Goal: Information Seeking & Learning: Find specific fact

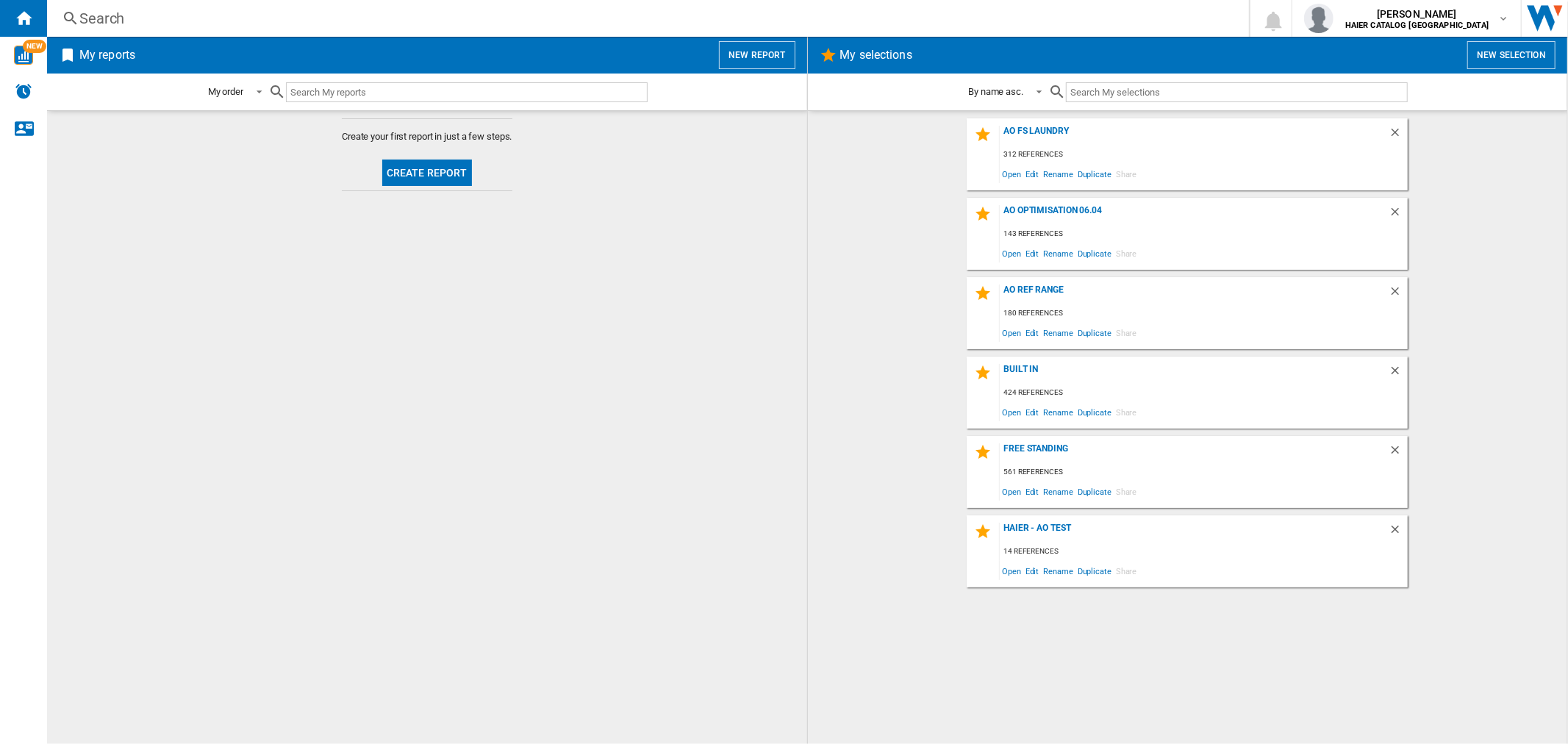
click at [188, 17] on div "Search" at bounding box center [645, 18] width 1131 height 21
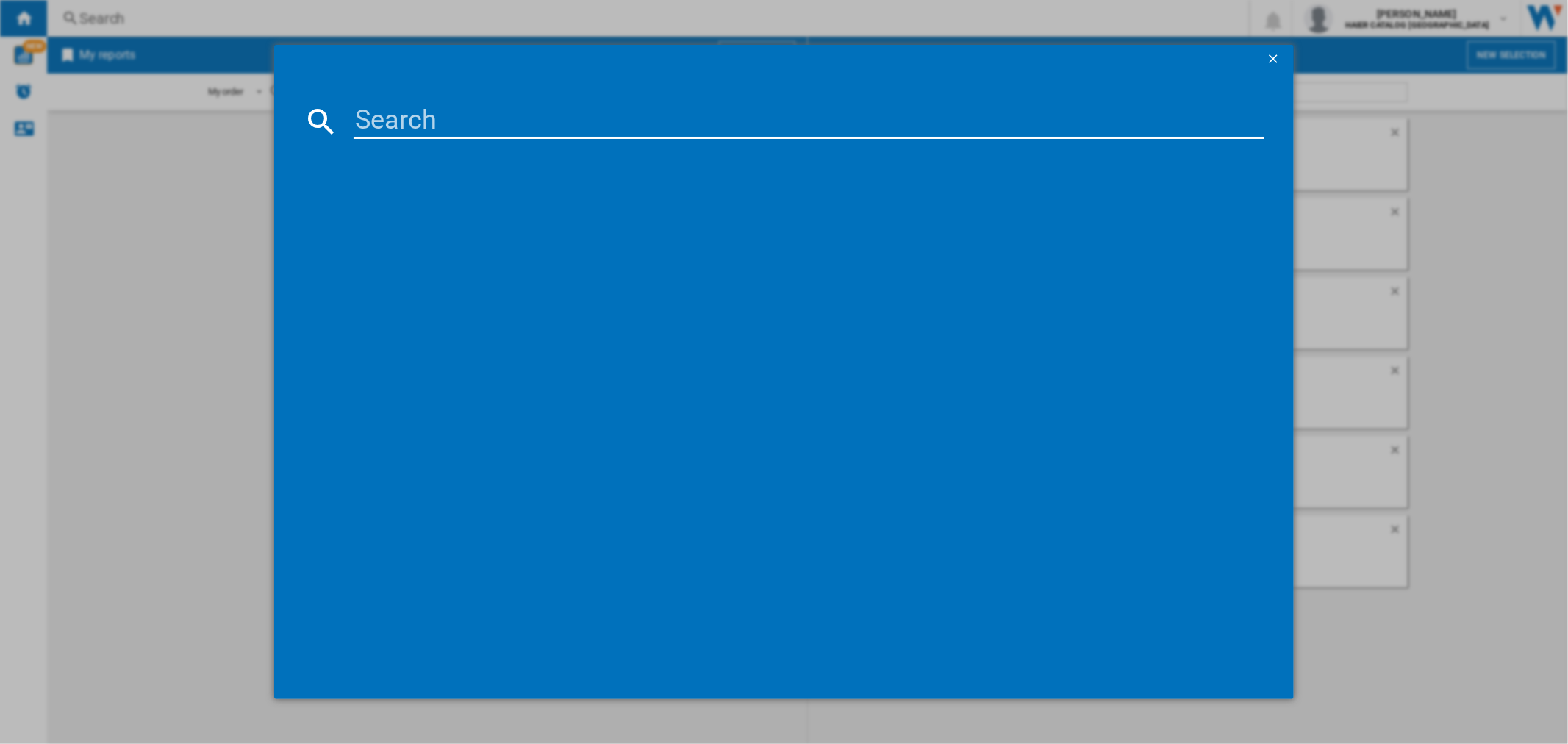
click at [408, 130] on input at bounding box center [808, 121] width 910 height 35
paste input "HAIER HD100C367GU1 GRAPHITE"
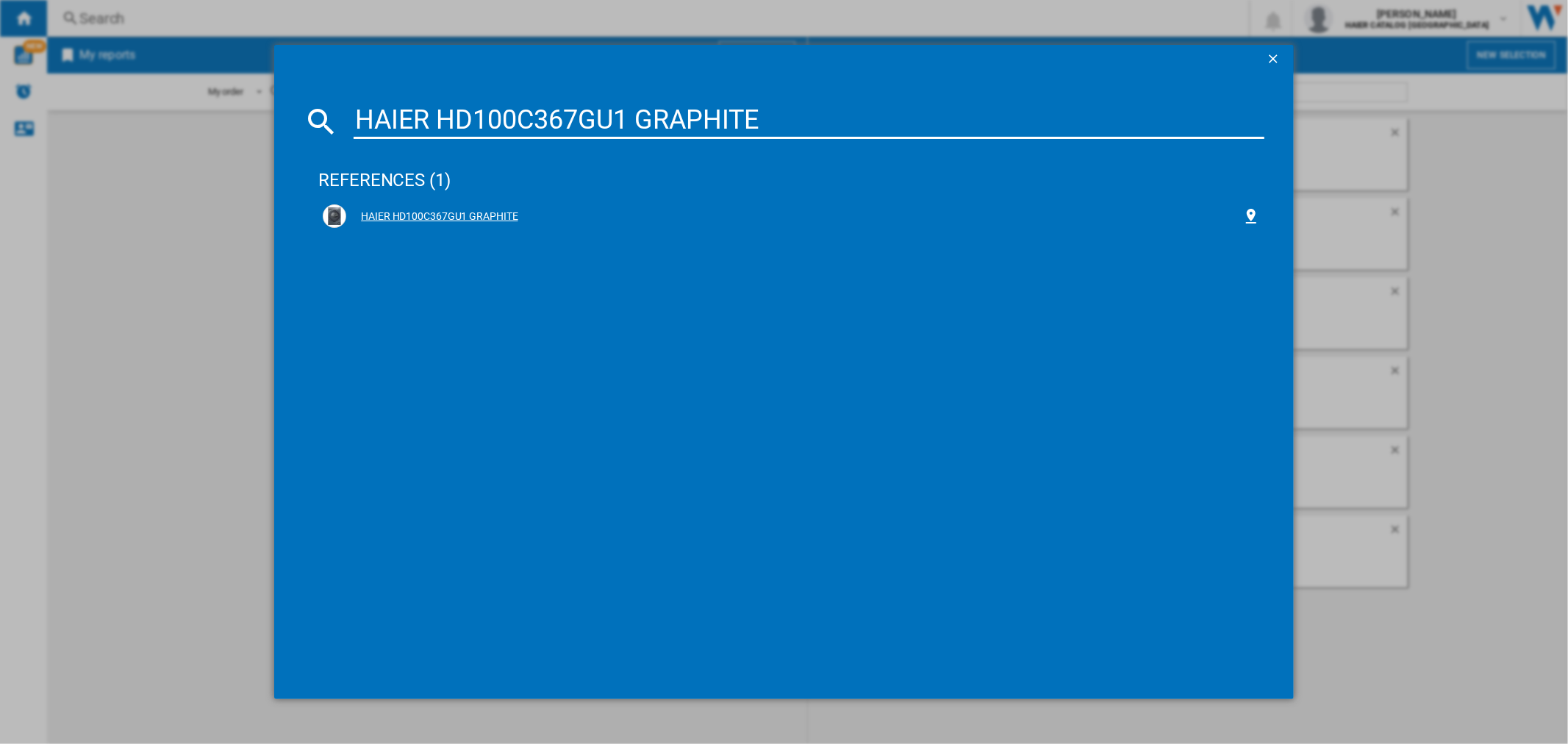
type input "HAIER HD100C367GU1 GRAPHITE"
click at [459, 207] on div "HAIER HD100C367GU1 GRAPHITE" at bounding box center [791, 216] width 936 height 24
click at [465, 211] on div "HAIER HD100C367GU1 GRAPHITE" at bounding box center [794, 217] width 896 height 14
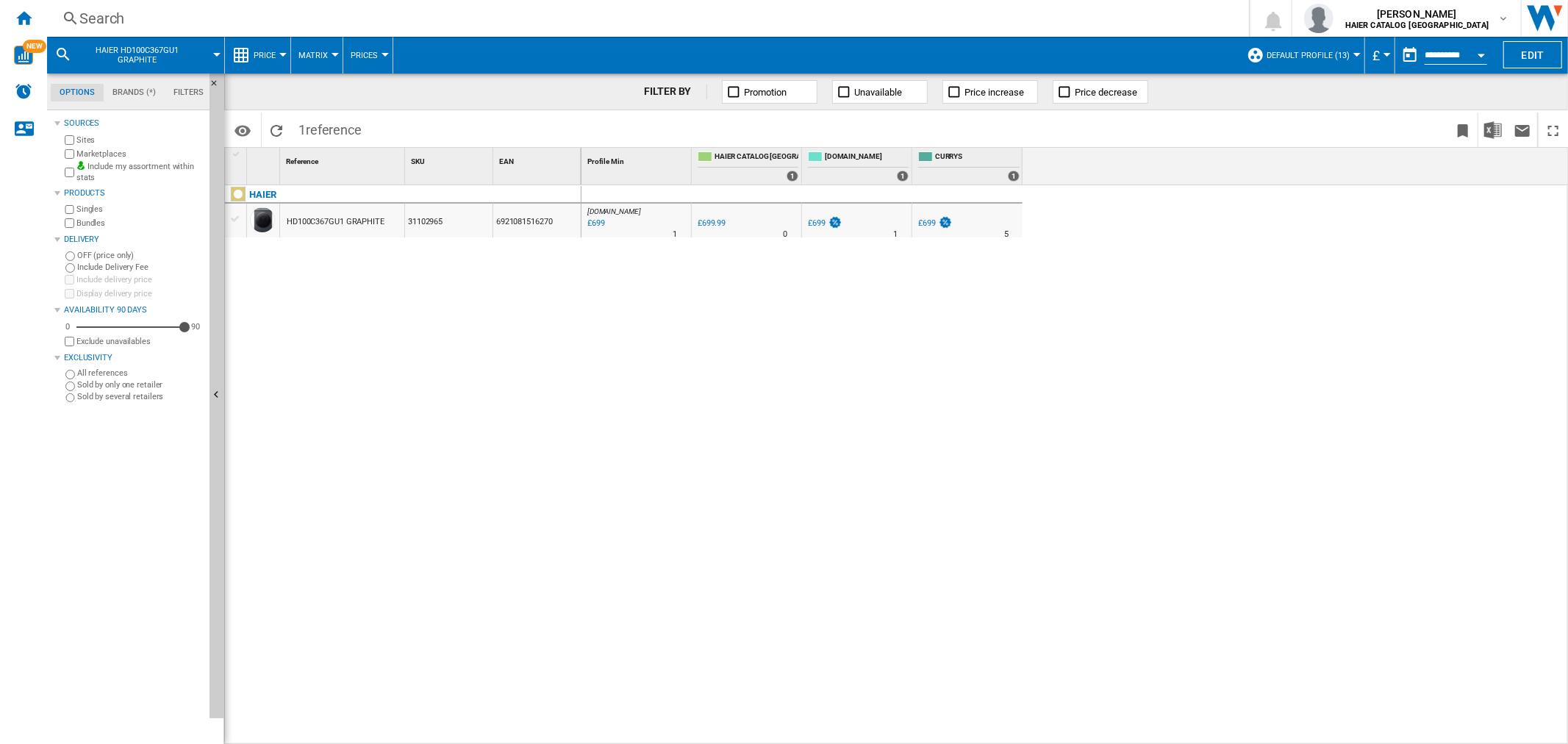
click at [781, 54] on div "Open calendar" at bounding box center [1481, 56] width 7 height 4
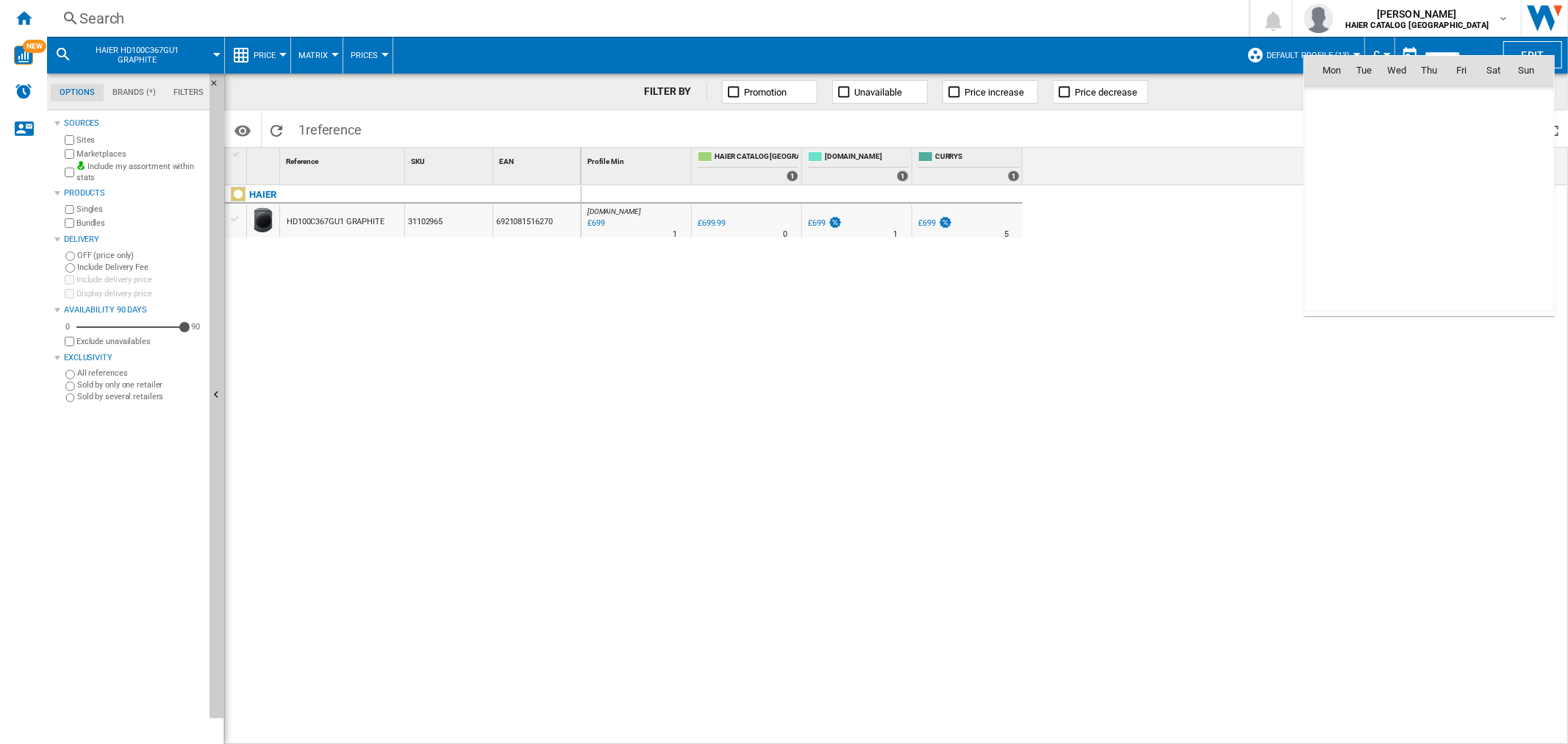
scroll to position [7013, 0]
click at [781, 168] on span "9" at bounding box center [1428, 166] width 29 height 29
type input "**********"
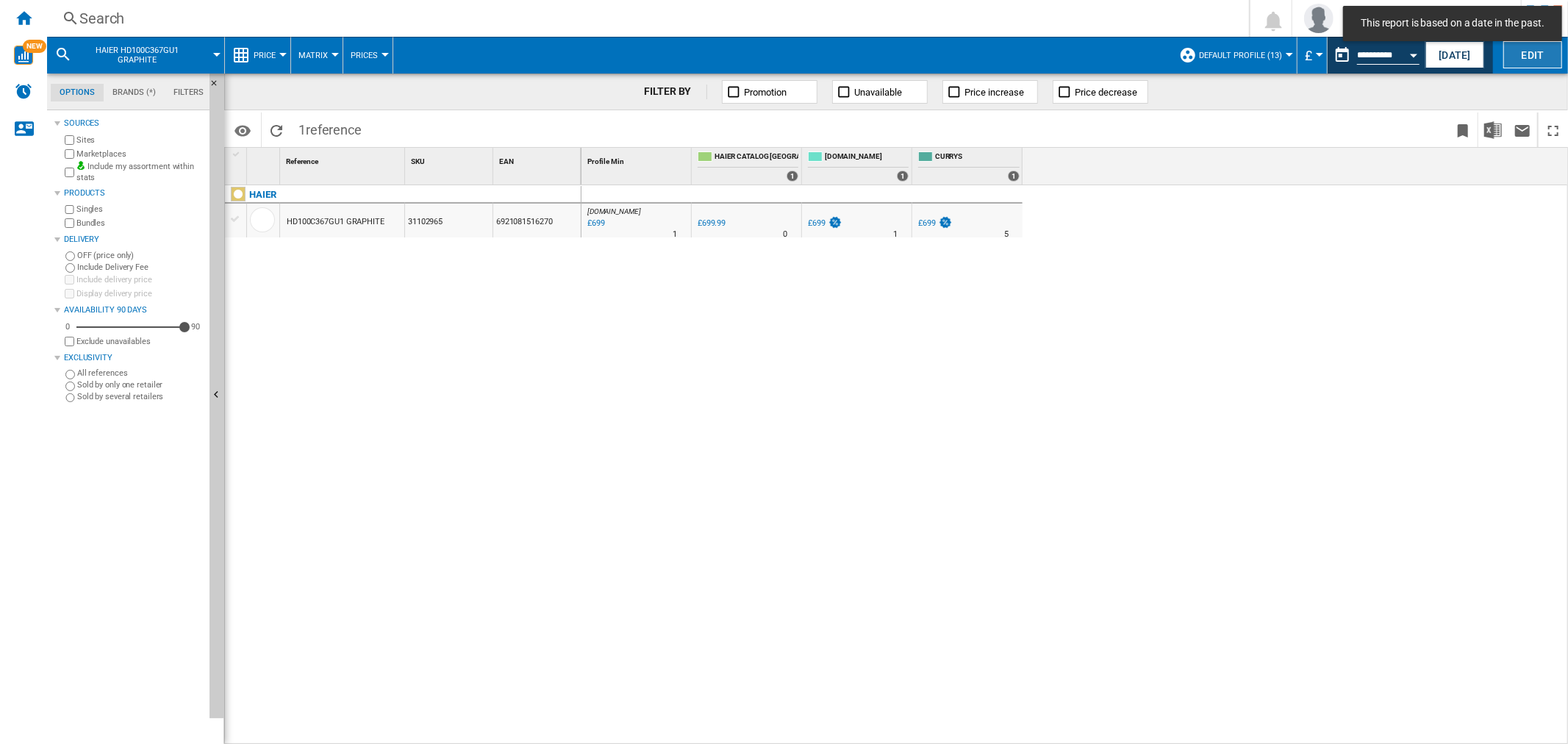
click at [781, 61] on button "Edit" at bounding box center [1532, 55] width 59 height 27
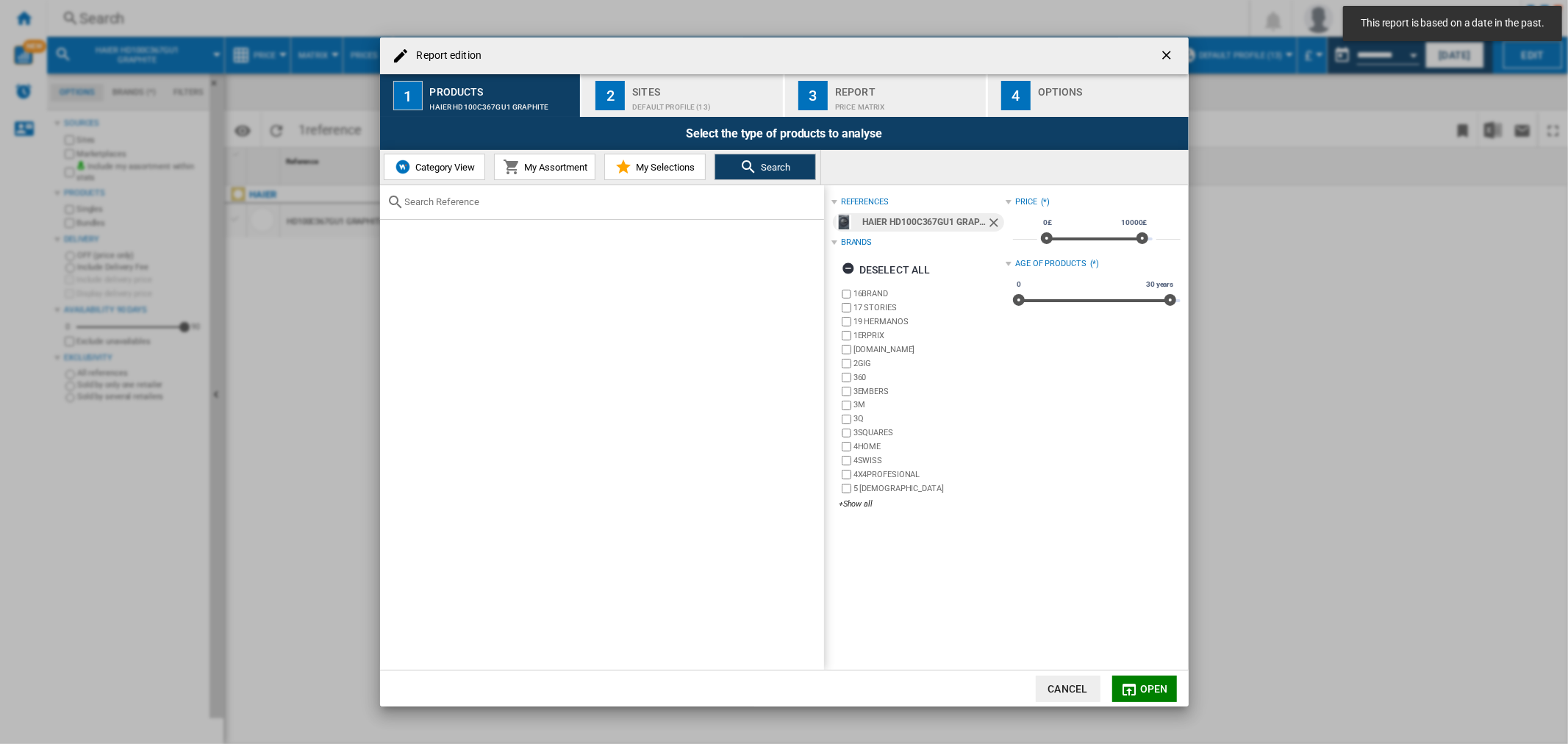
click at [781, 52] on button "button" at bounding box center [1167, 56] width 29 height 29
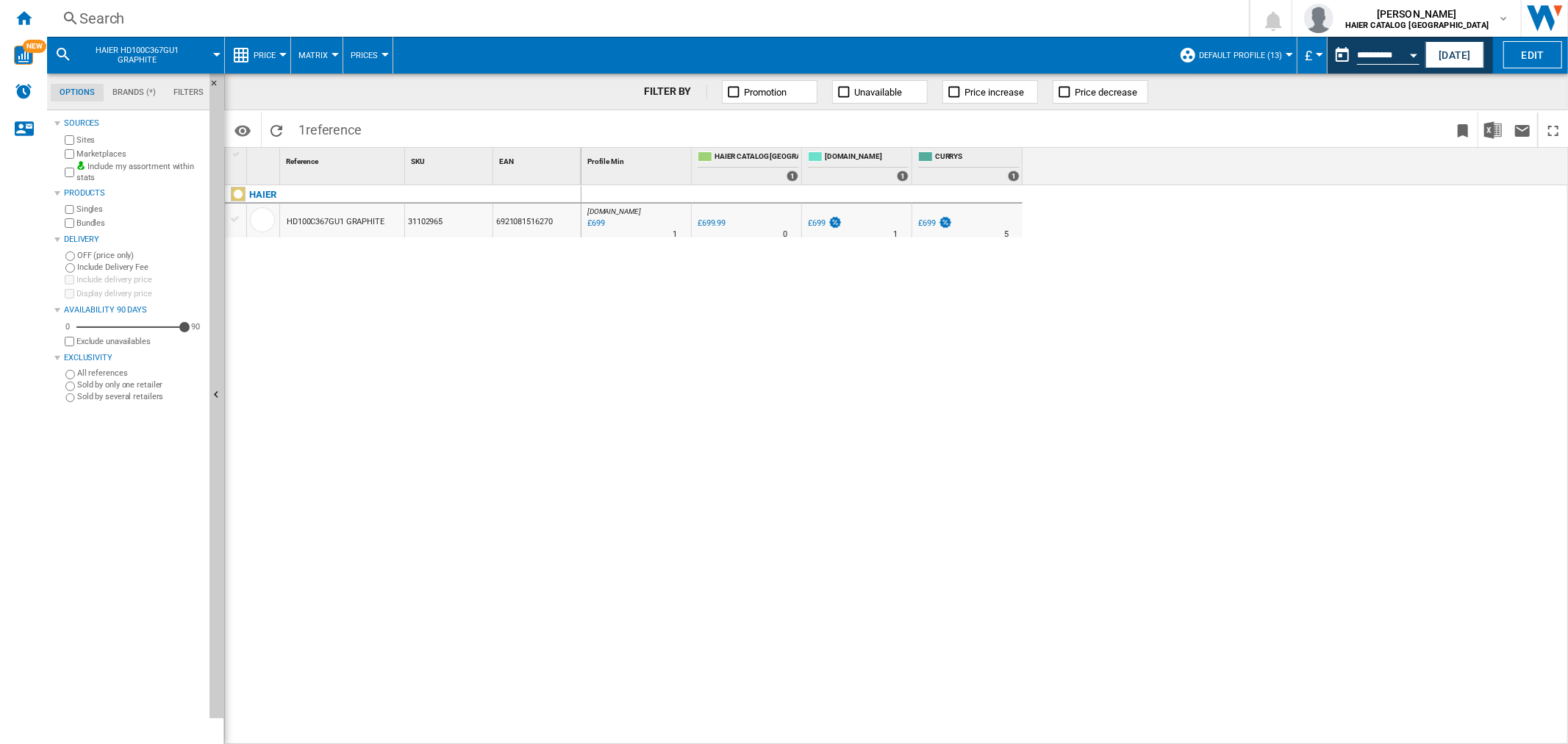
click at [781, 54] on div at bounding box center [1289, 55] width 7 height 4
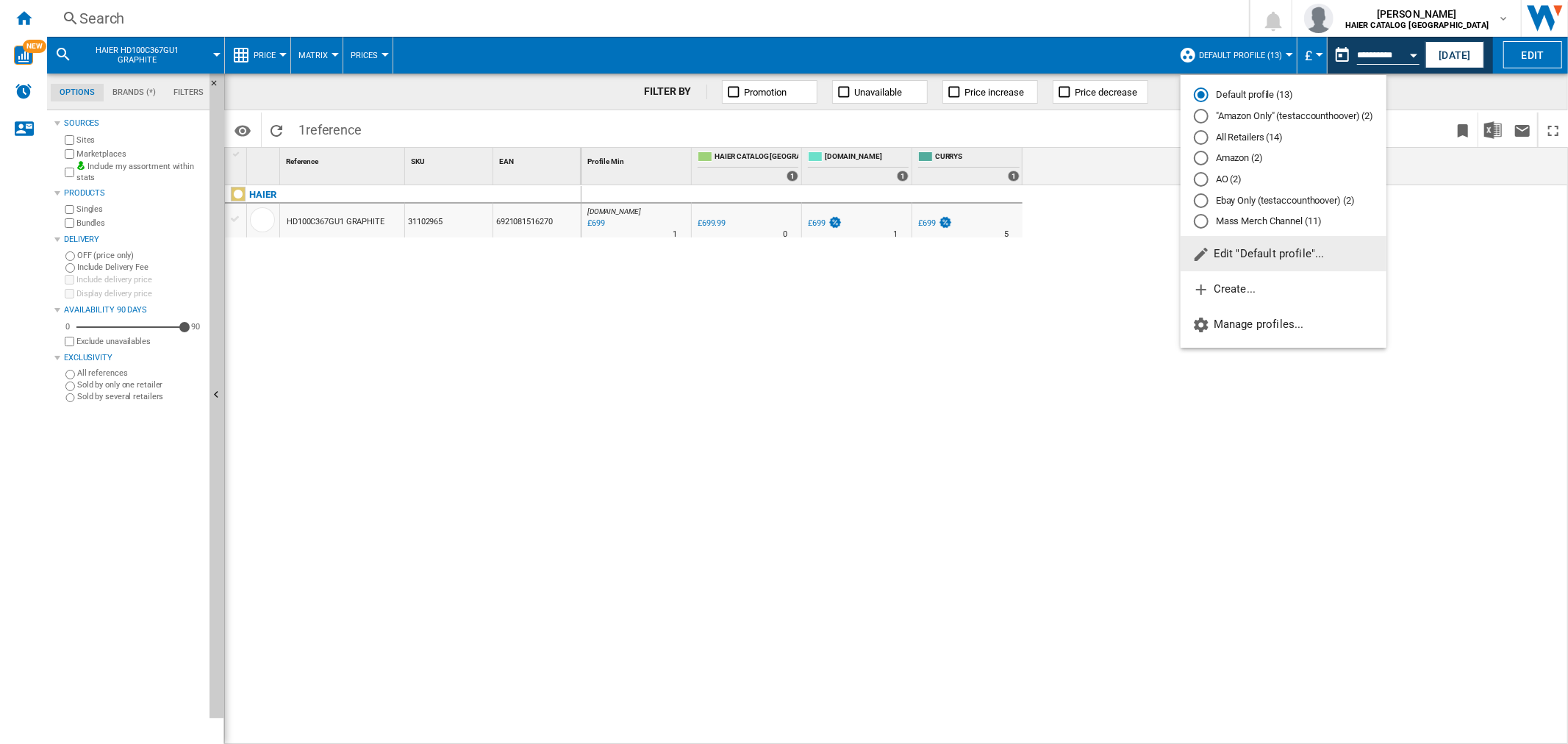
click at [781, 180] on md-radio-button "AO (2)" at bounding box center [1283, 180] width 180 height 14
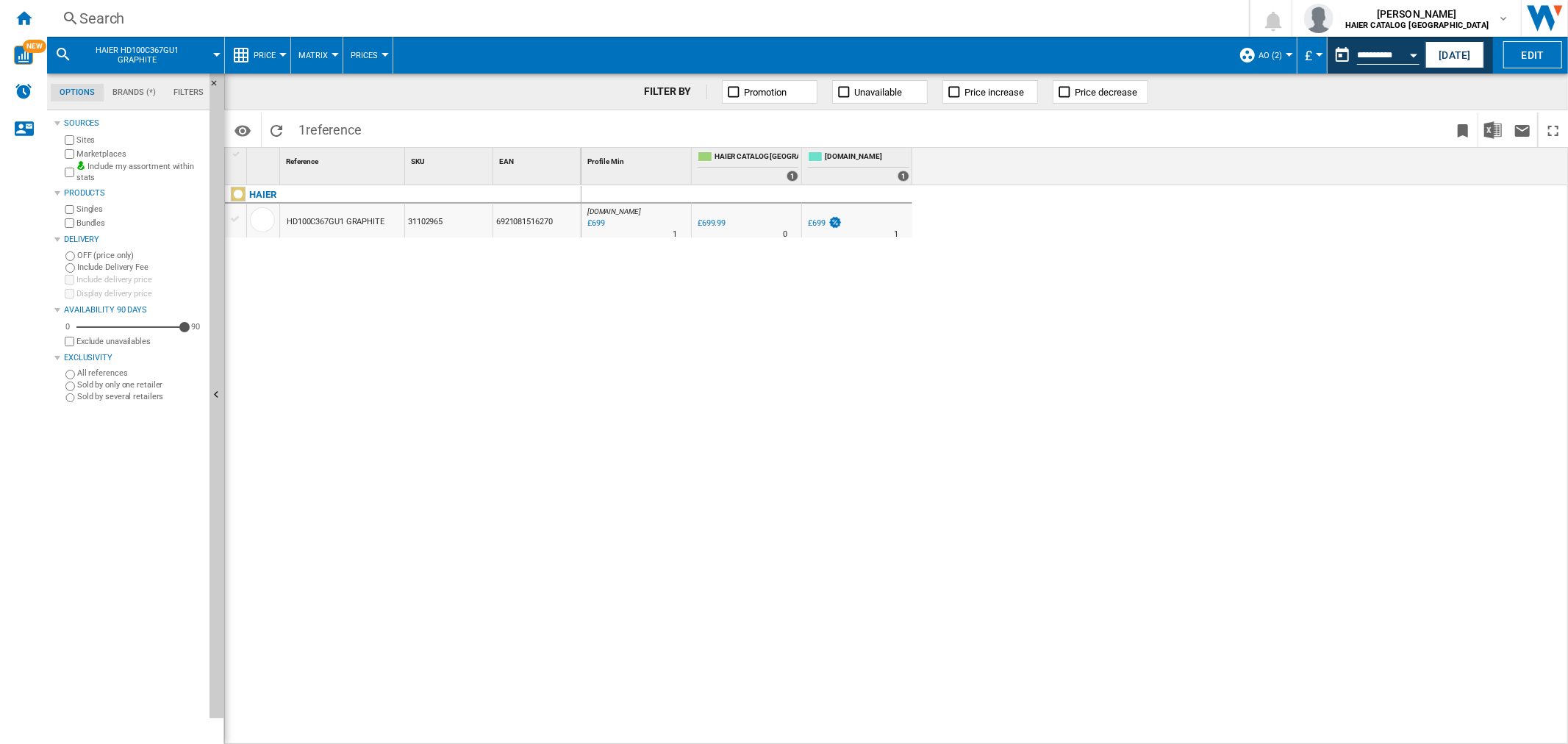
click at [118, 25] on div "Search" at bounding box center [645, 18] width 1131 height 21
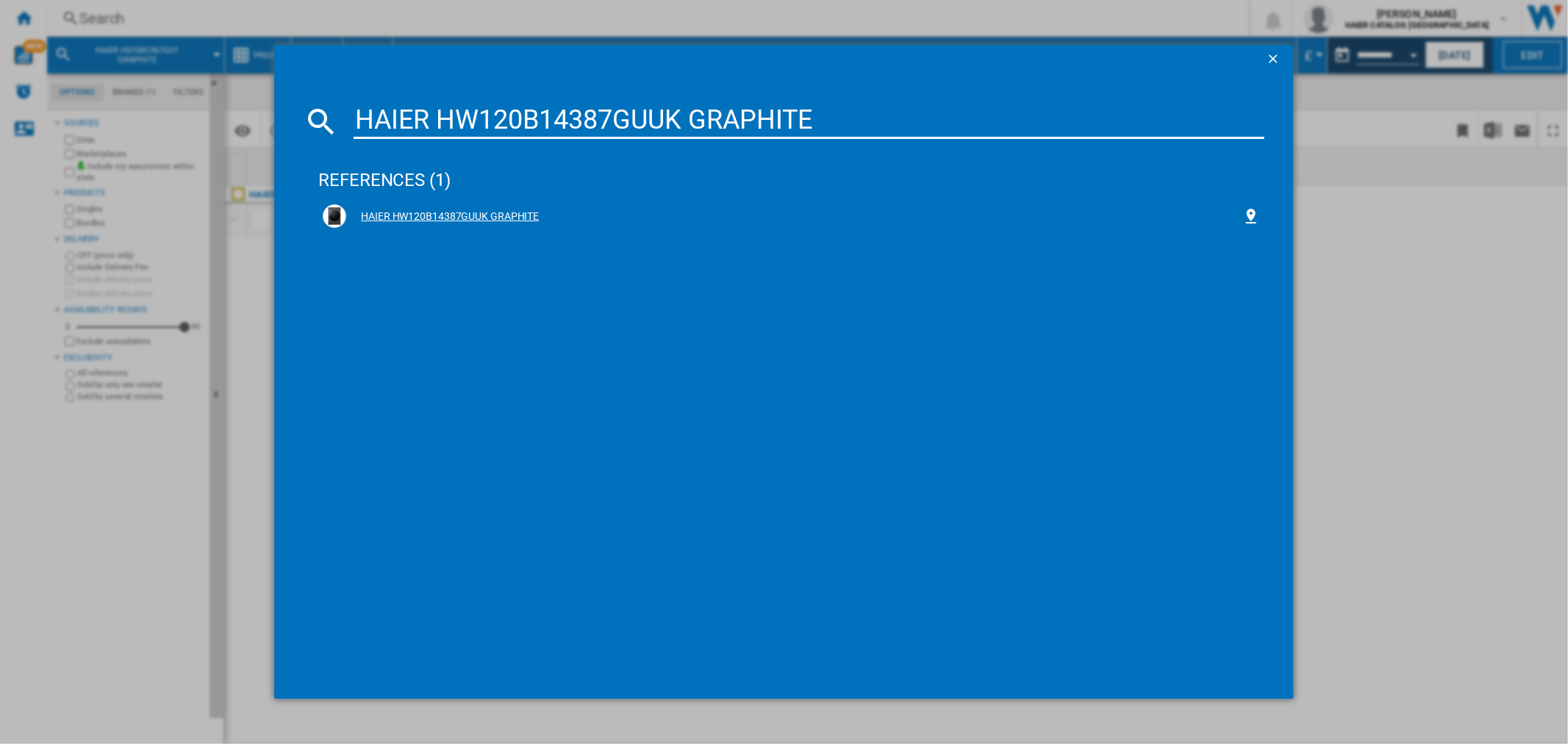
type input "HAIER HW120B14387GUUK GRAPHITE"
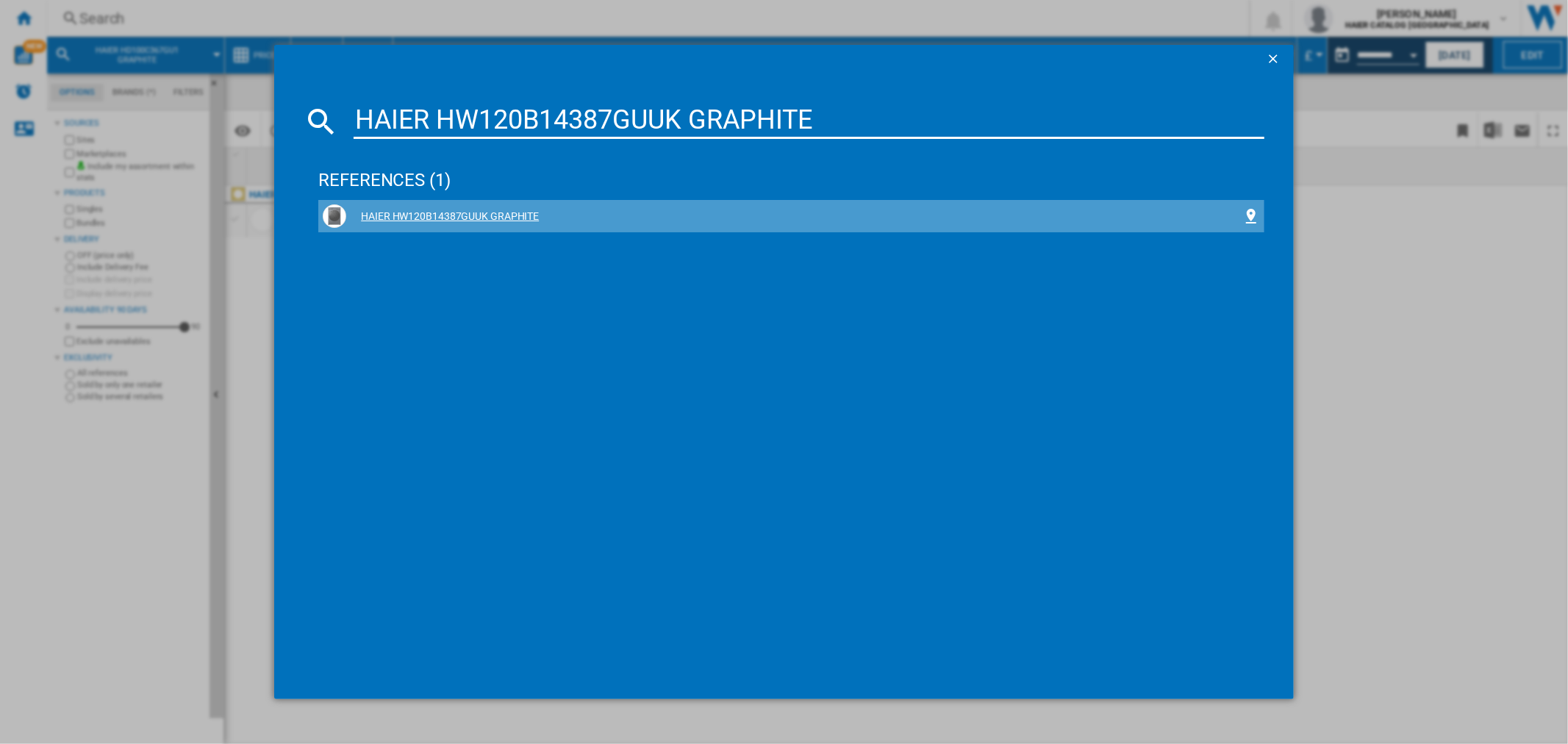
click at [508, 208] on div "HAIER HW120B14387GUUK GRAPHITE" at bounding box center [791, 216] width 936 height 24
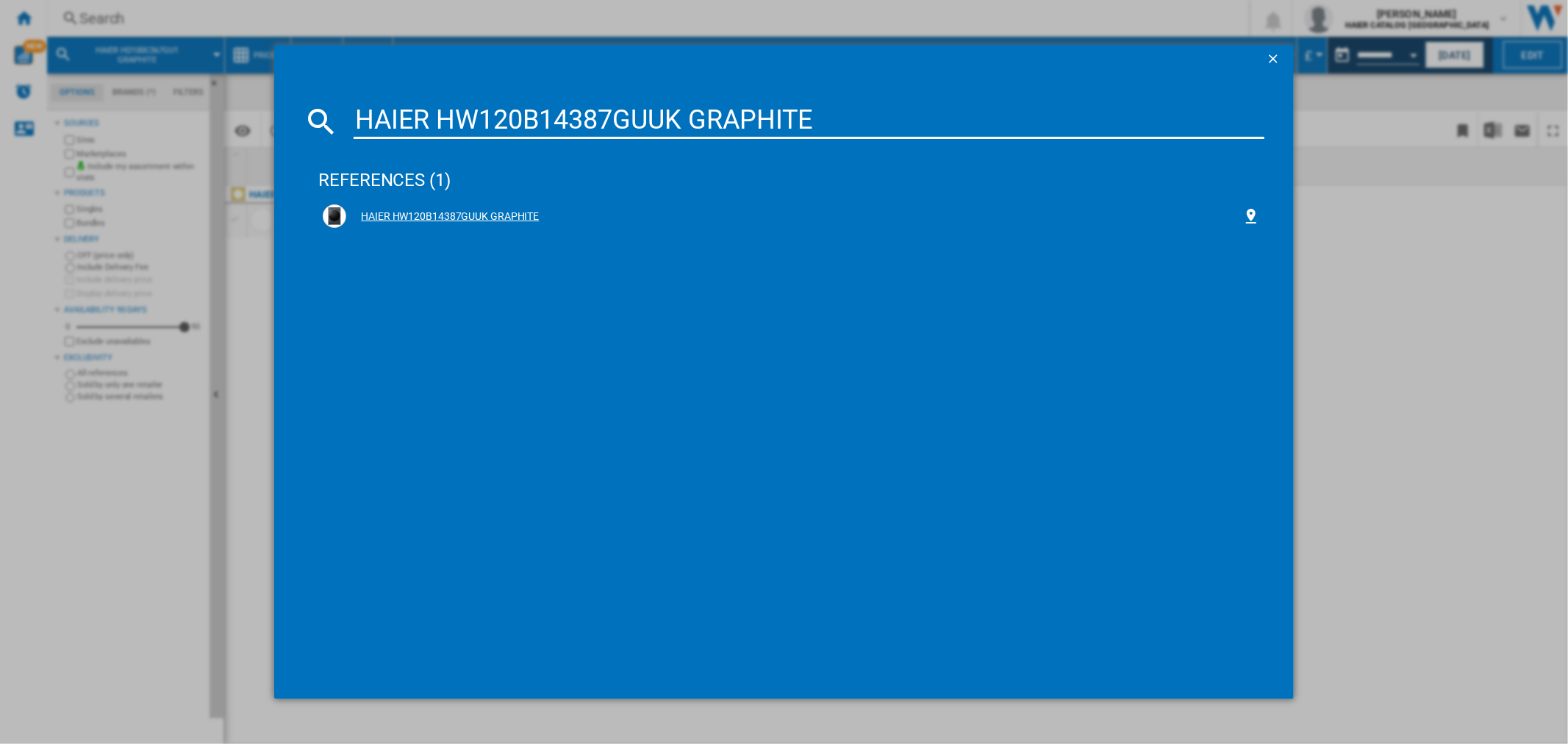
click at [503, 214] on div "HAIER HW120B14387GUUK GRAPHITE" at bounding box center [794, 217] width 896 height 14
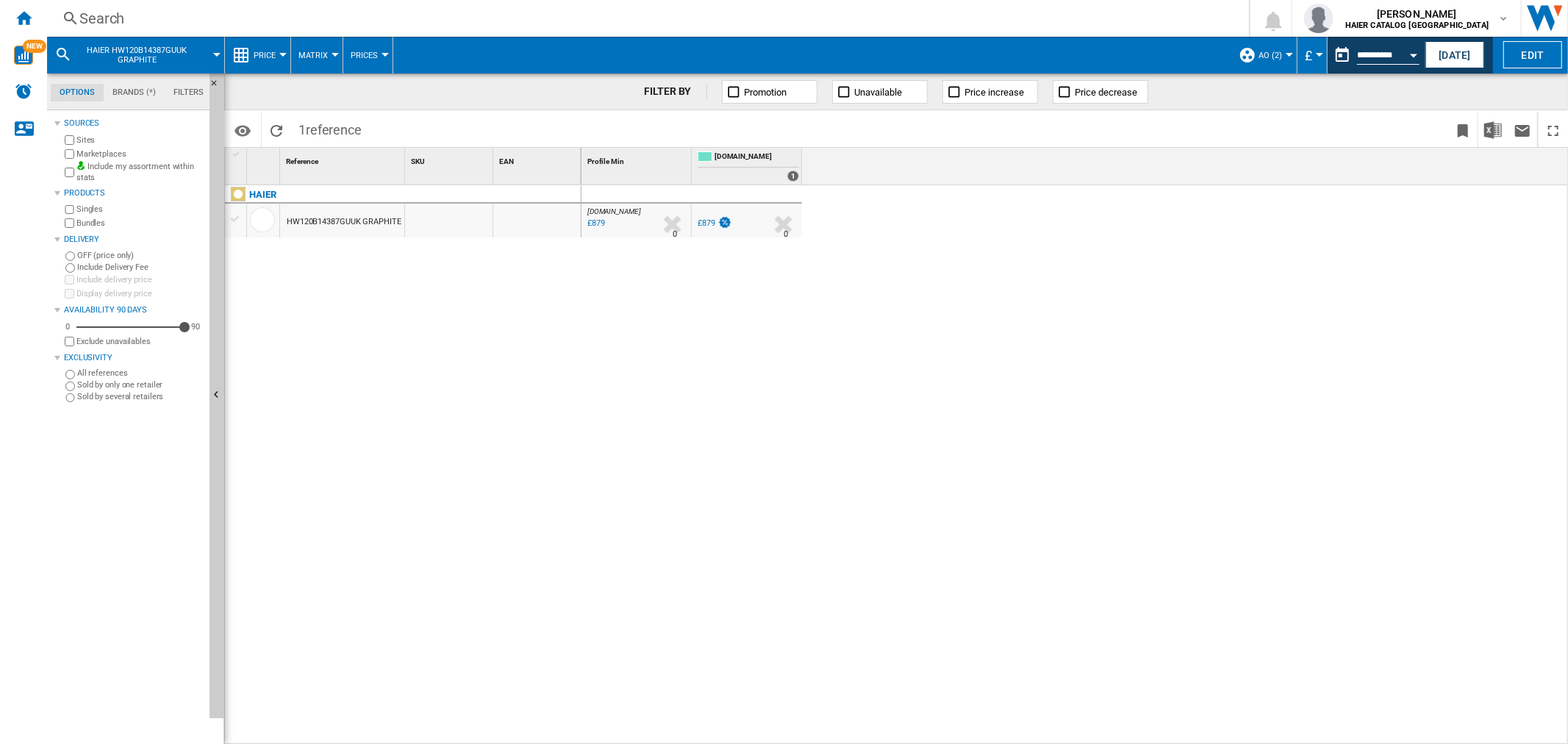
click at [106, 8] on div "Search" at bounding box center [645, 18] width 1131 height 21
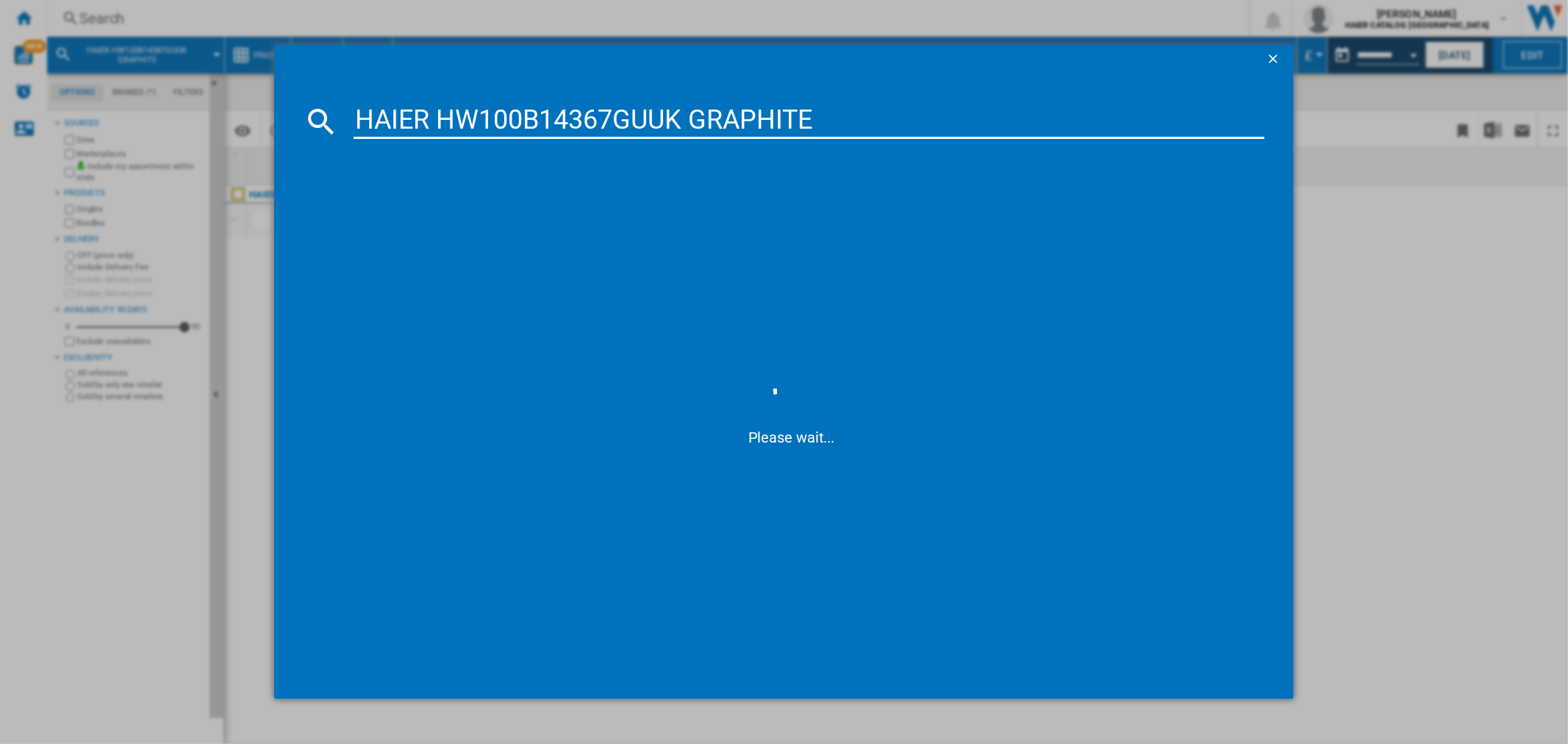
type input "HAIER HW100B14367GUUK GRAPHITE"
click at [501, 210] on div "HAIER HW100B14367GUUK GRAPHITE" at bounding box center [794, 217] width 896 height 14
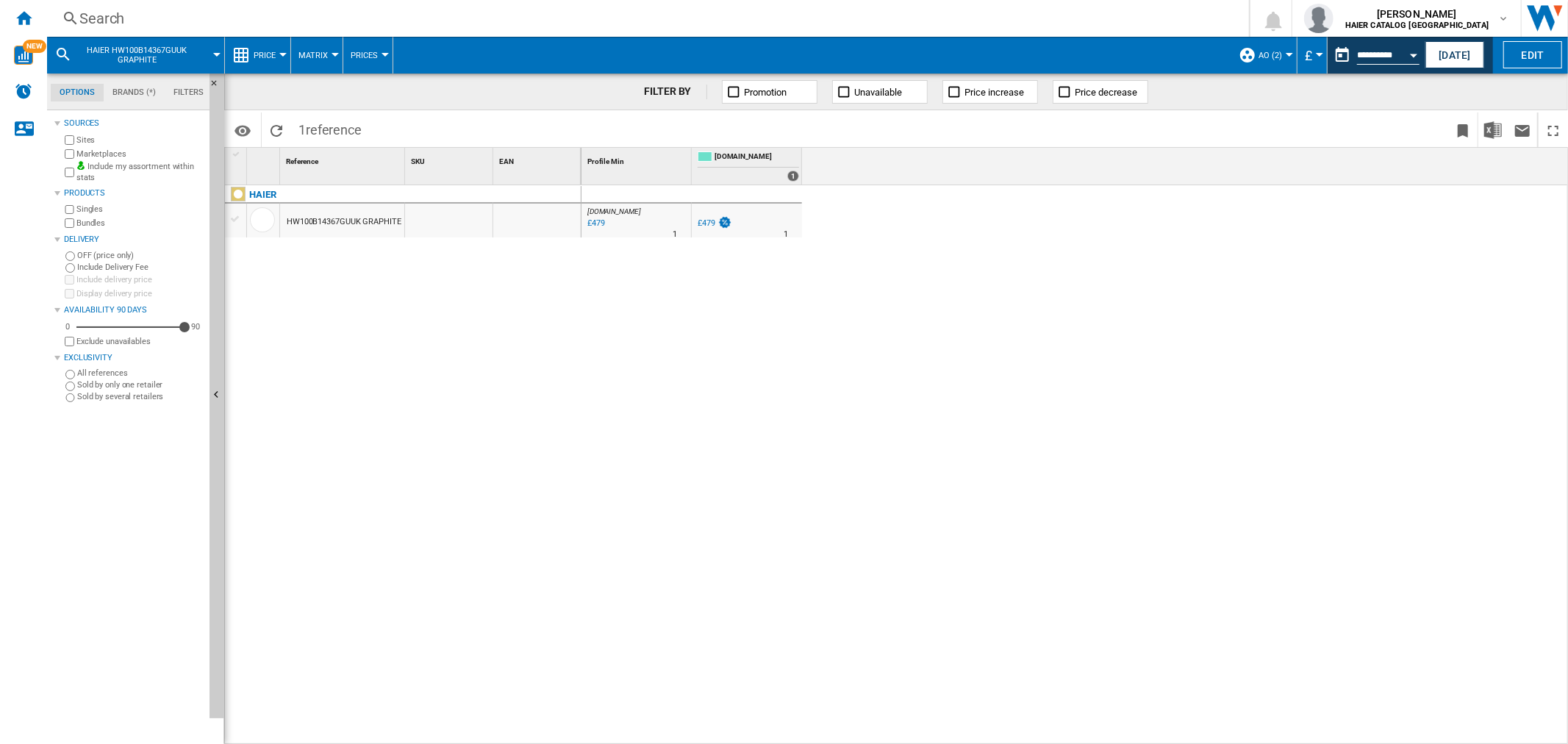
click at [135, 10] on div "Search" at bounding box center [645, 18] width 1131 height 21
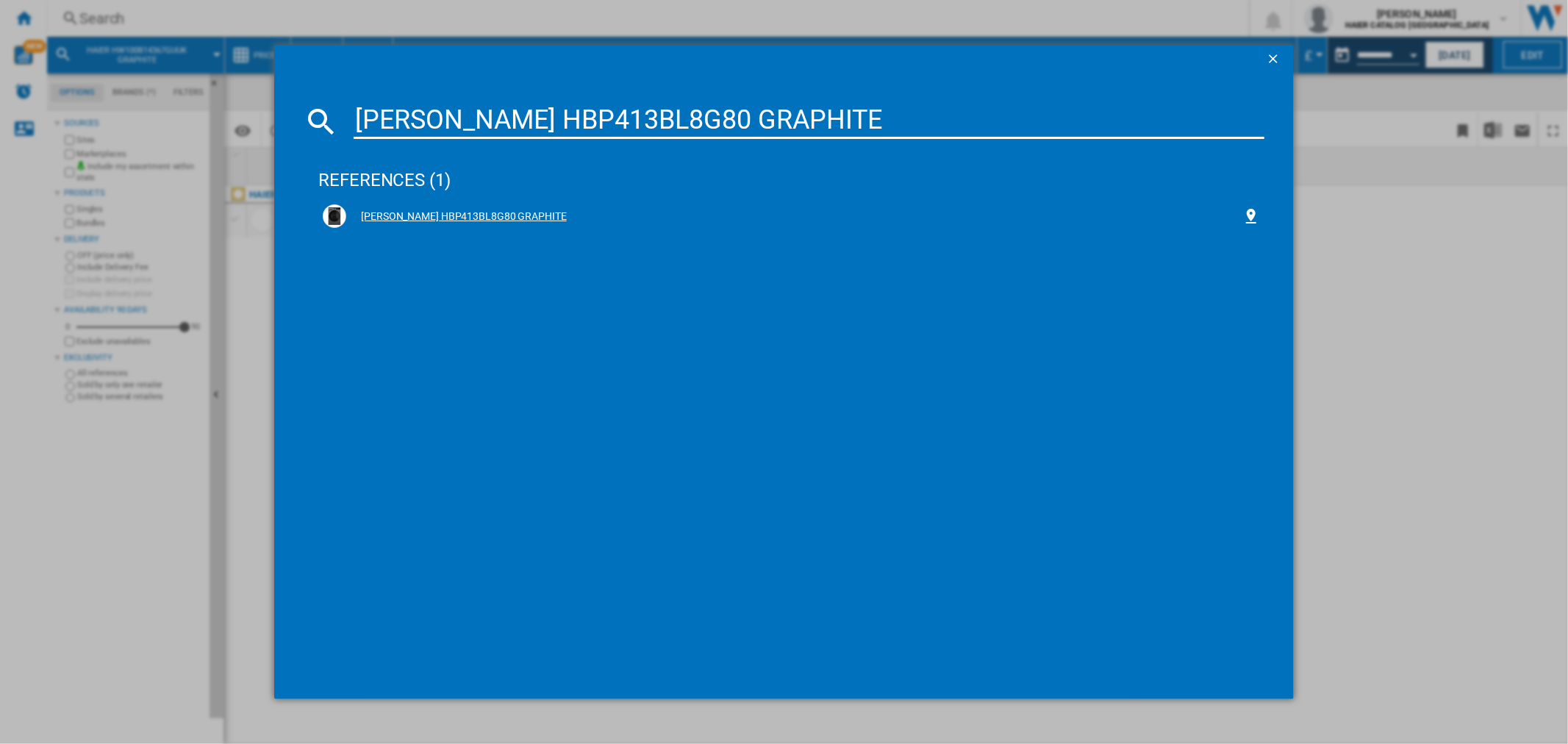
type input "[PERSON_NAME] HBP413BL8G80 GRAPHITE"
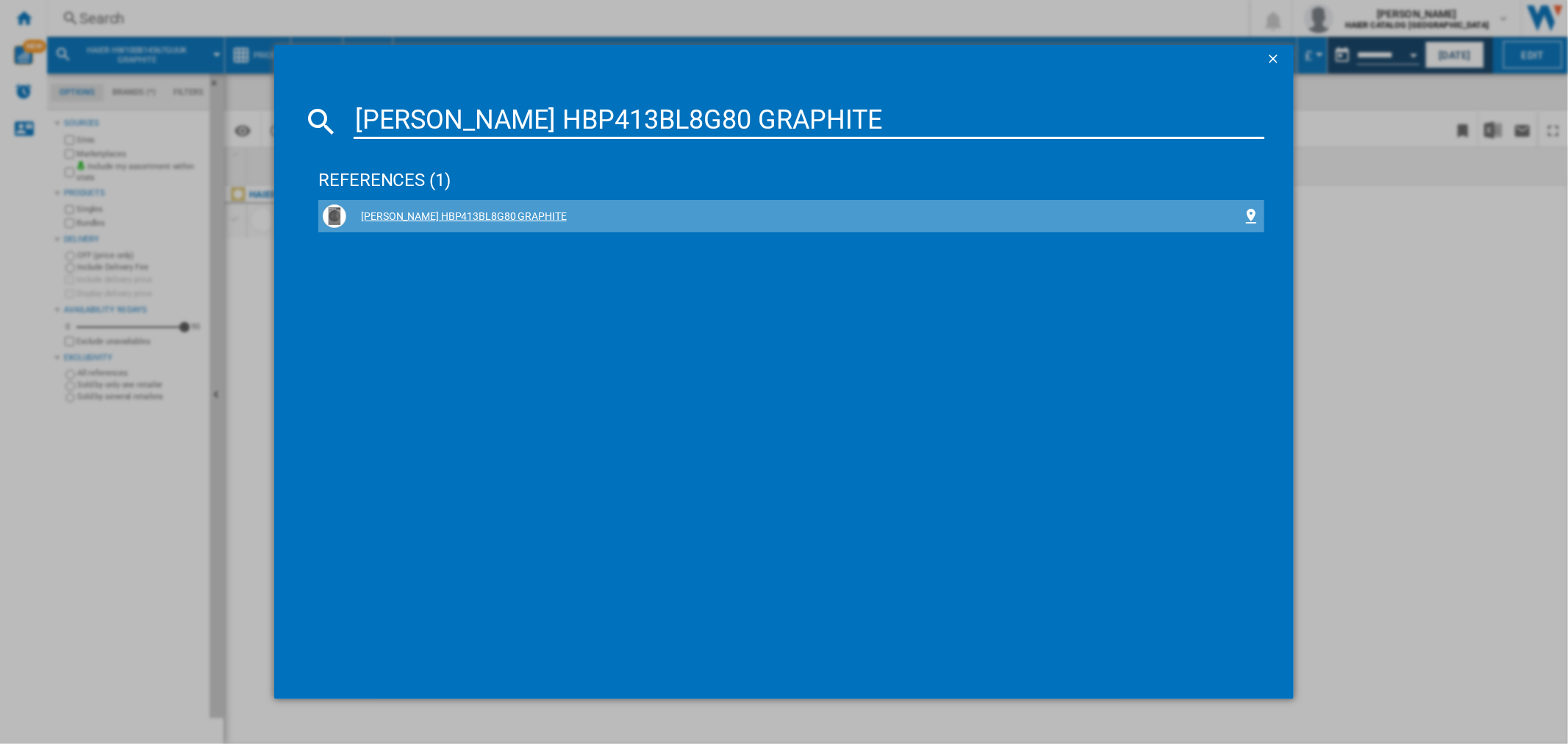
click at [484, 219] on div "[PERSON_NAME] HBP413BL8G80 GRAPHITE" at bounding box center [794, 217] width 896 height 14
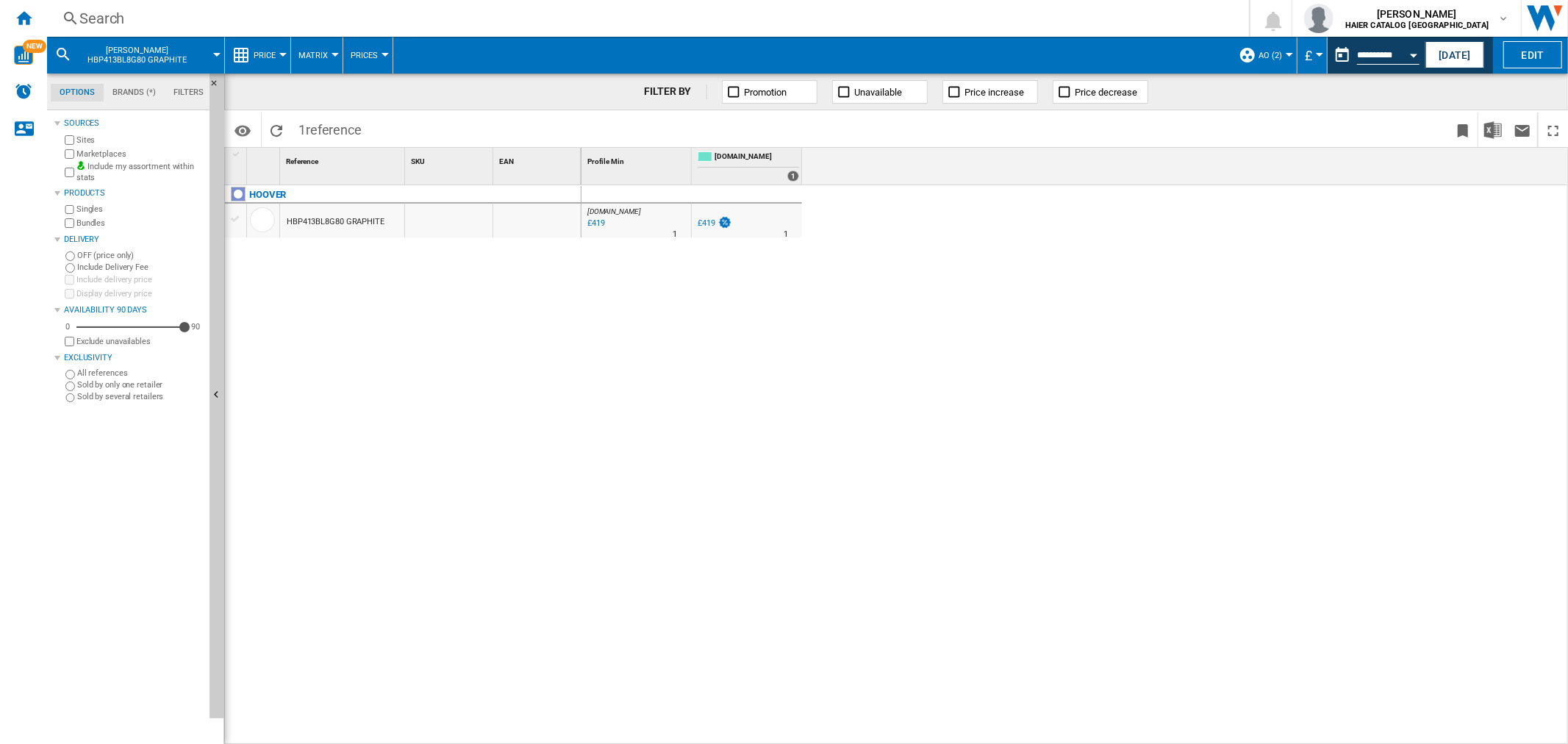
click at [127, 8] on div "Search" at bounding box center [645, 18] width 1131 height 21
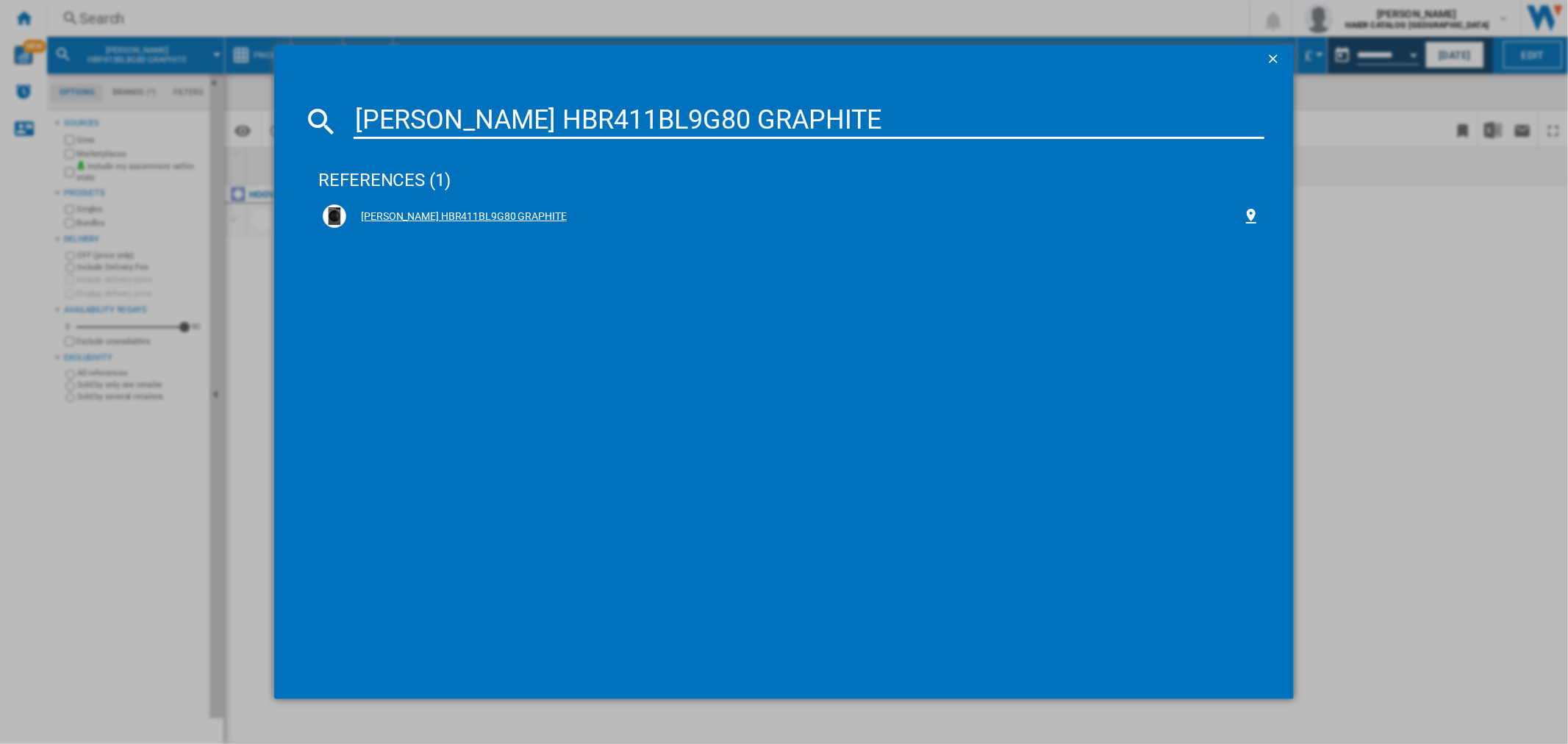
type input "[PERSON_NAME] HBR411BL9G80 GRAPHITE"
click at [458, 220] on div "[PERSON_NAME] HBR411BL9G80 GRAPHITE" at bounding box center [794, 217] width 896 height 14
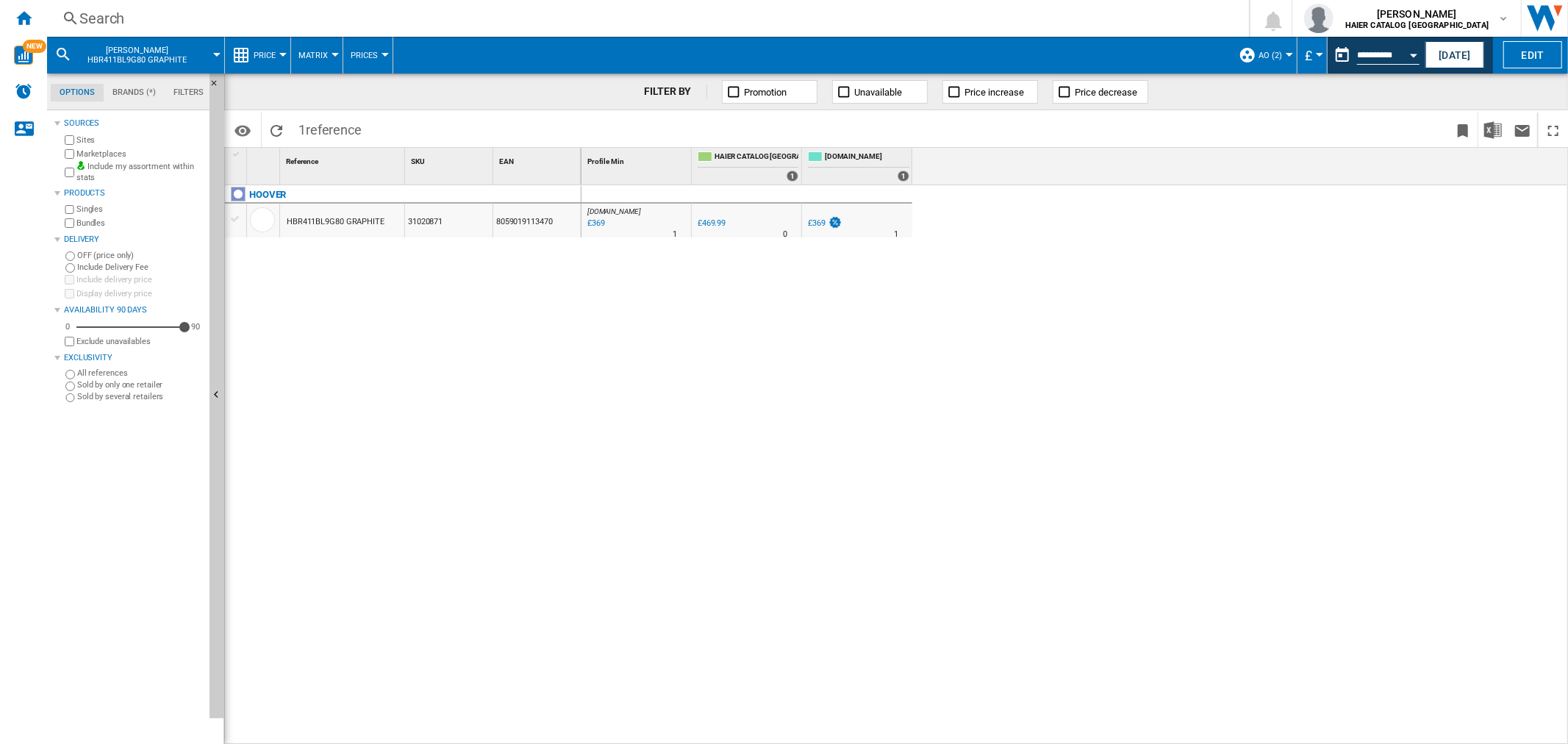
click at [132, 18] on div "Search" at bounding box center [645, 18] width 1131 height 21
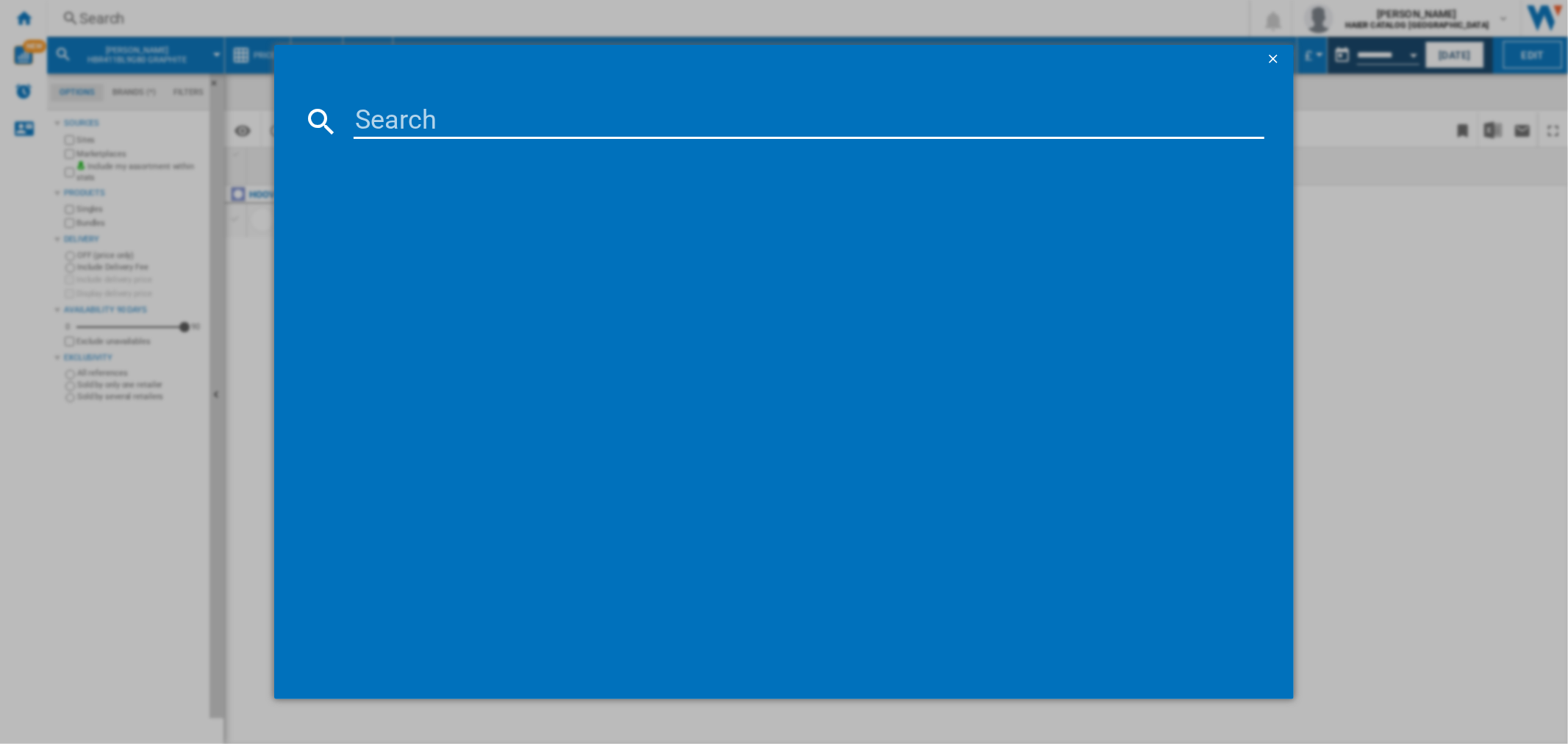
paste input "[PERSON_NAME] HBP410BL8G80 GRAPHITE"
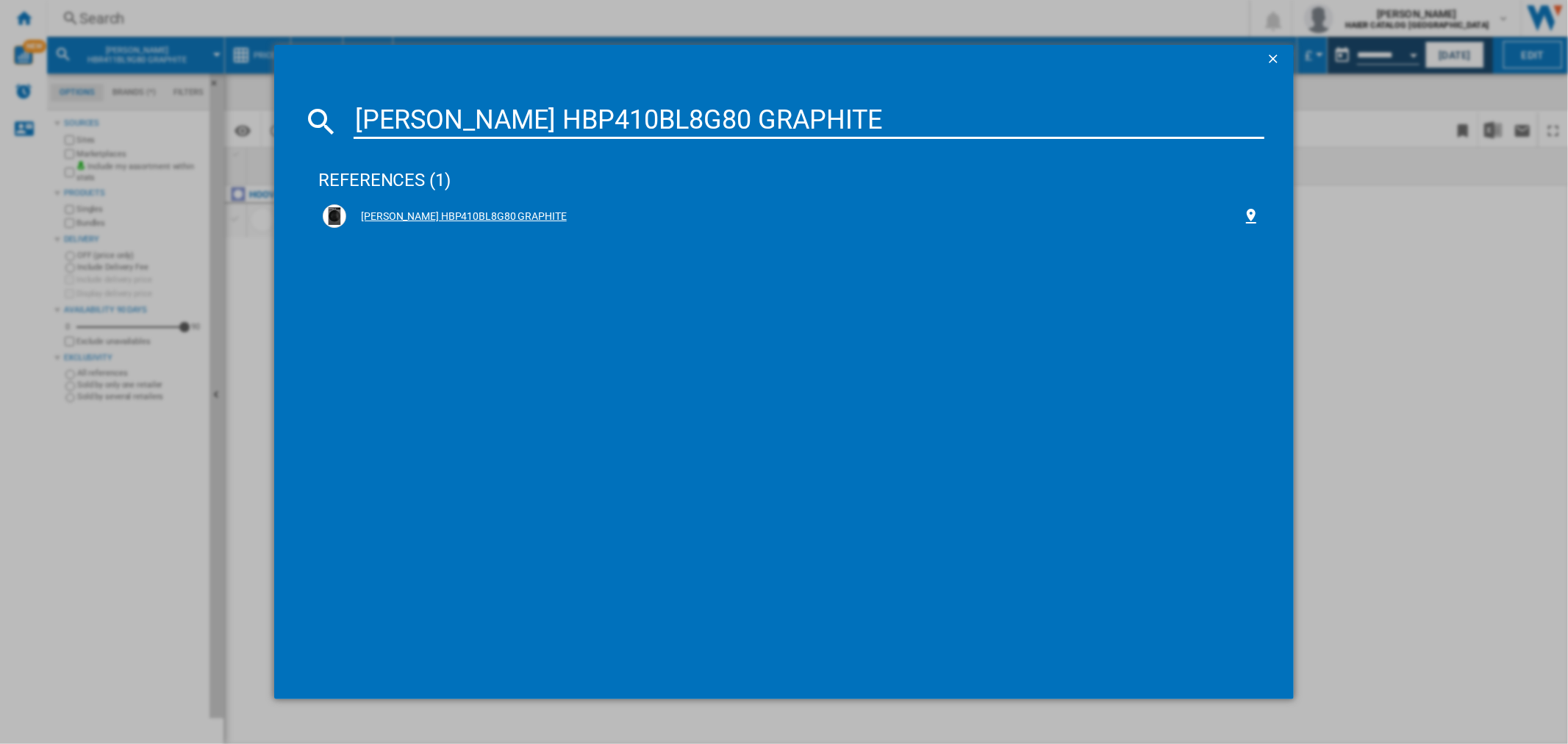
type input "[PERSON_NAME] HBP410BL8G80 GRAPHITE"
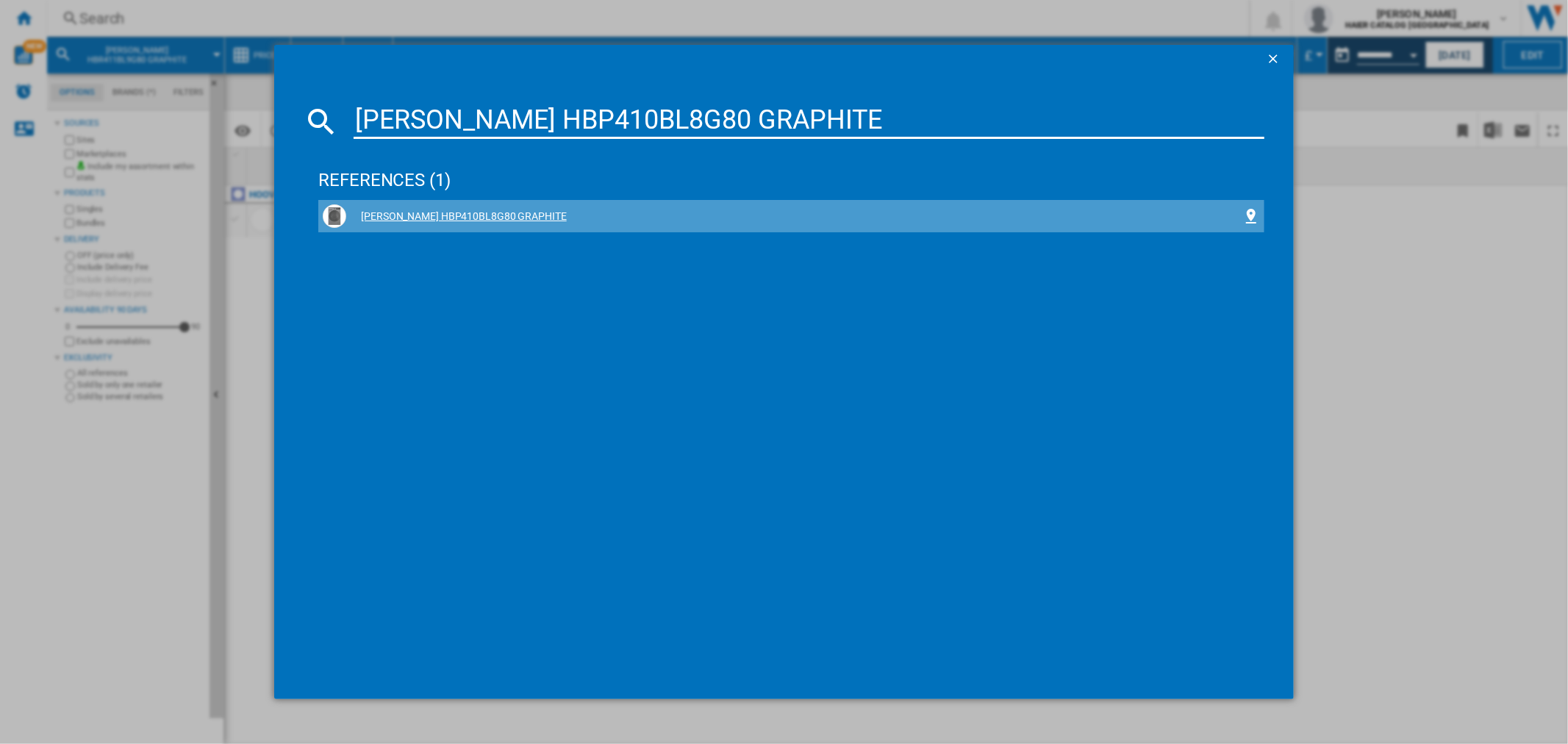
click at [509, 215] on div "[PERSON_NAME] HBP410BL8G80 GRAPHITE" at bounding box center [794, 217] width 896 height 14
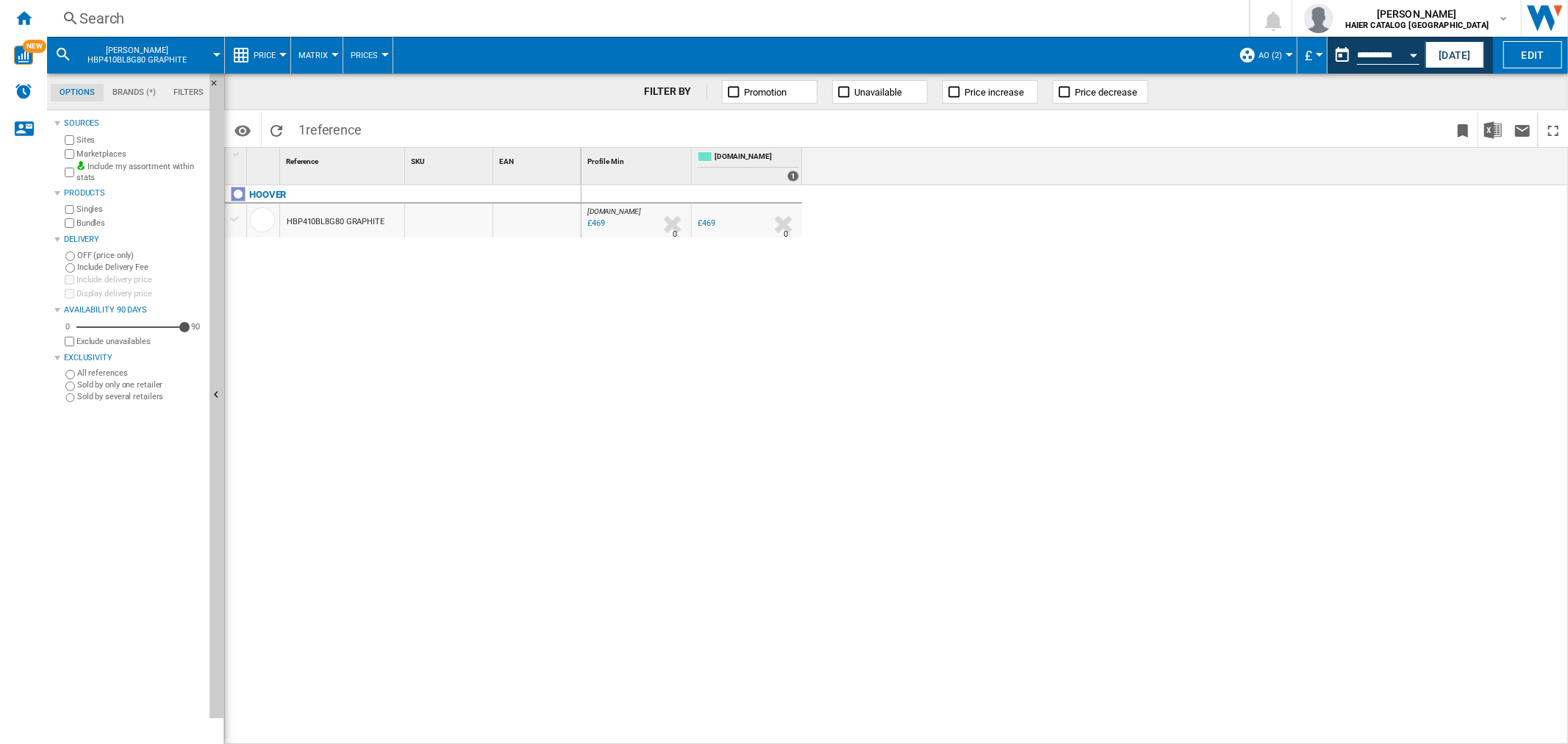
click at [175, 15] on div "Search" at bounding box center [645, 18] width 1131 height 21
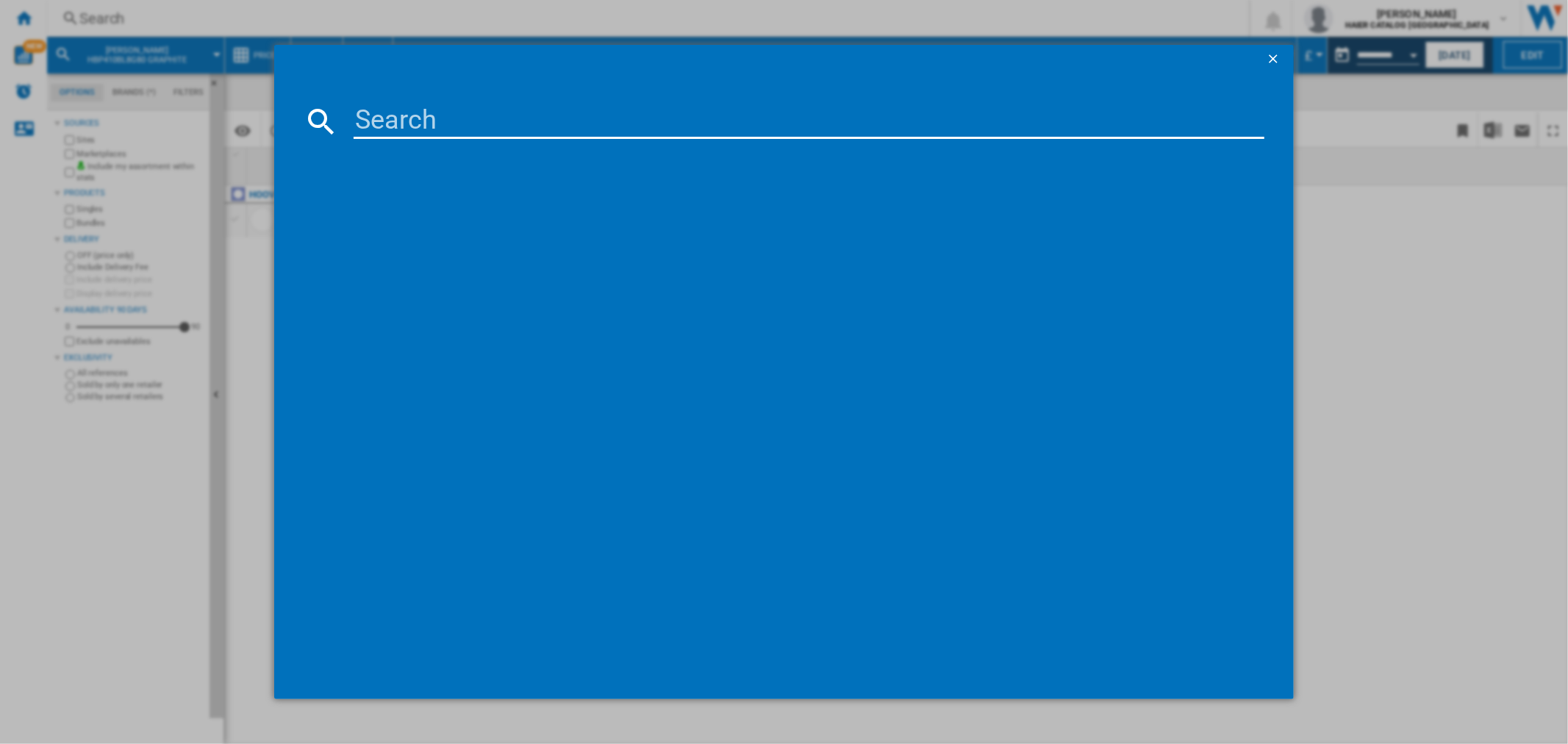
click at [378, 112] on input at bounding box center [808, 121] width 910 height 35
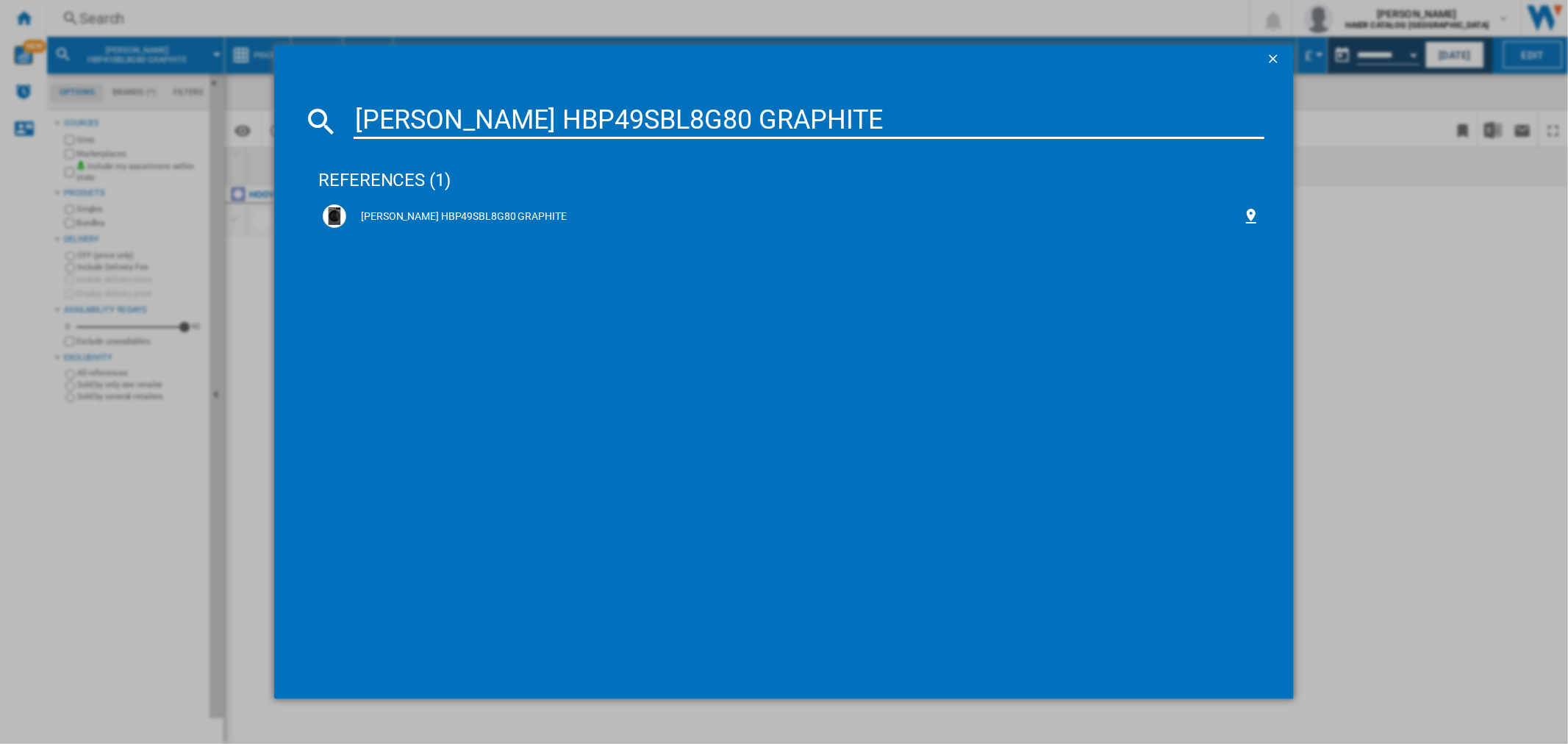
type input "[PERSON_NAME] HBP49SBL8G80 GRAPHITE"
drag, startPoint x: 733, startPoint y: 118, endPoint x: 0, endPoint y: 104, distance: 733.1
click at [169, 114] on div "[PERSON_NAME] HBP49SBL8G80 GRAPHITE references (1) [PERSON_NAME] HBP49SBL8G80 G…" at bounding box center [784, 372] width 1568 height 744
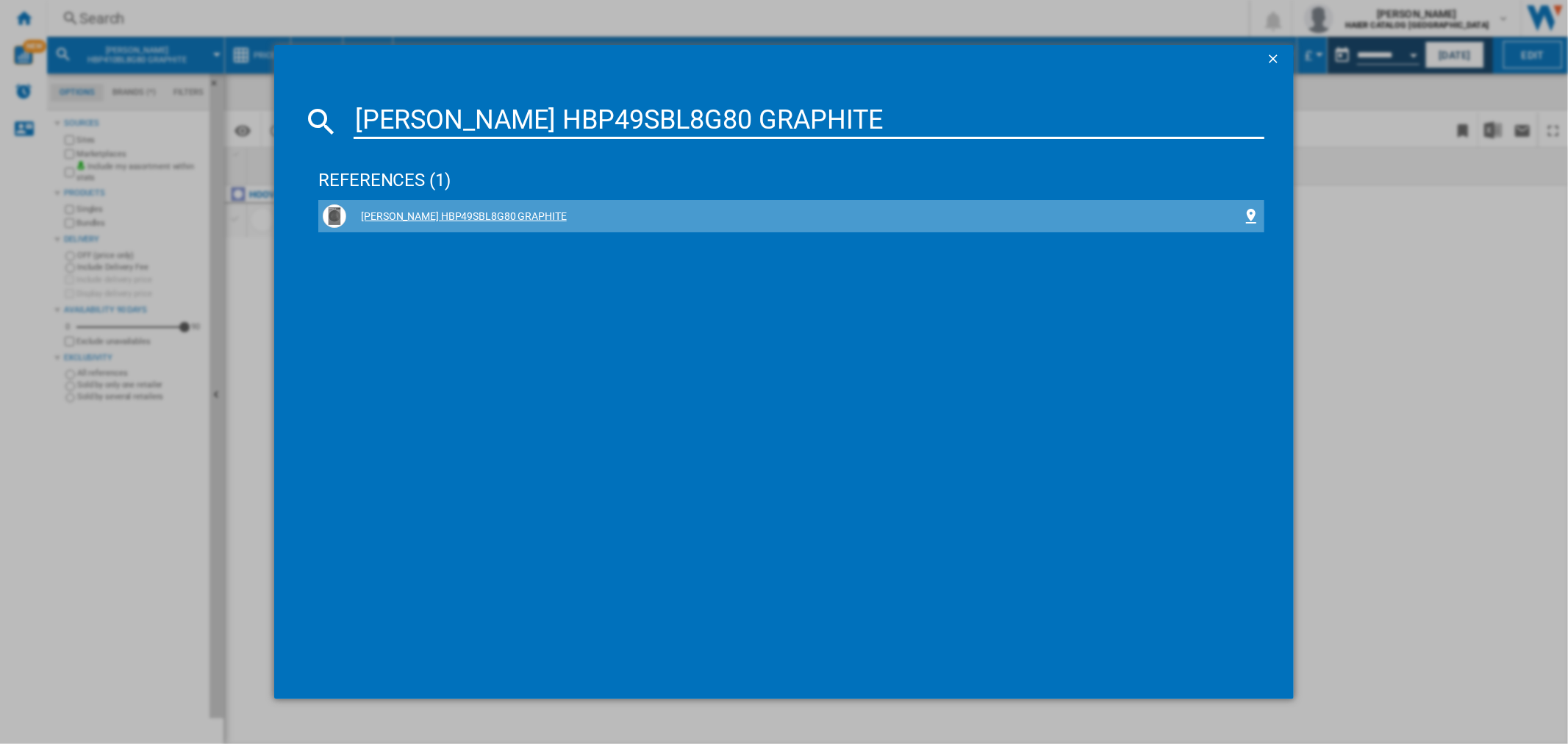
click at [486, 219] on div "[PERSON_NAME] HBP49SBL8G80 GRAPHITE" at bounding box center [794, 217] width 896 height 14
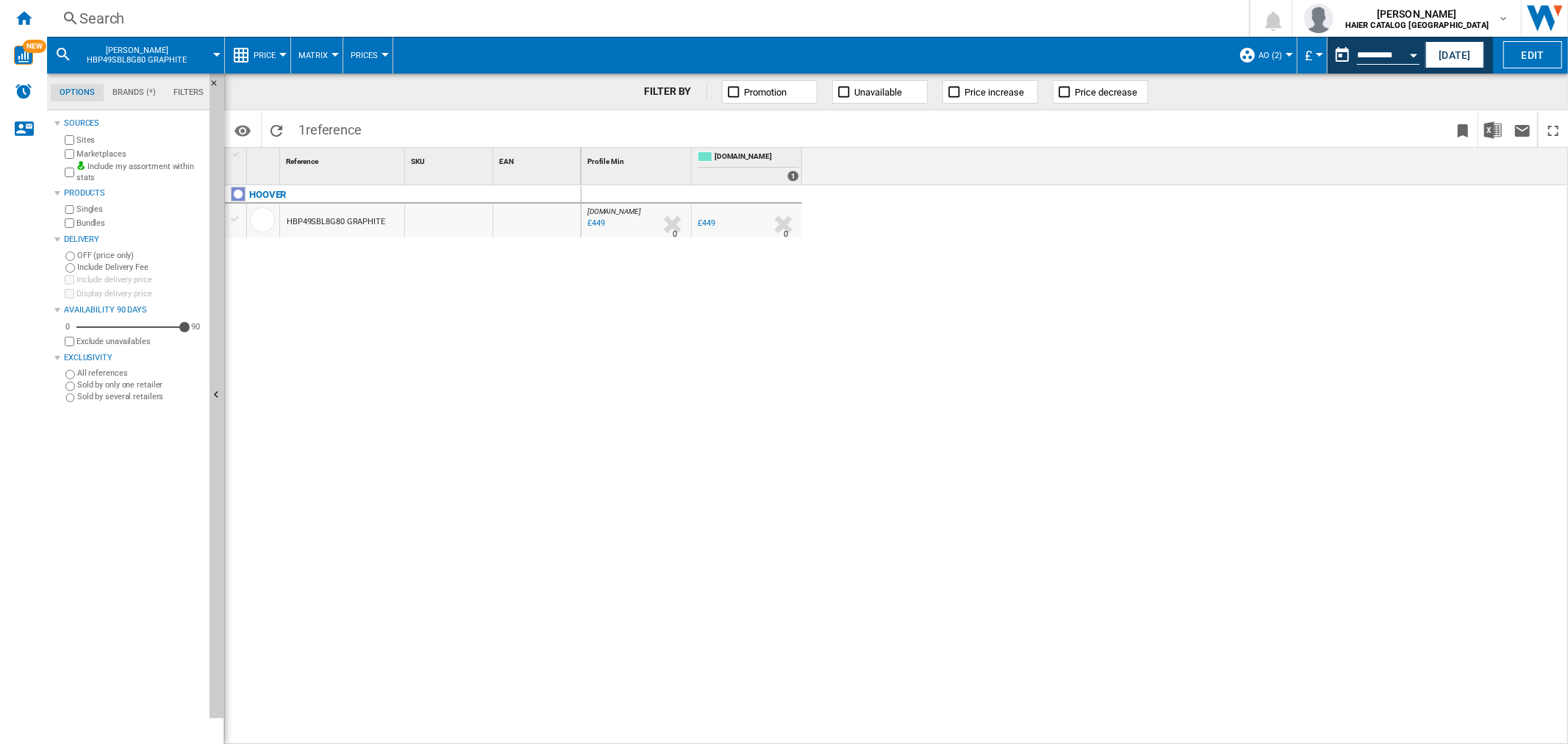
click at [113, 23] on div "Search" at bounding box center [645, 18] width 1131 height 21
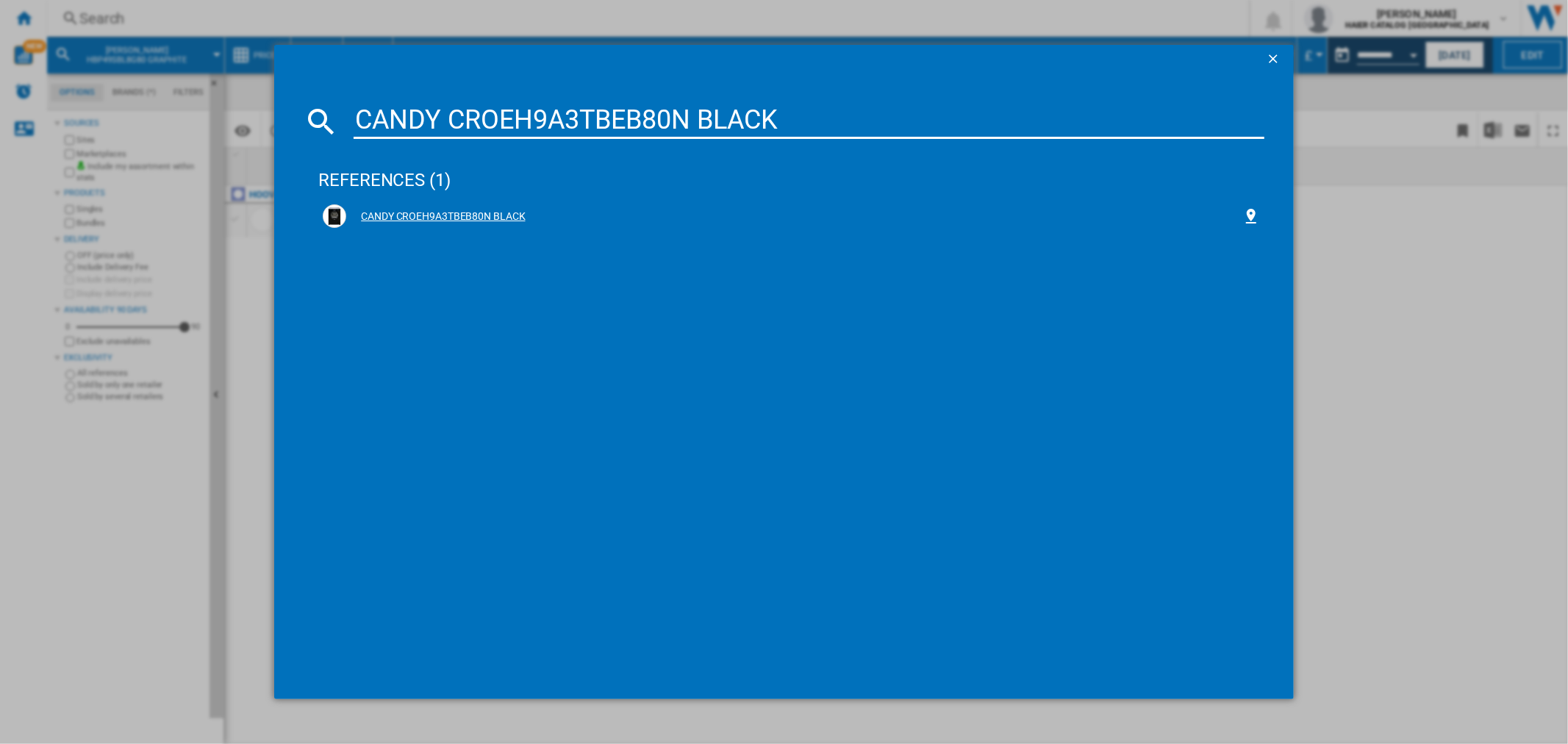
type input "CANDY CROEH9A3TBEB80N BLACK"
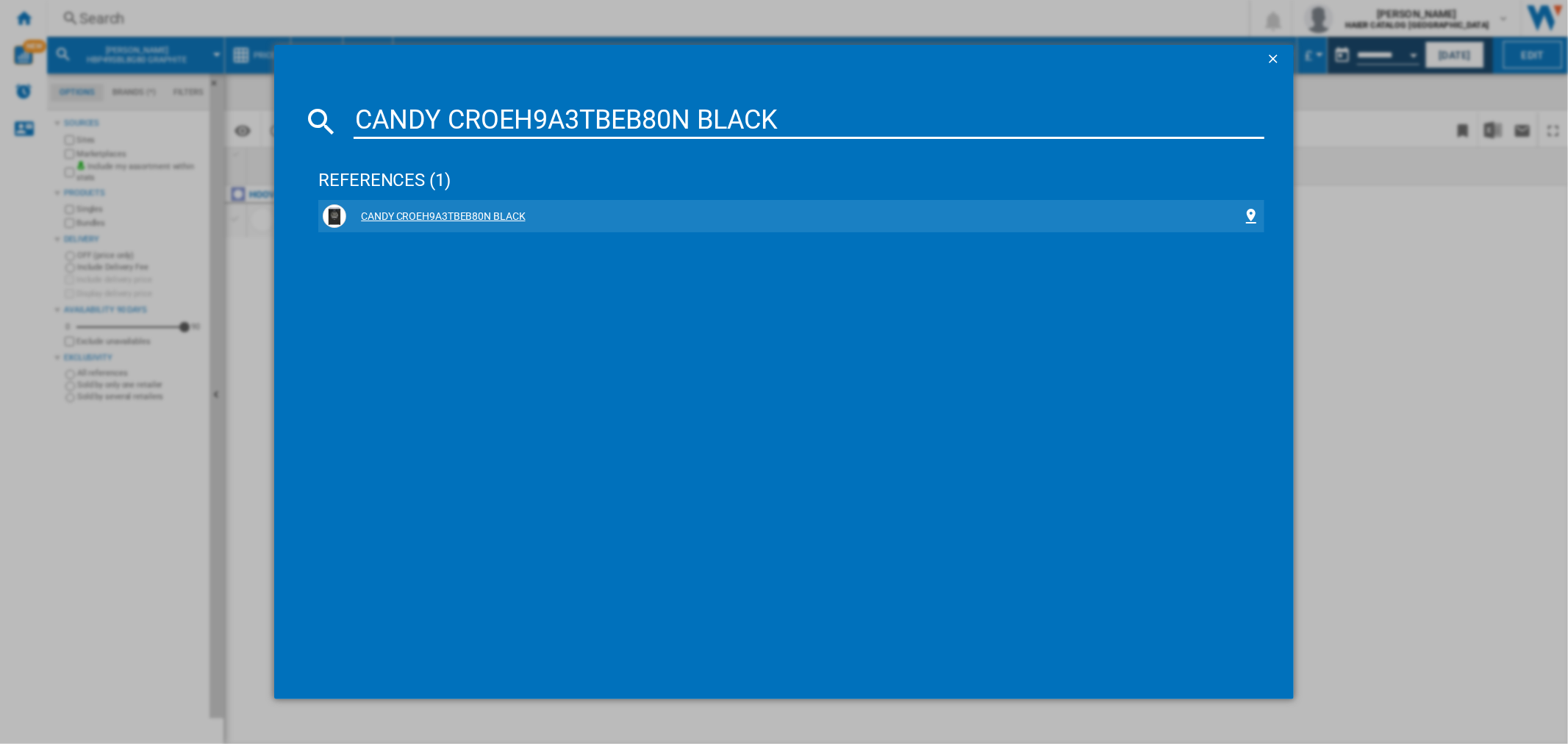
click at [471, 215] on div "CANDY CROEH9A3TBEB80N BLACK" at bounding box center [794, 217] width 896 height 14
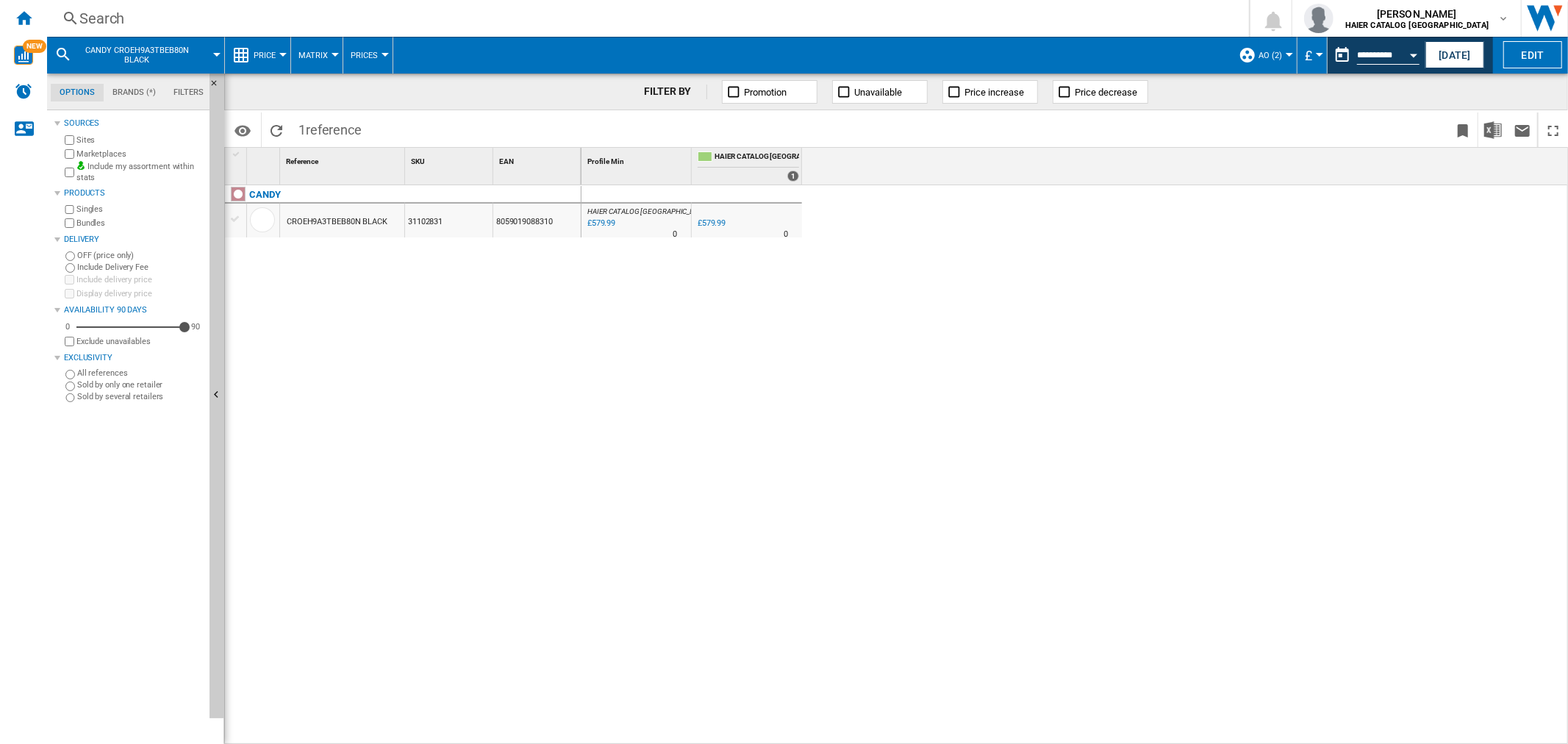
click at [142, 13] on div "Search" at bounding box center [645, 18] width 1131 height 21
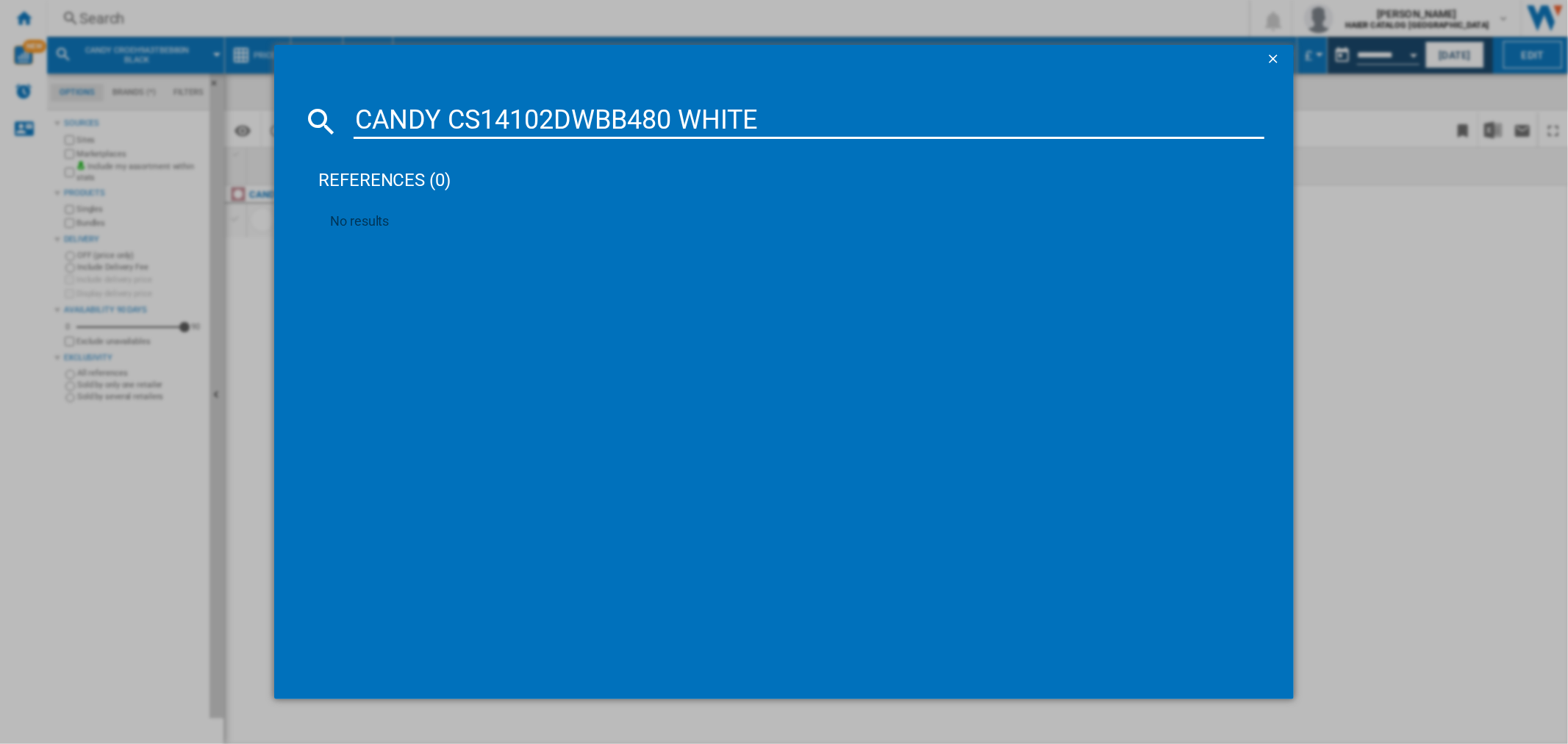
drag, startPoint x: 750, startPoint y: 105, endPoint x: 301, endPoint y: 116, distance: 449.1
click at [301, 116] on md-dialog-content "CANDY CS14102DWBB480 WHITE references (0) No results" at bounding box center [784, 386] width 1019 height 626
drag, startPoint x: 769, startPoint y: 113, endPoint x: 316, endPoint y: 106, distance: 453.1
click at [316, 106] on div "CANDY CS14102DWBB480 WHITE" at bounding box center [784, 121] width 960 height 35
paste input "OEH9A2DES"
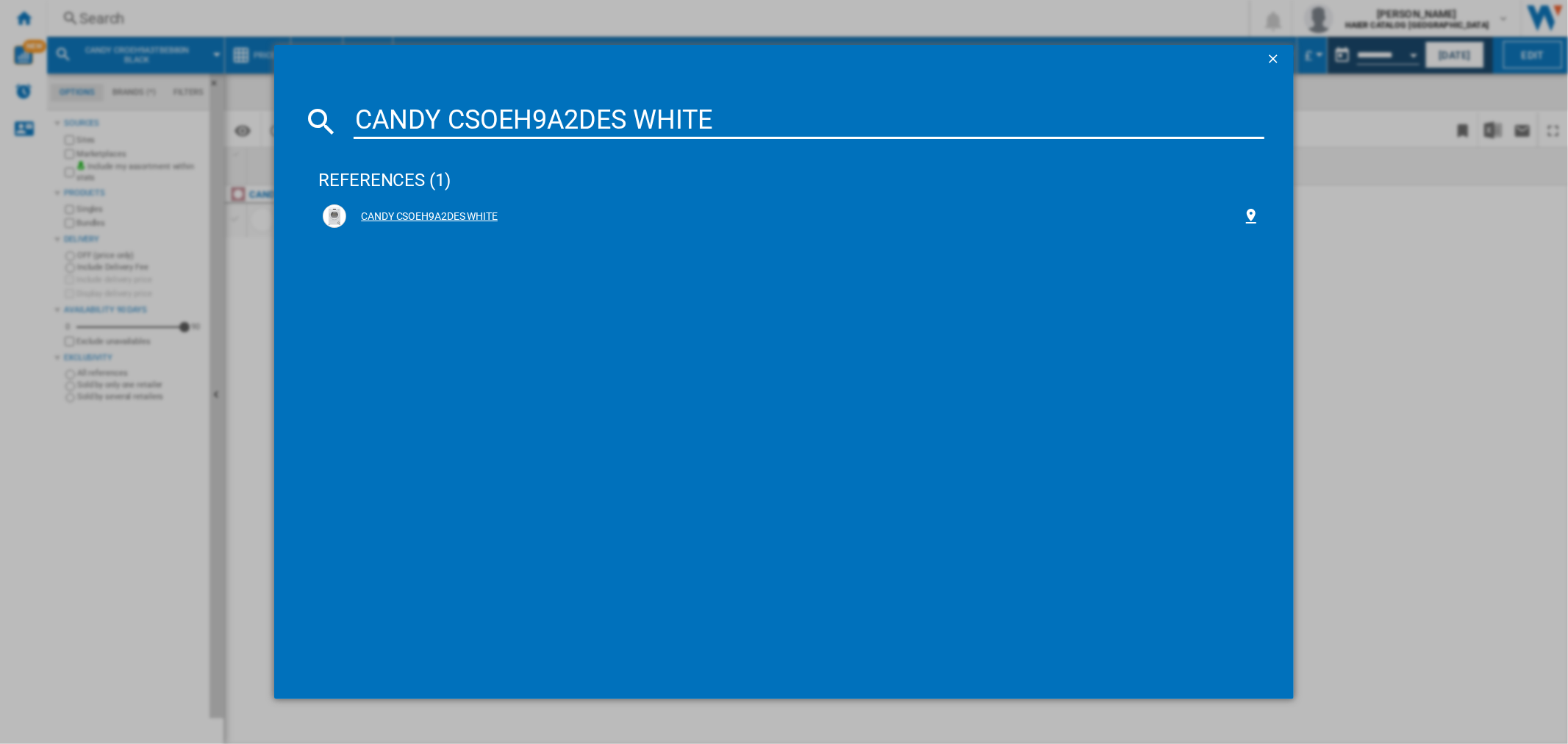
type input "CANDY CSOEH9A2DES WHITE"
click at [439, 218] on div "CANDY CSOEH9A2DES WHITE" at bounding box center [794, 217] width 896 height 14
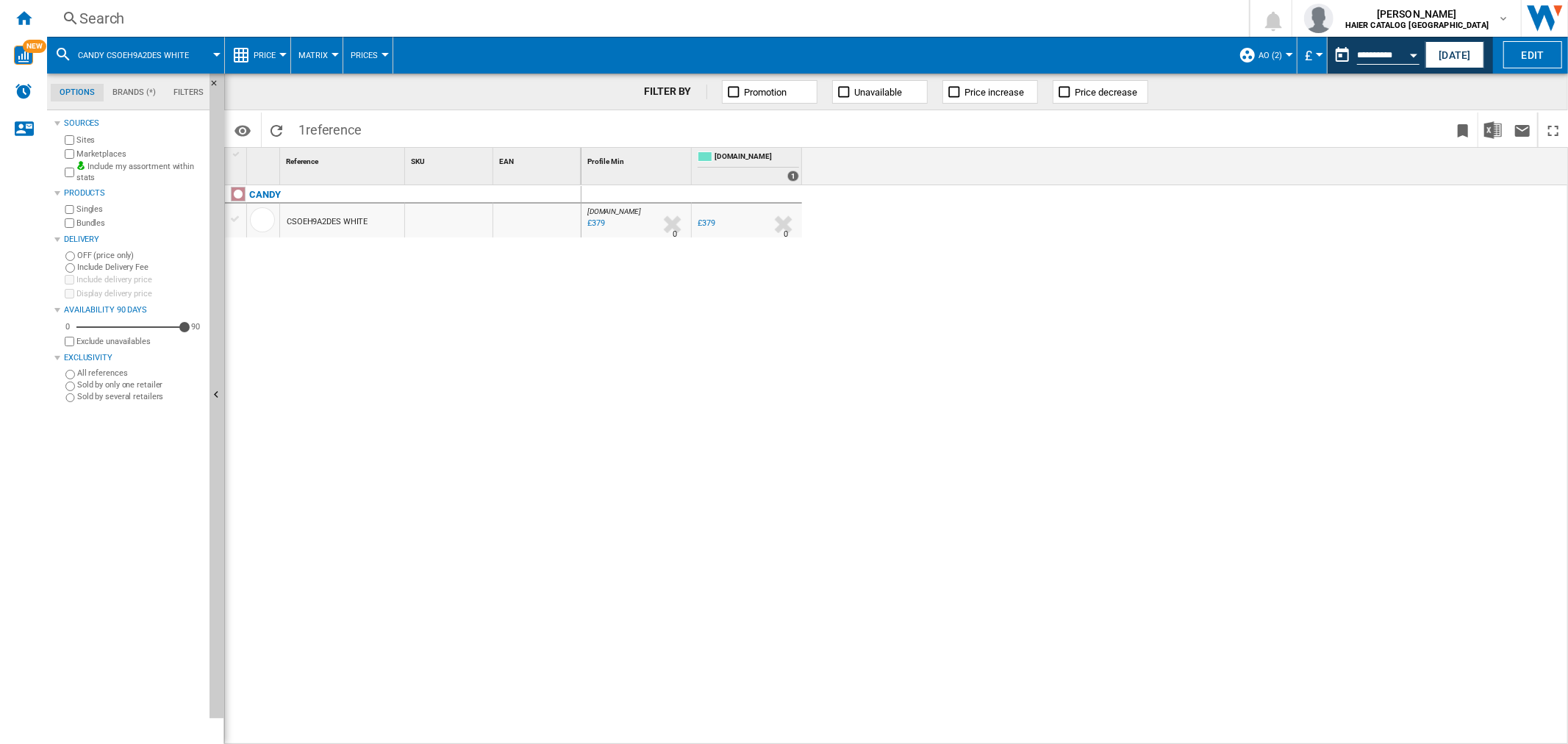
click at [152, 17] on div "Search" at bounding box center [645, 18] width 1131 height 21
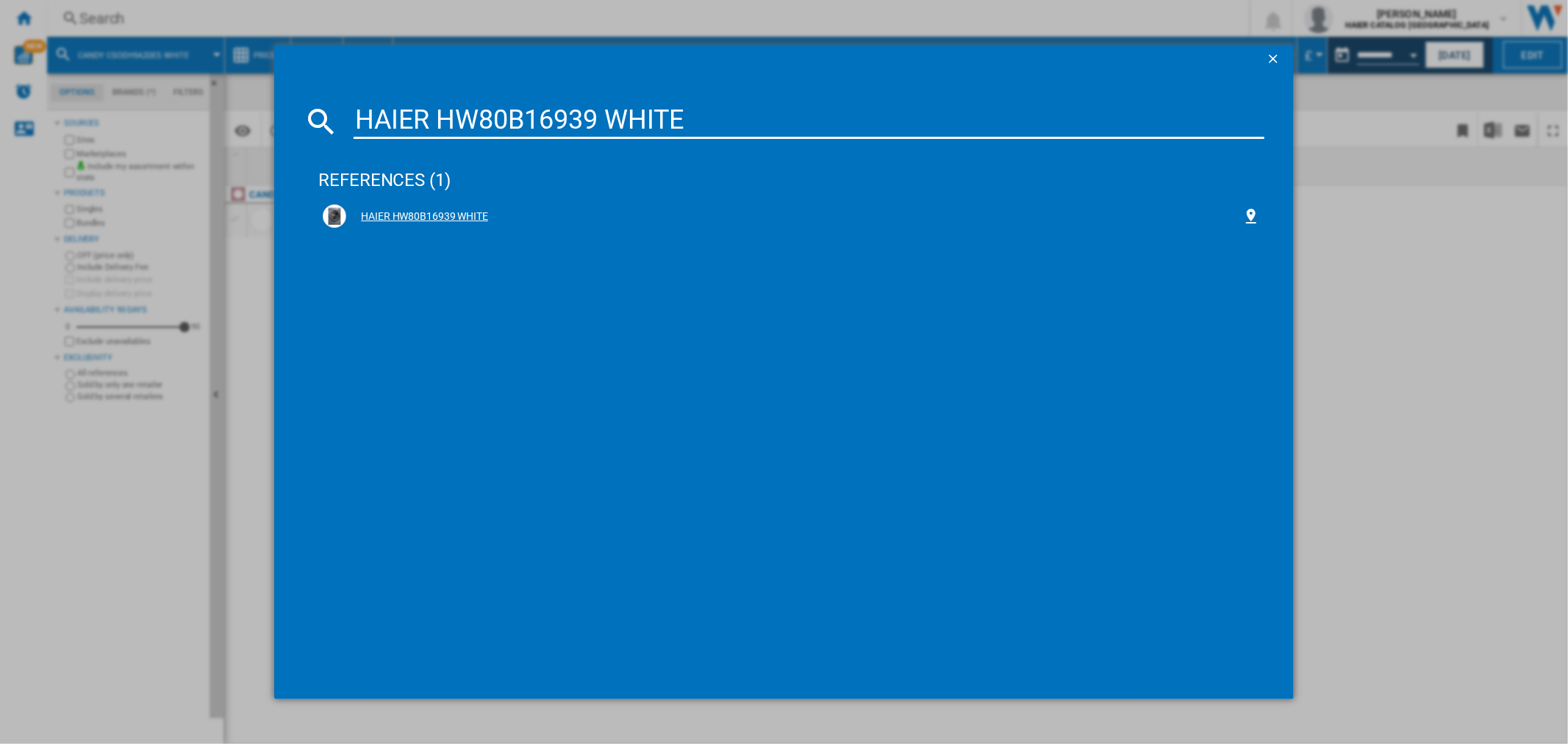
type input "HAIER HW80B16939 WHITE"
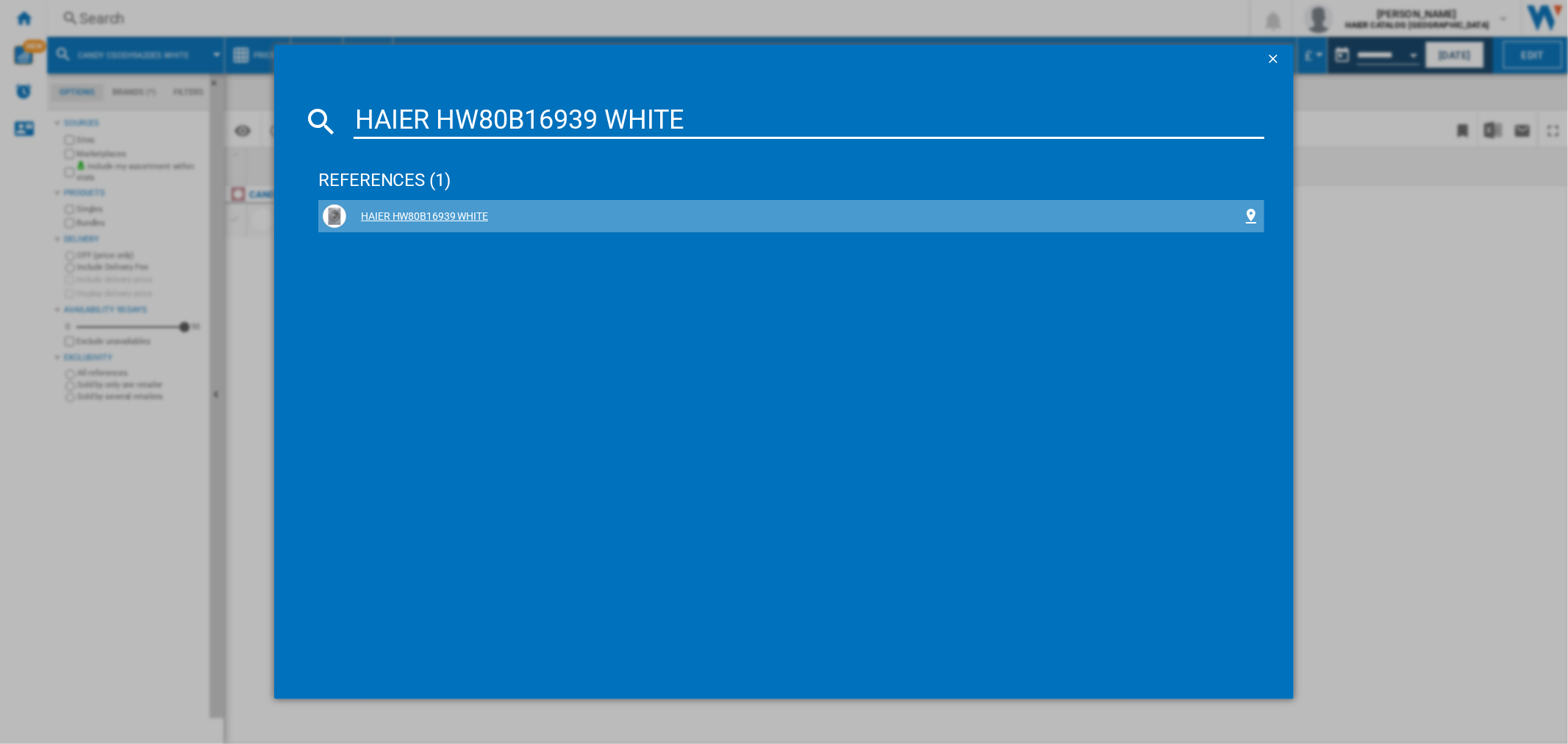
click at [416, 223] on div "HAIER HW80B16939 WHITE" at bounding box center [794, 217] width 896 height 14
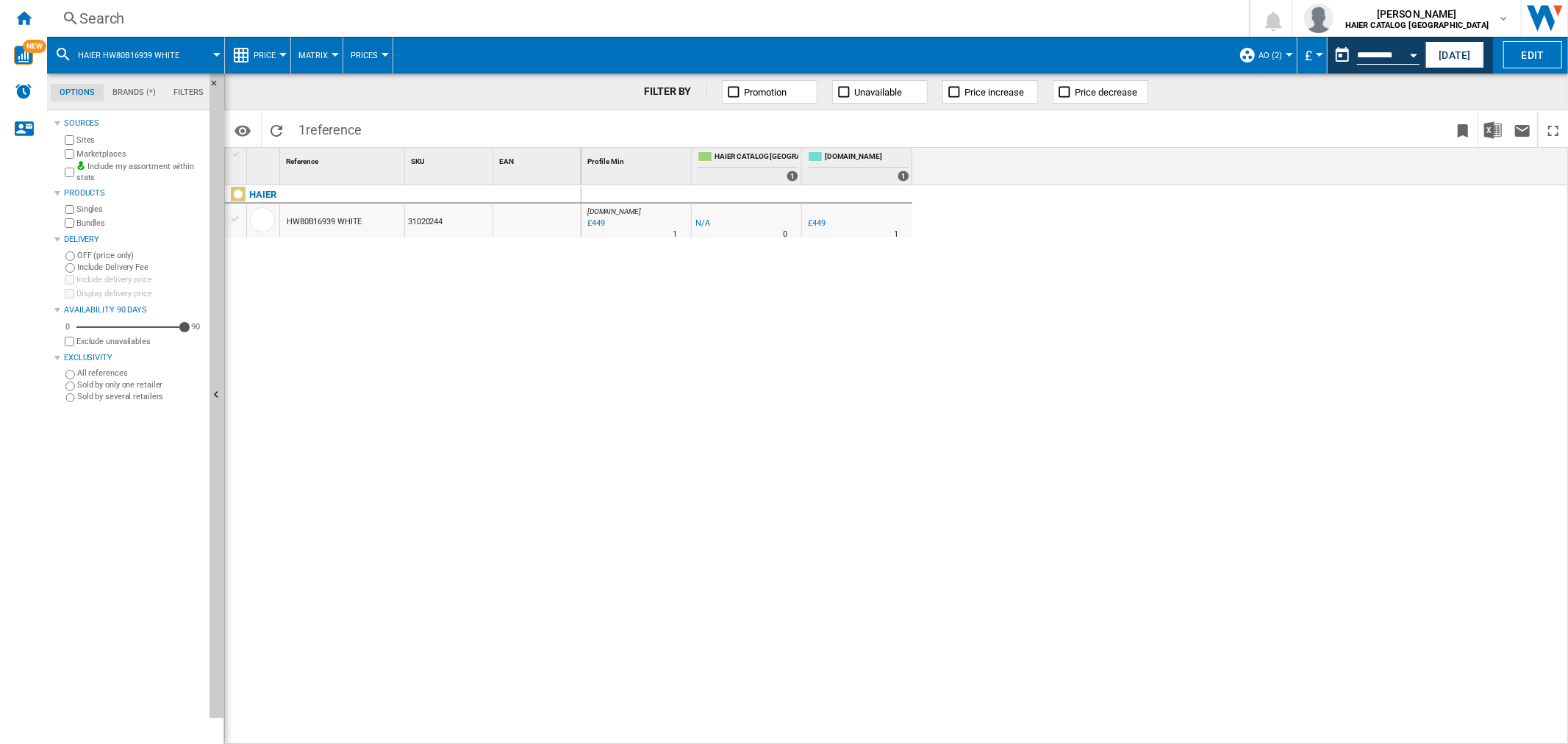
click at [100, 9] on div "Search" at bounding box center [645, 18] width 1131 height 21
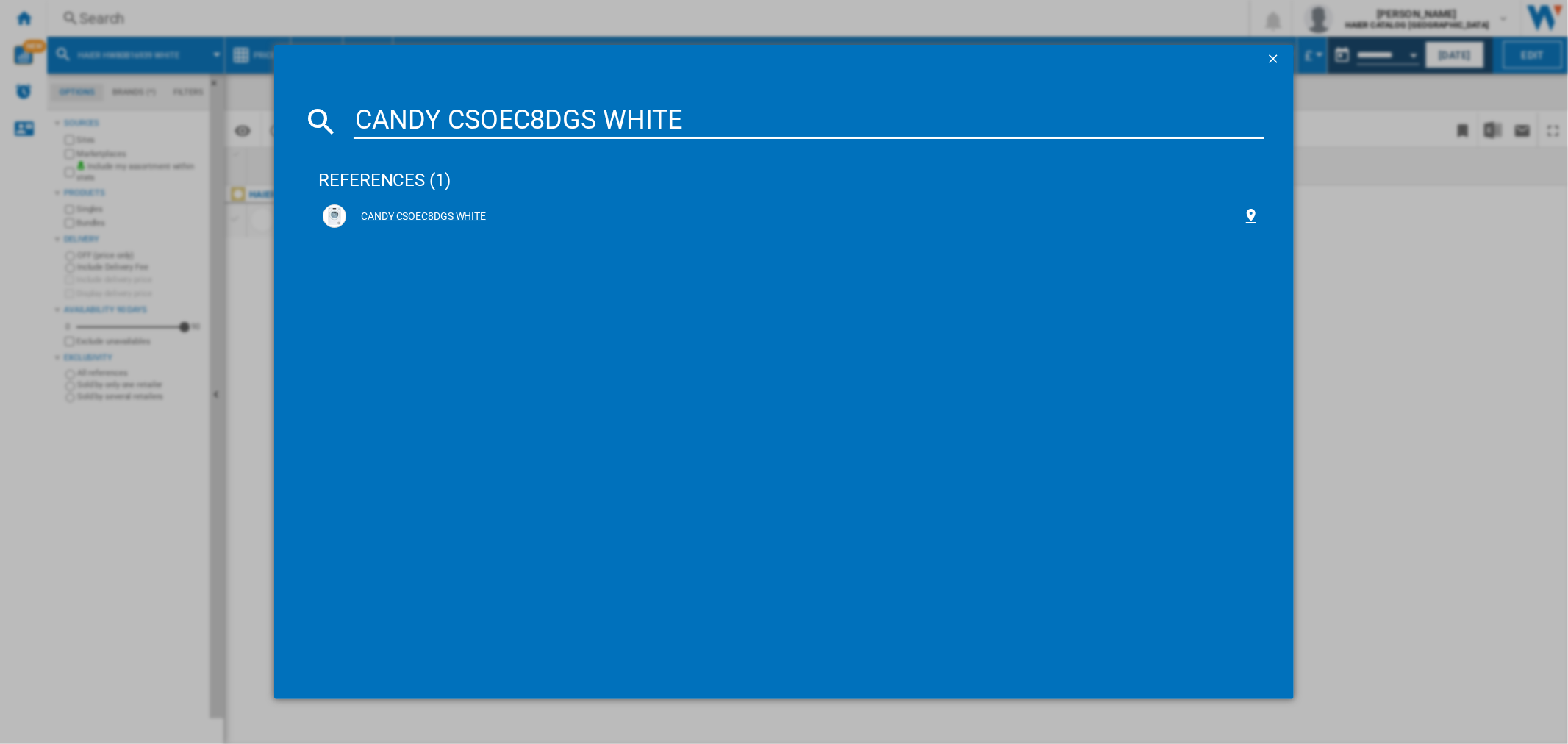
type input "CANDY CSOEC8DGS WHITE"
click at [449, 207] on div "CANDY CSOEC8DGS WHITE" at bounding box center [791, 216] width 936 height 24
click at [482, 207] on div "CANDY CSOEC8DGS WHITE" at bounding box center [791, 216] width 936 height 24
click at [456, 211] on div "CANDY CSOEC8DGS WHITE" at bounding box center [794, 217] width 896 height 14
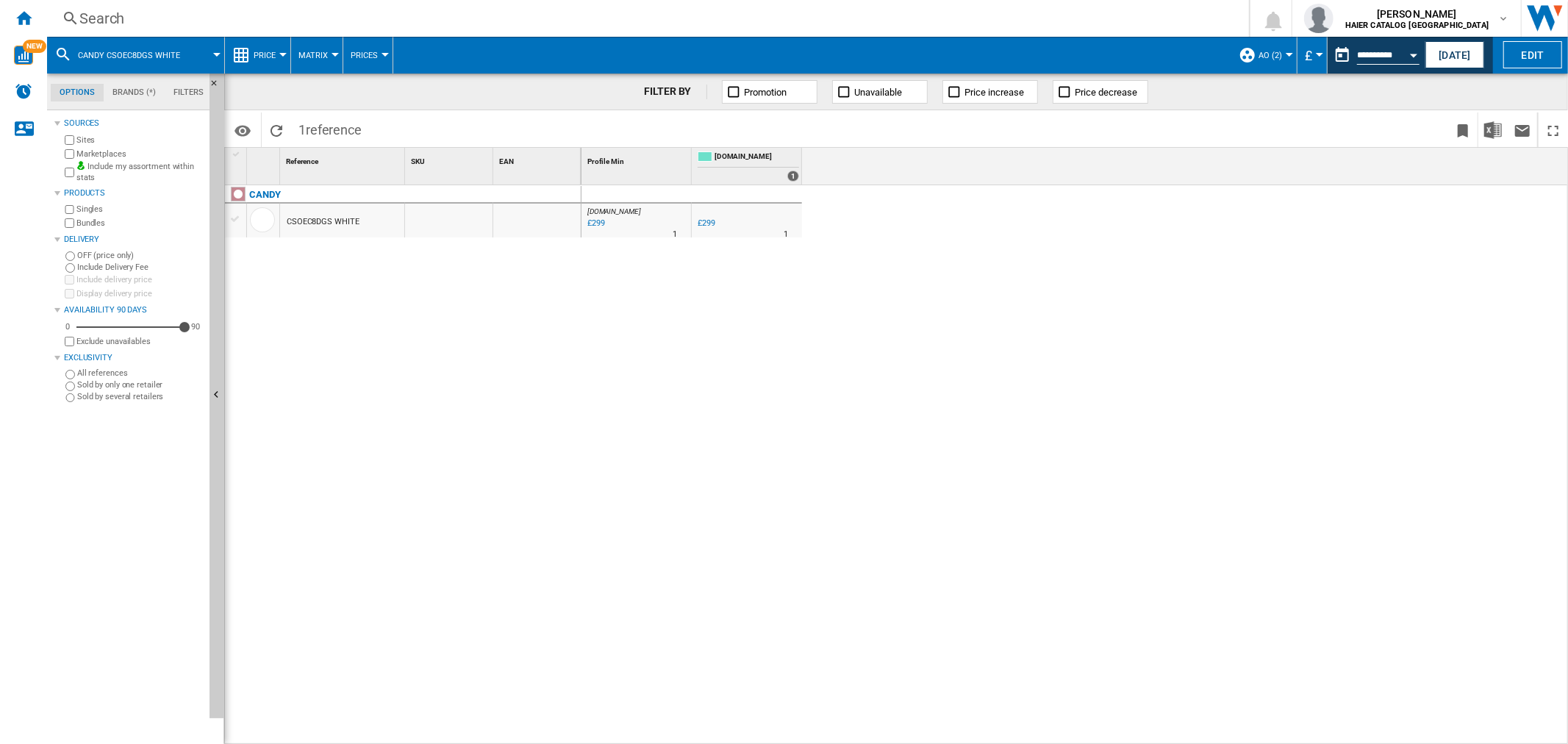
click at [142, 11] on div "Search" at bounding box center [645, 18] width 1131 height 21
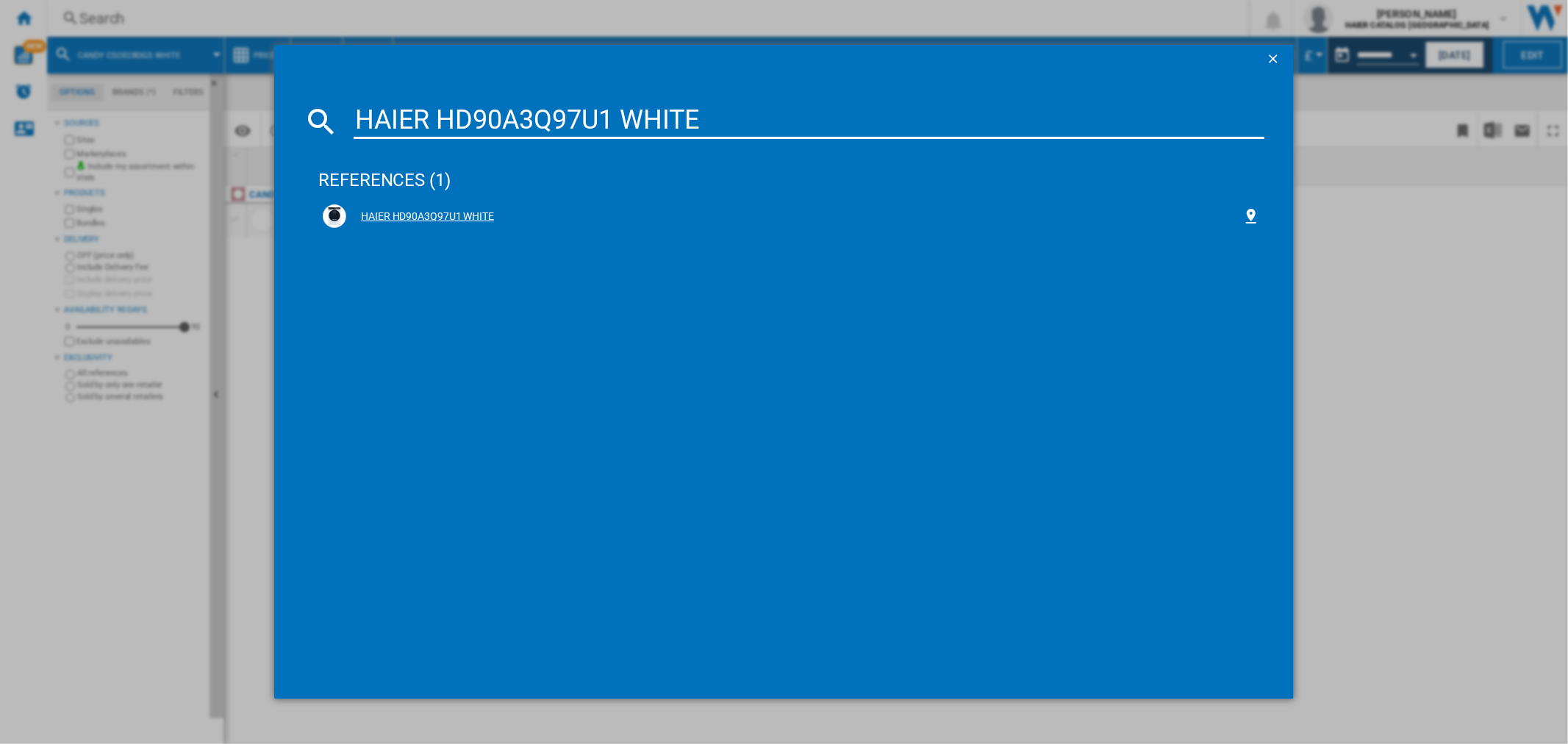
type input "HAIER HD90A3Q97U1 WHITE"
click at [439, 217] on div "HAIER HD90A3Q97U1 WHITE" at bounding box center [794, 217] width 896 height 14
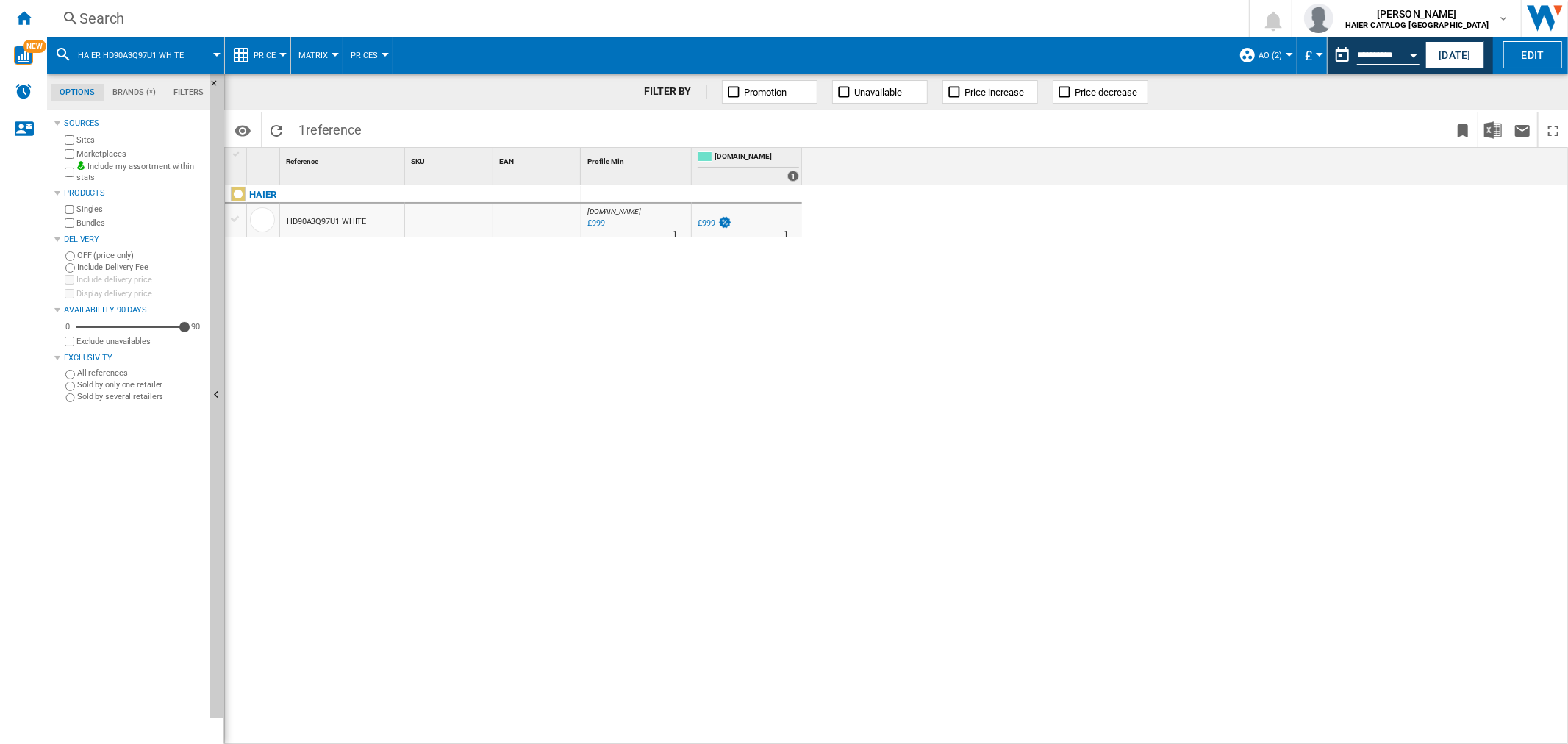
click at [123, 15] on div "Search" at bounding box center [645, 18] width 1131 height 21
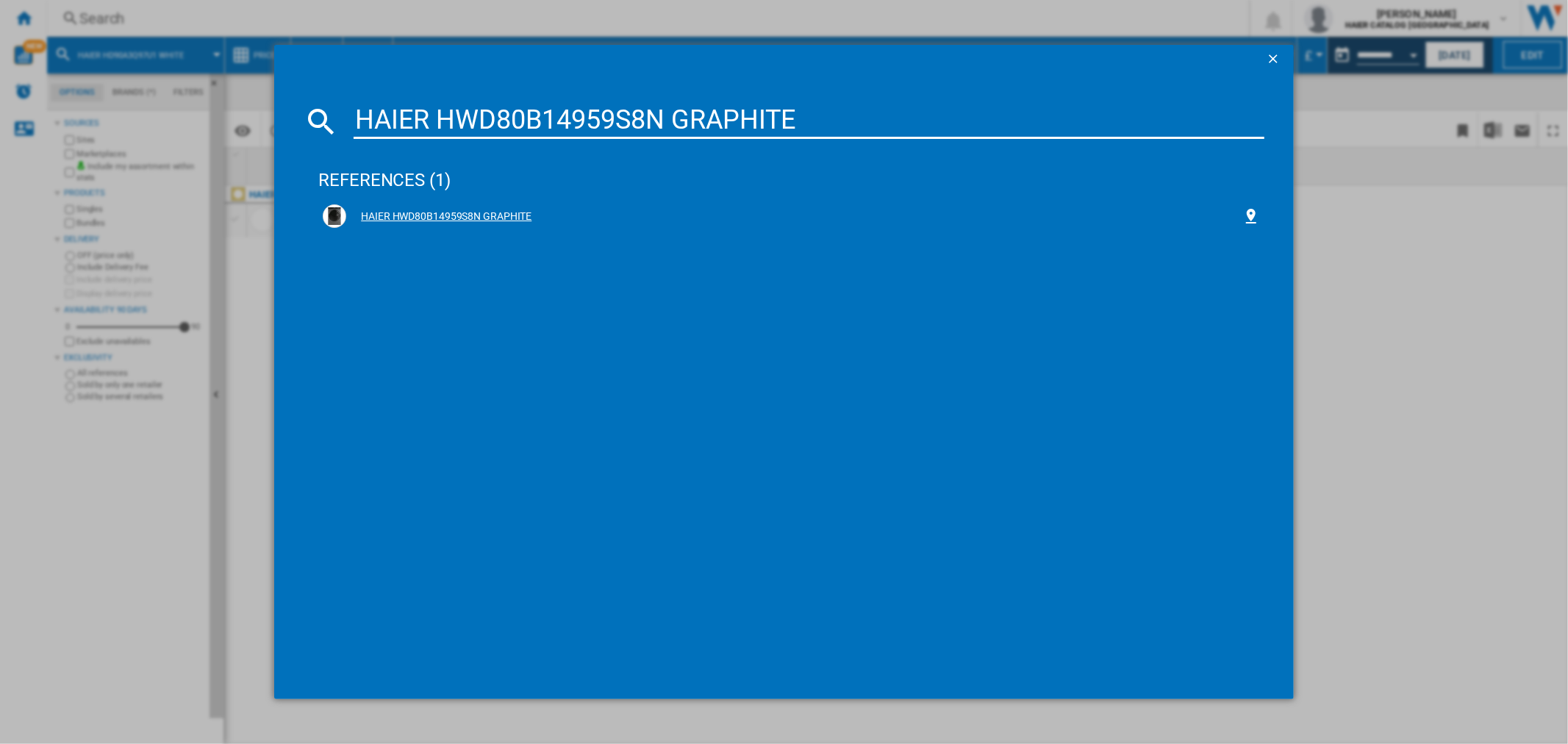
type input "HAIER HWD80B14959S8N GRAPHITE"
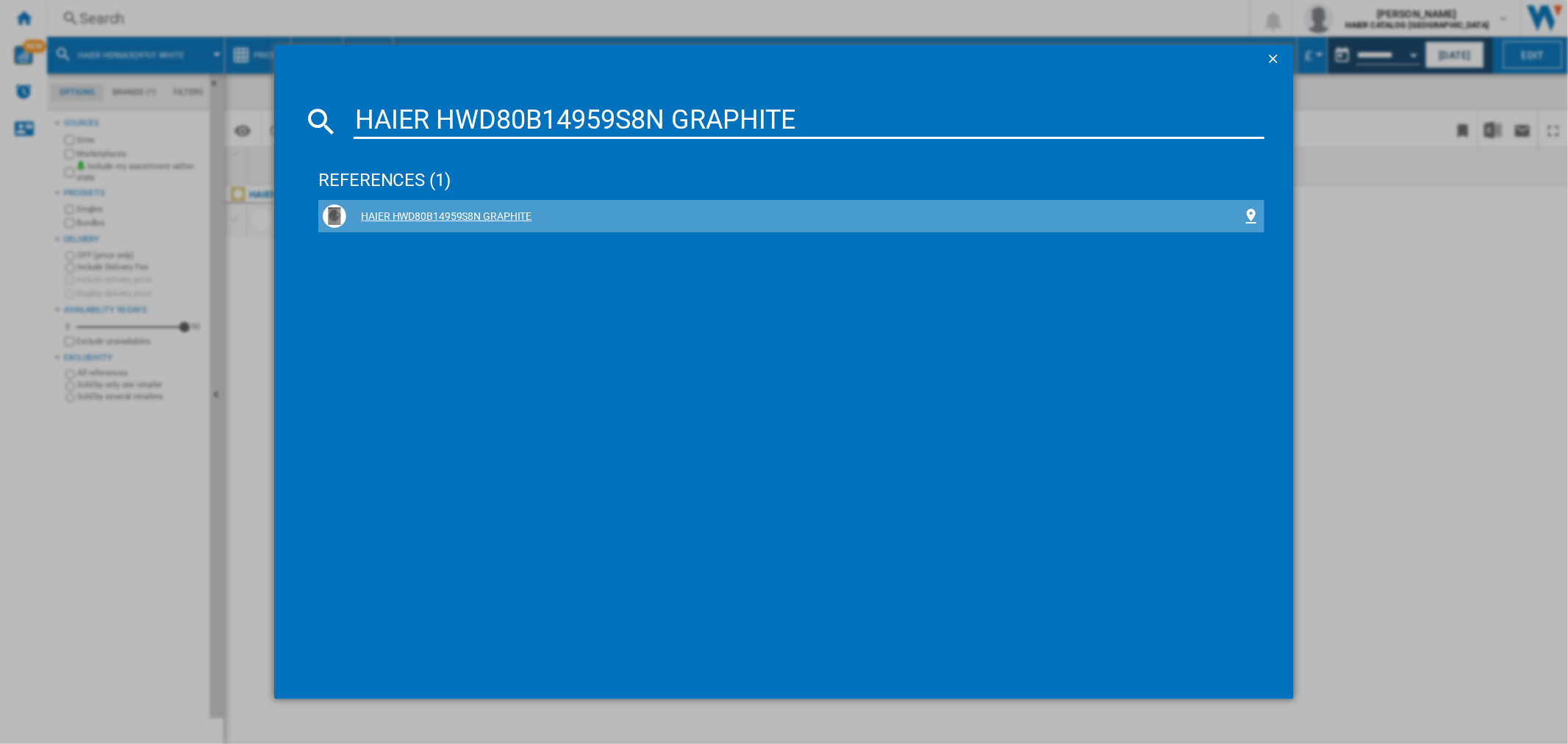
click at [424, 217] on div "HAIER HWD80B14959S8N GRAPHITE" at bounding box center [794, 217] width 896 height 14
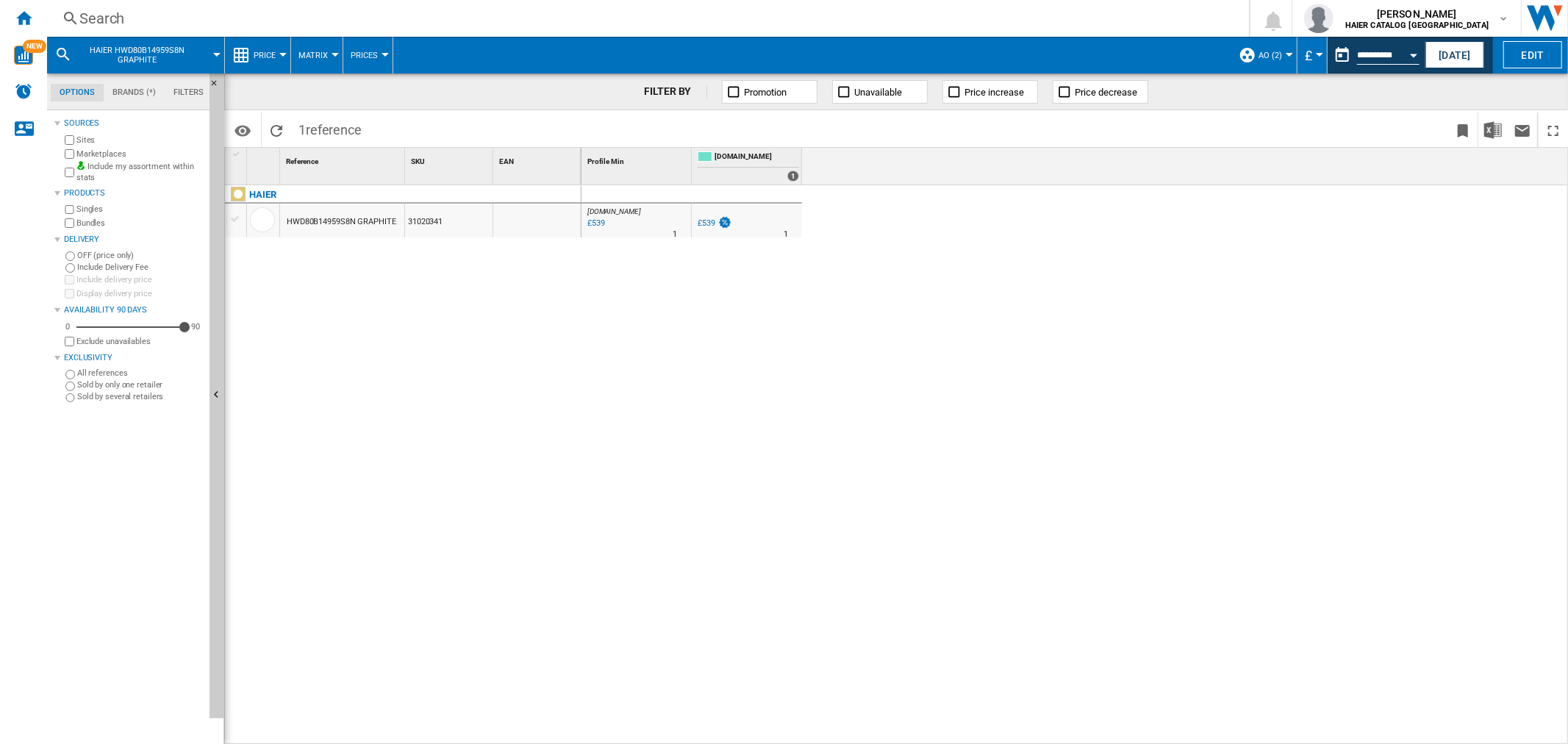
click at [142, 26] on div "Search" at bounding box center [645, 18] width 1131 height 21
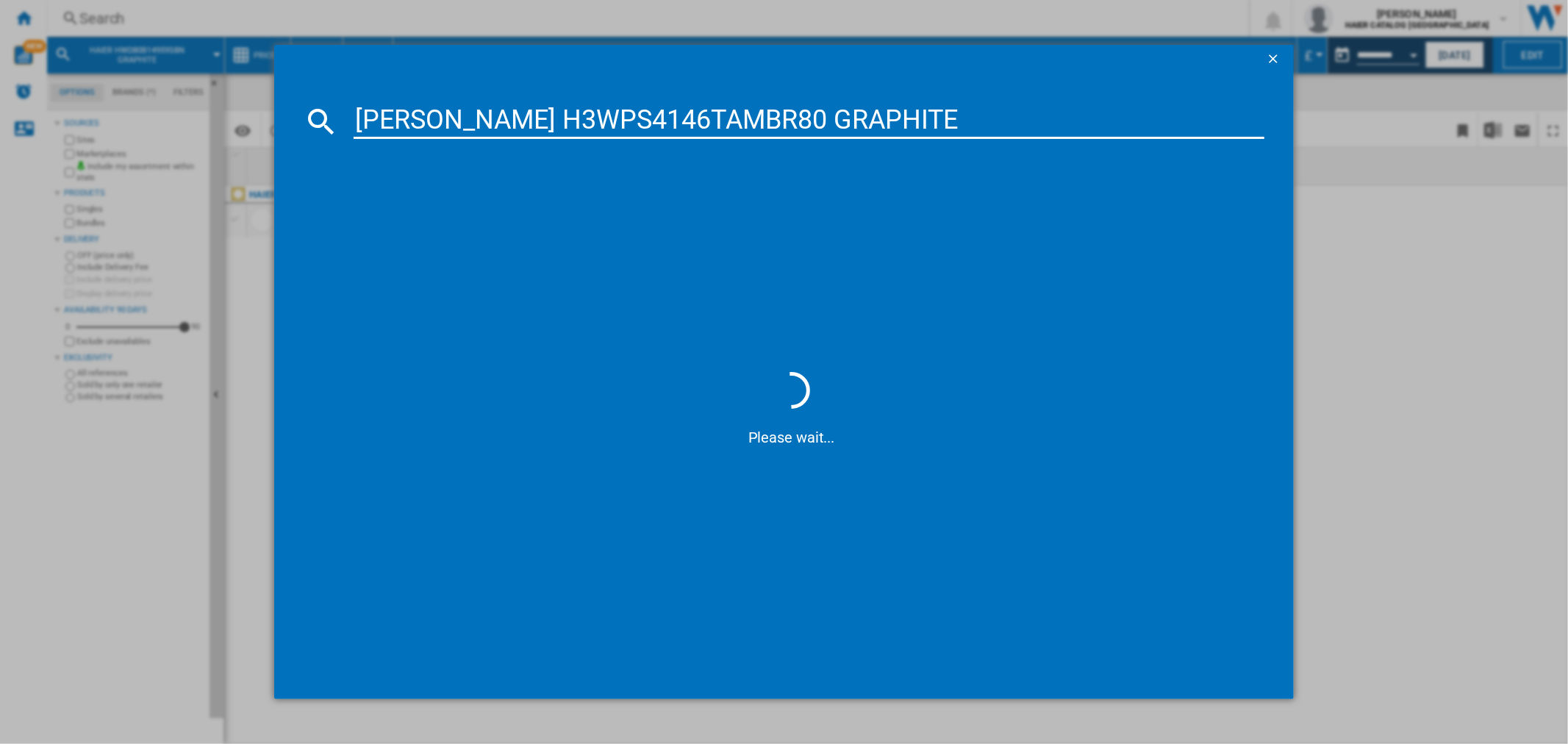
type input "[PERSON_NAME] H3WPS4146TAMBR80 GRAPHITE"
click at [504, 221] on div "[PERSON_NAME] H3WPS4146TAMBR80 GRAPHITE" at bounding box center [794, 217] width 896 height 14
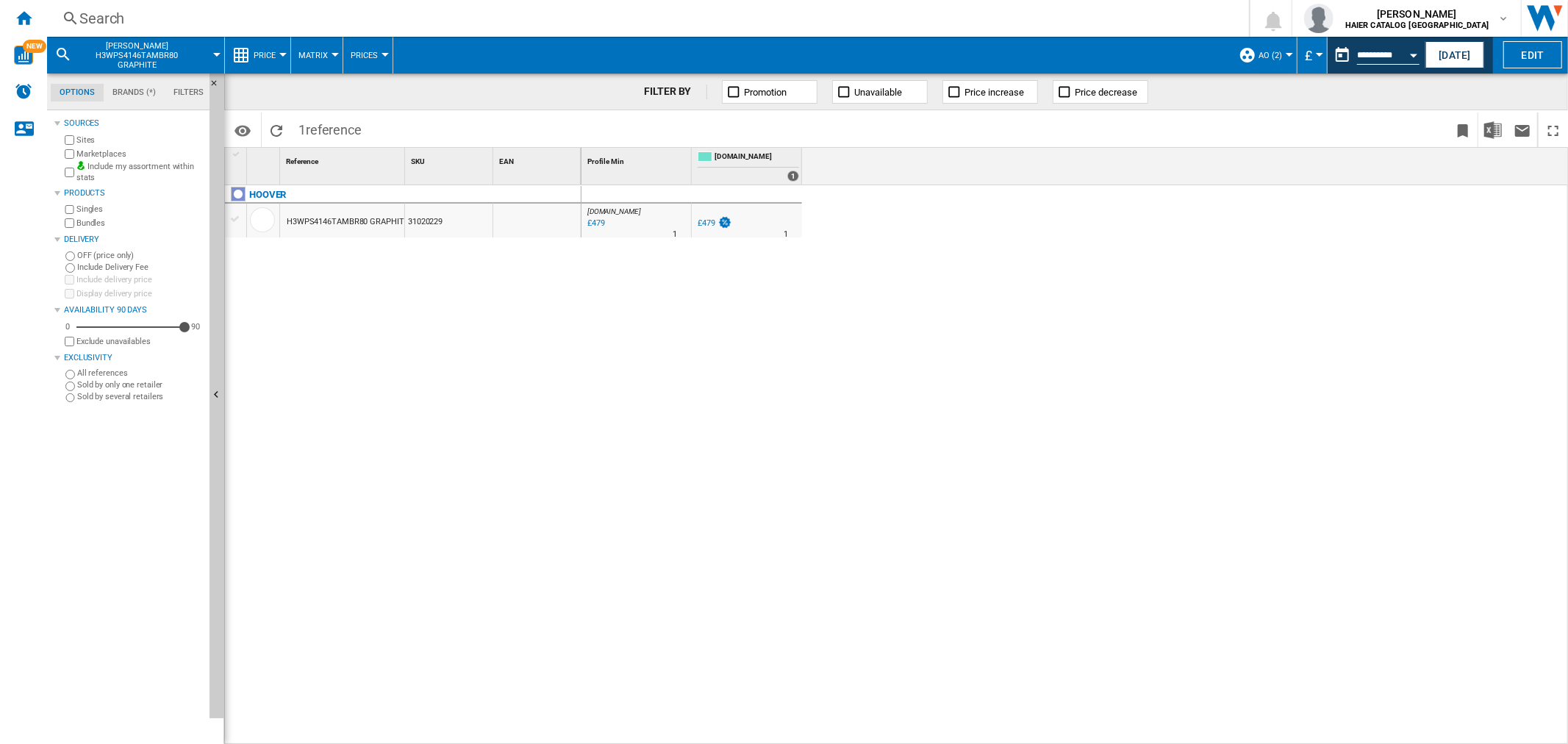
click at [127, 19] on div "Search" at bounding box center [645, 18] width 1131 height 21
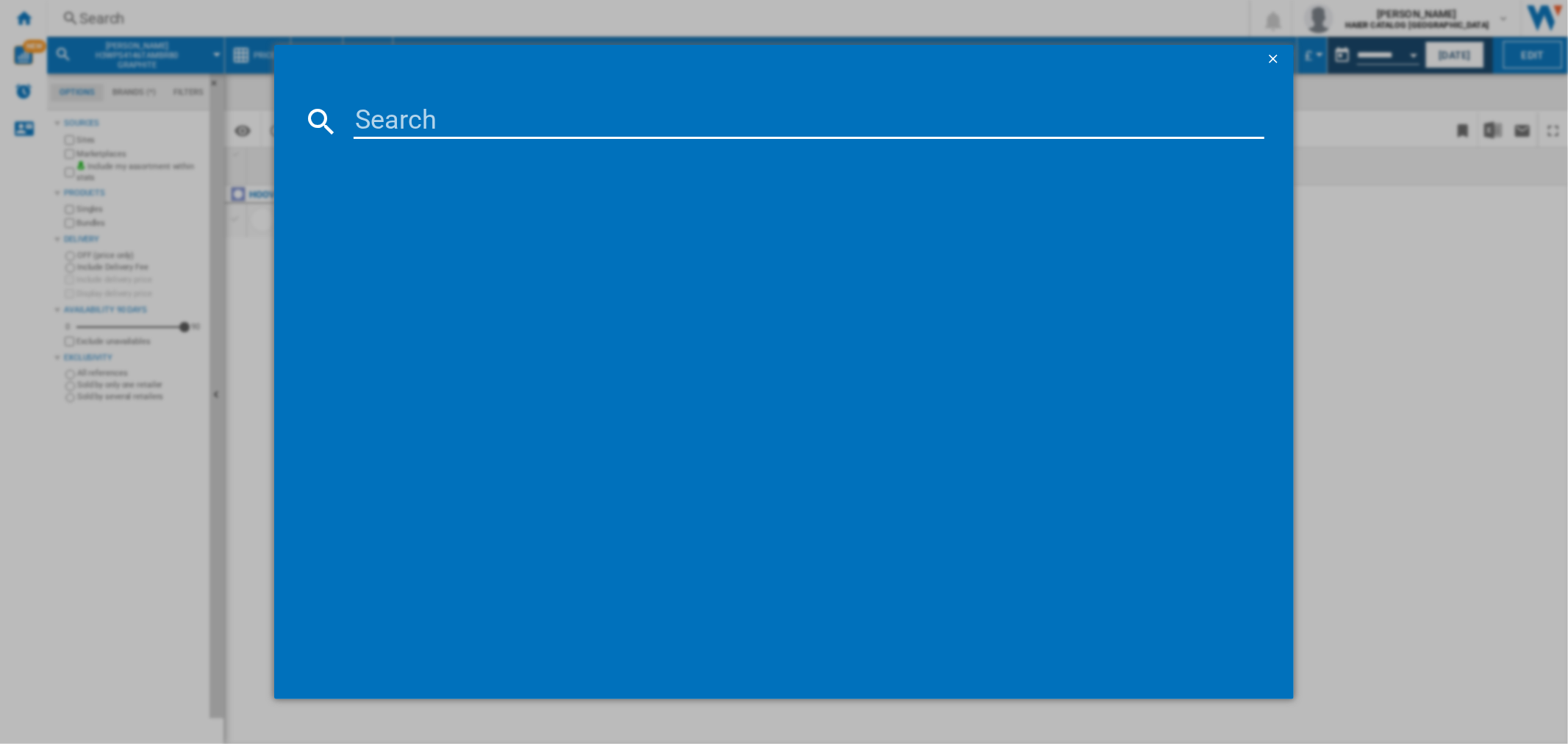
click at [467, 122] on input at bounding box center [808, 121] width 910 height 35
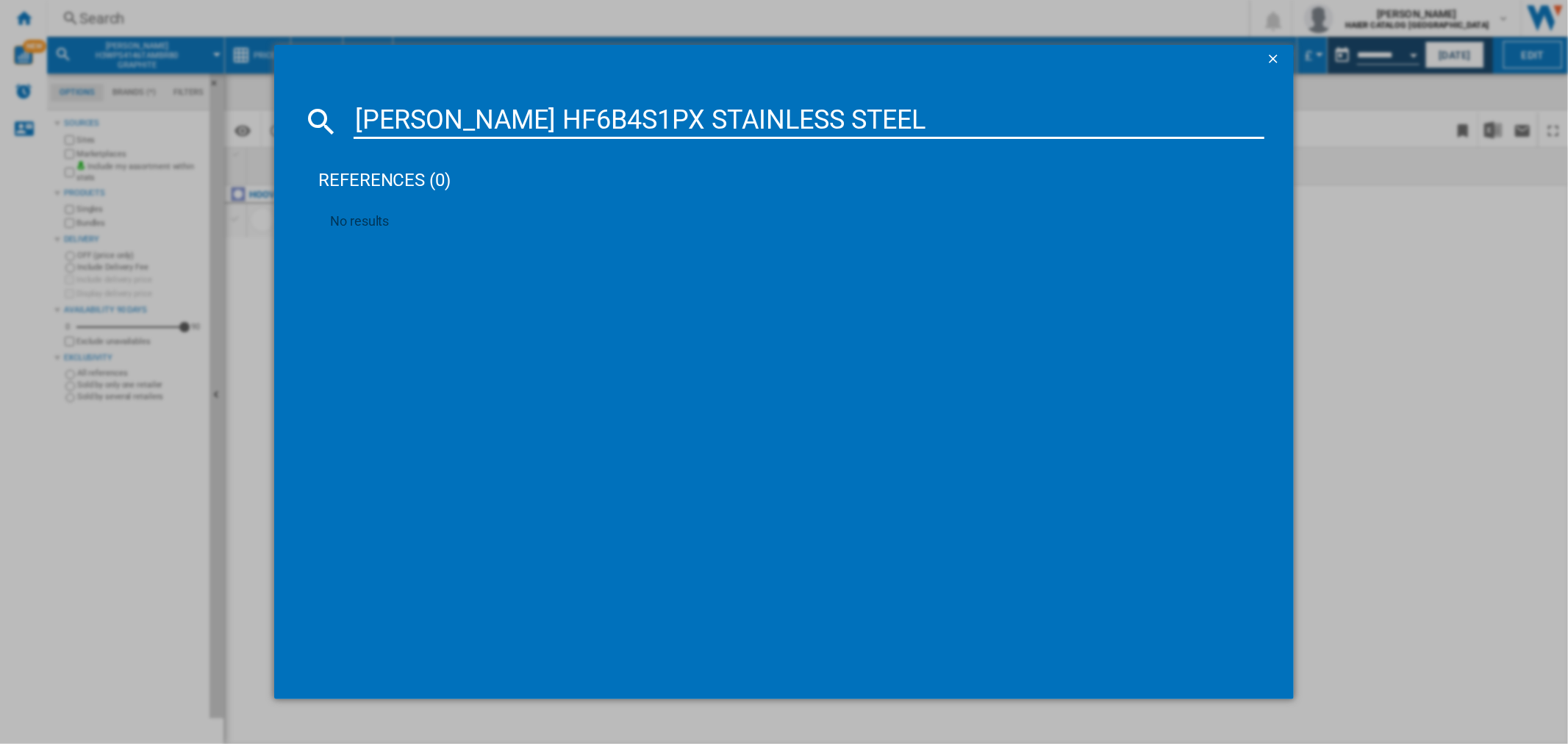
drag, startPoint x: 885, startPoint y: 114, endPoint x: 0, endPoint y: 107, distance: 885.0
click at [0, 116] on div "[PERSON_NAME] HF6B4S1PX STAINLESS STEEL references (0) No results" at bounding box center [784, 372] width 1568 height 744
paste input "AIER XF5CM1X80 GRAPHITE"
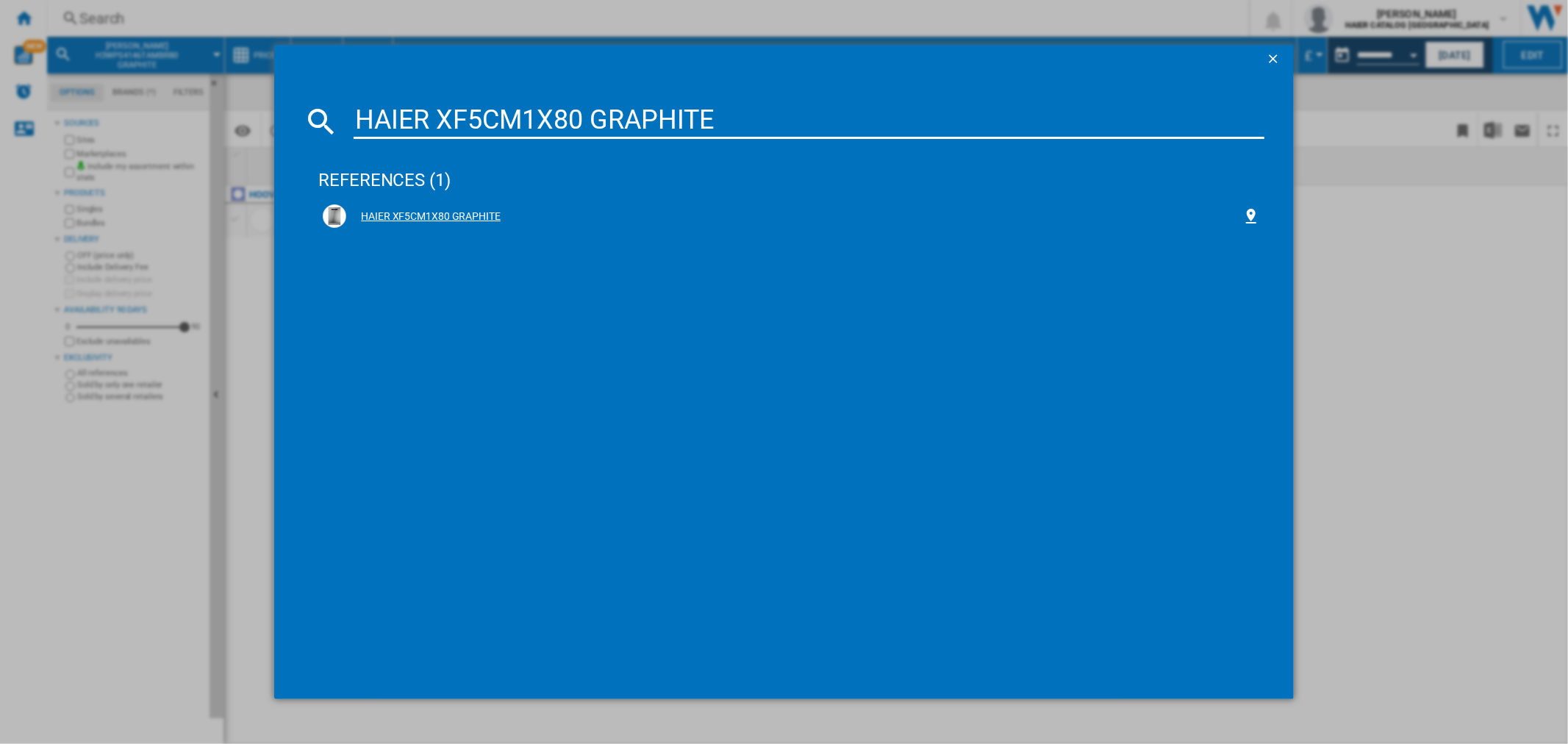
type input "HAIER XF5CM1X80 GRAPHITE"
click at [416, 217] on div "HAIER XF5CM1X80 GRAPHITE" at bounding box center [794, 217] width 896 height 14
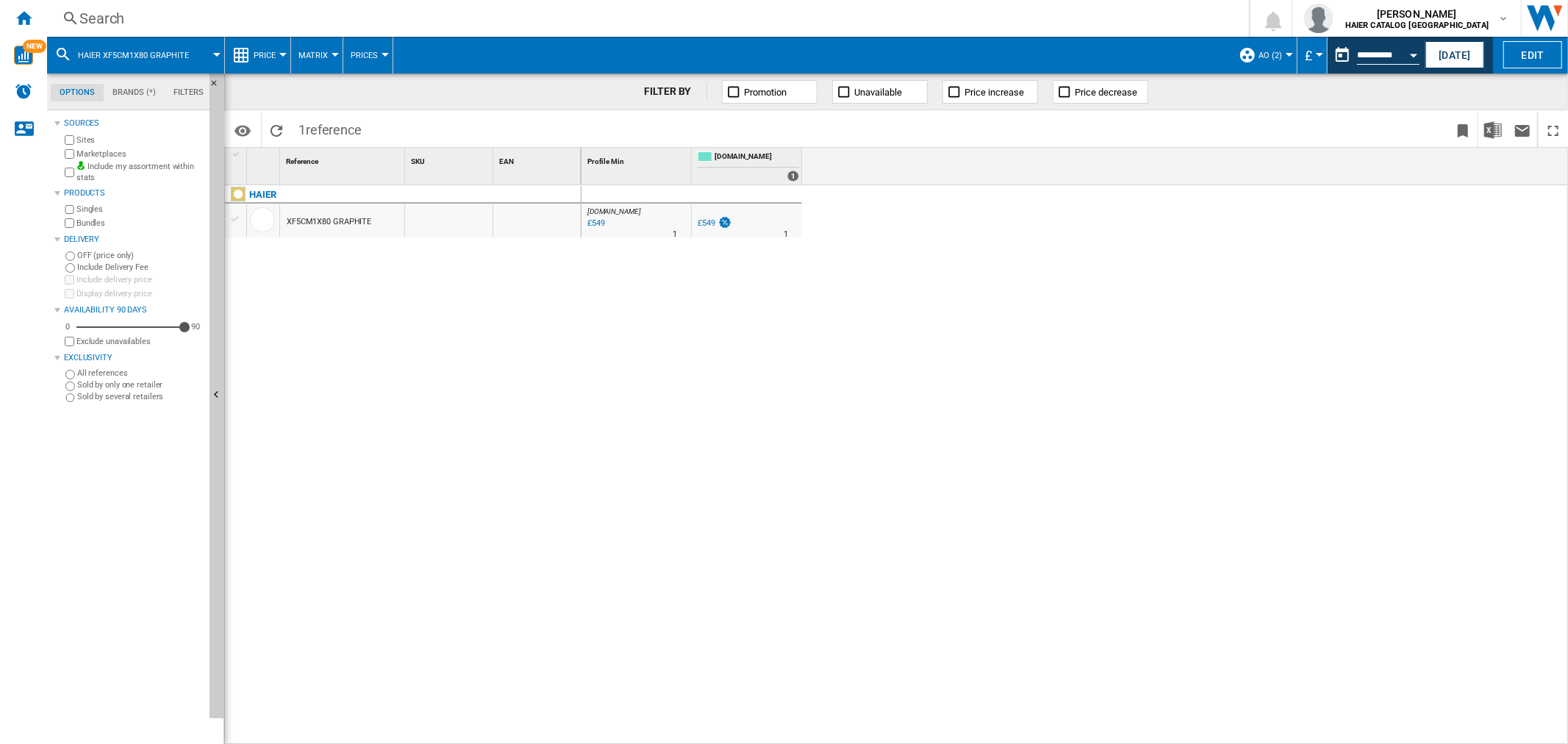
click at [123, 8] on div "Search" at bounding box center [645, 18] width 1131 height 21
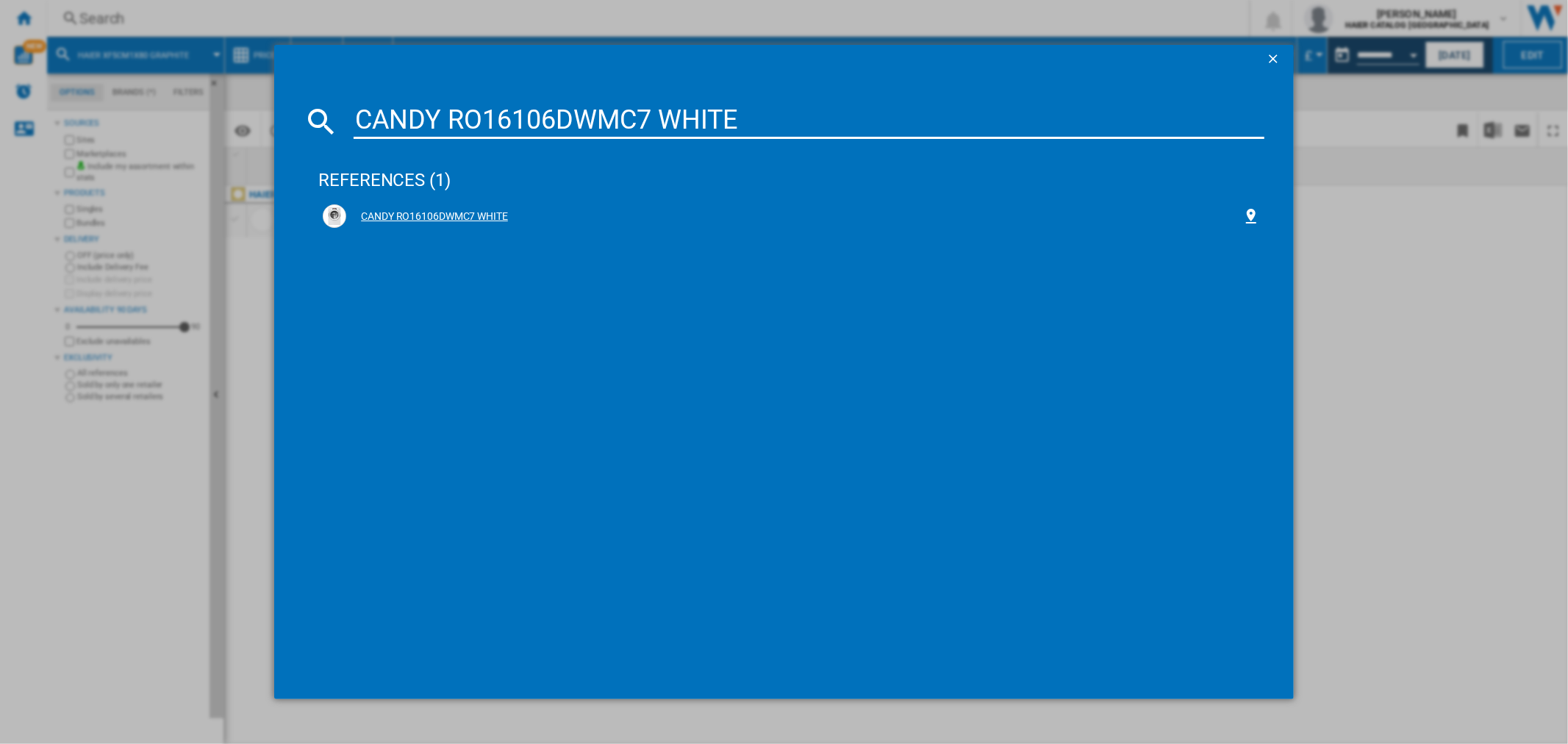
type input "CANDY RO16106DWMC7 WHITE"
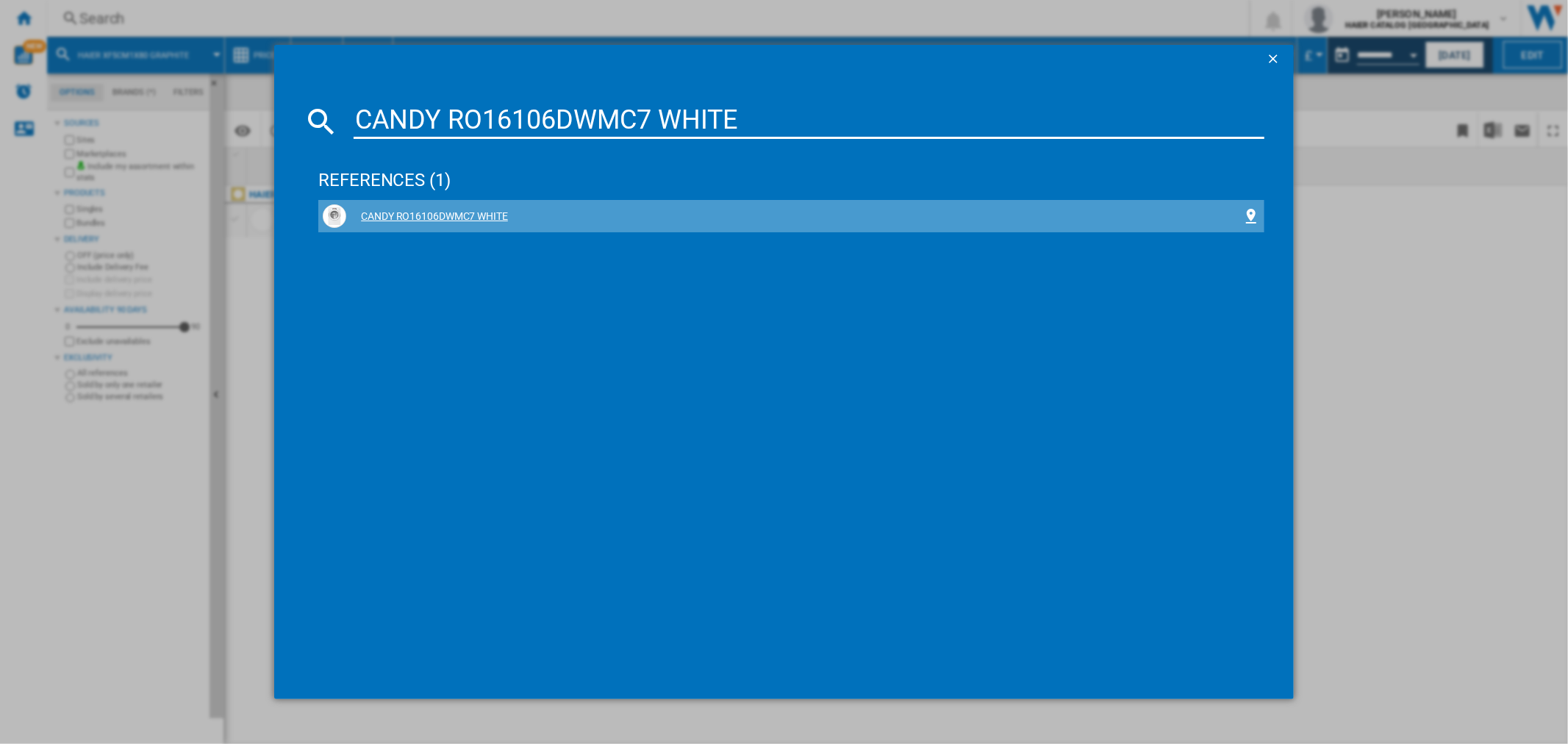
click at [481, 208] on div "CANDY RO16106DWMC7 WHITE" at bounding box center [791, 216] width 936 height 24
click at [436, 217] on div "CANDY RO16106DWMC7 WHITE" at bounding box center [794, 217] width 896 height 14
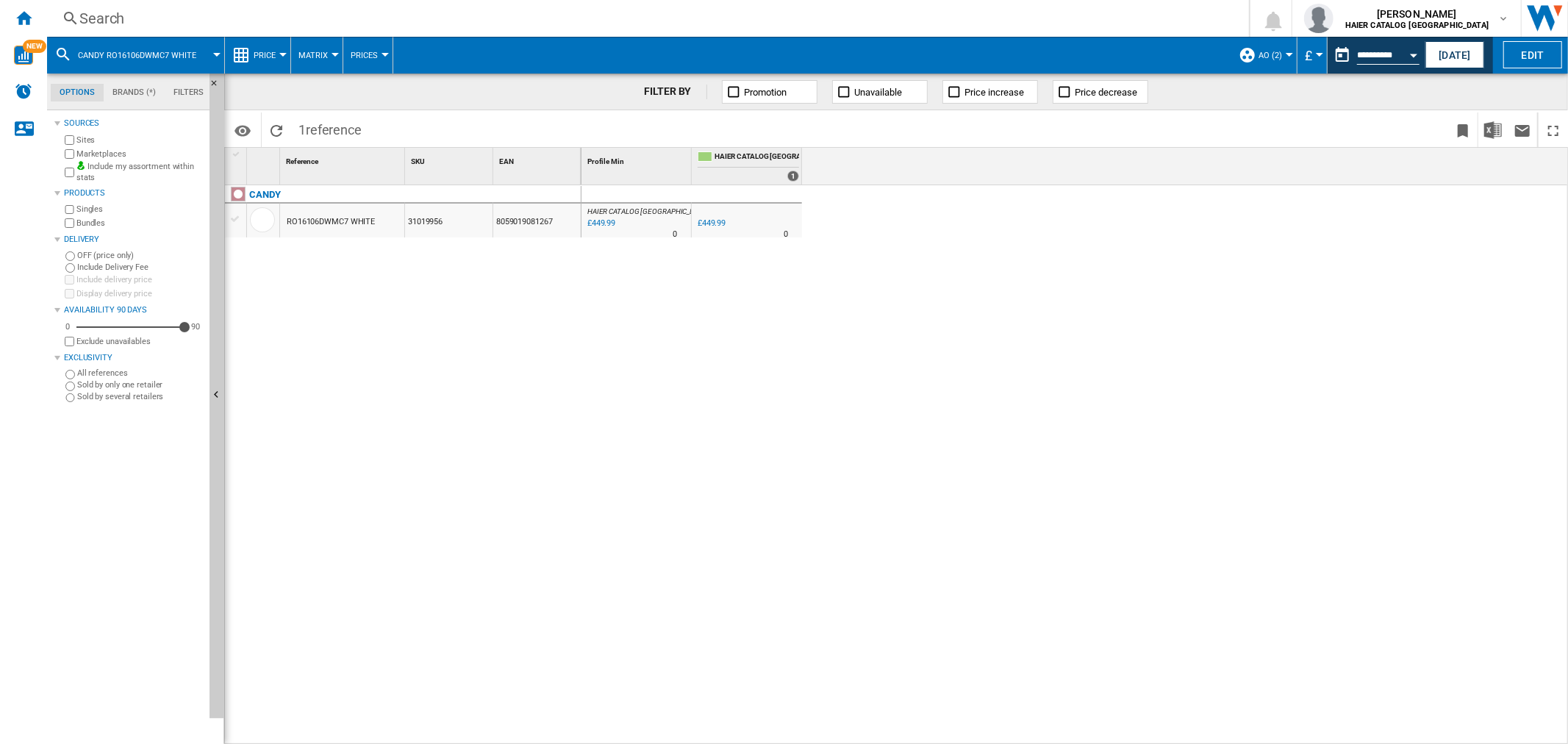
click at [122, 11] on div "Search" at bounding box center [645, 18] width 1131 height 21
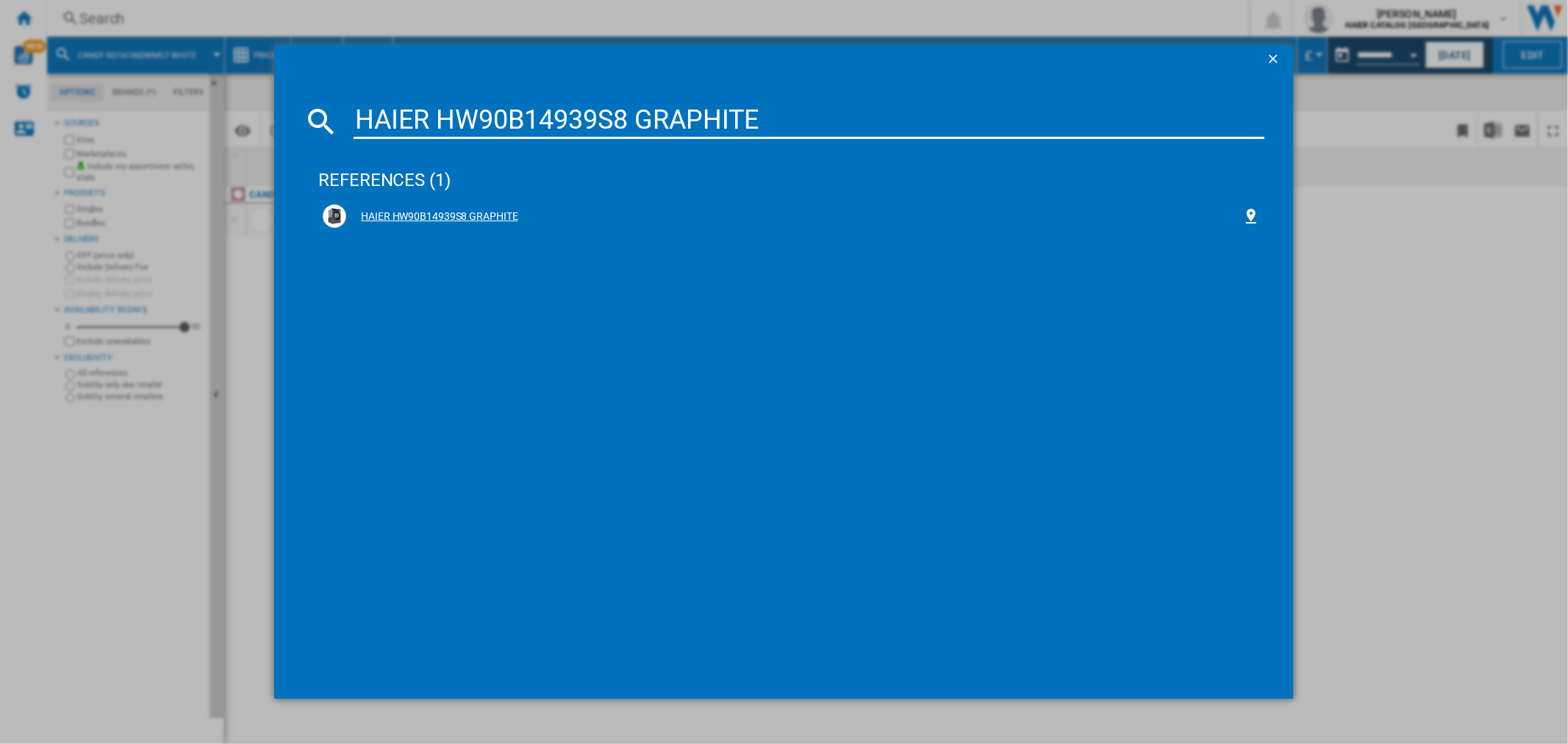
type input "HAIER HW90B14939S8 GRAPHITE"
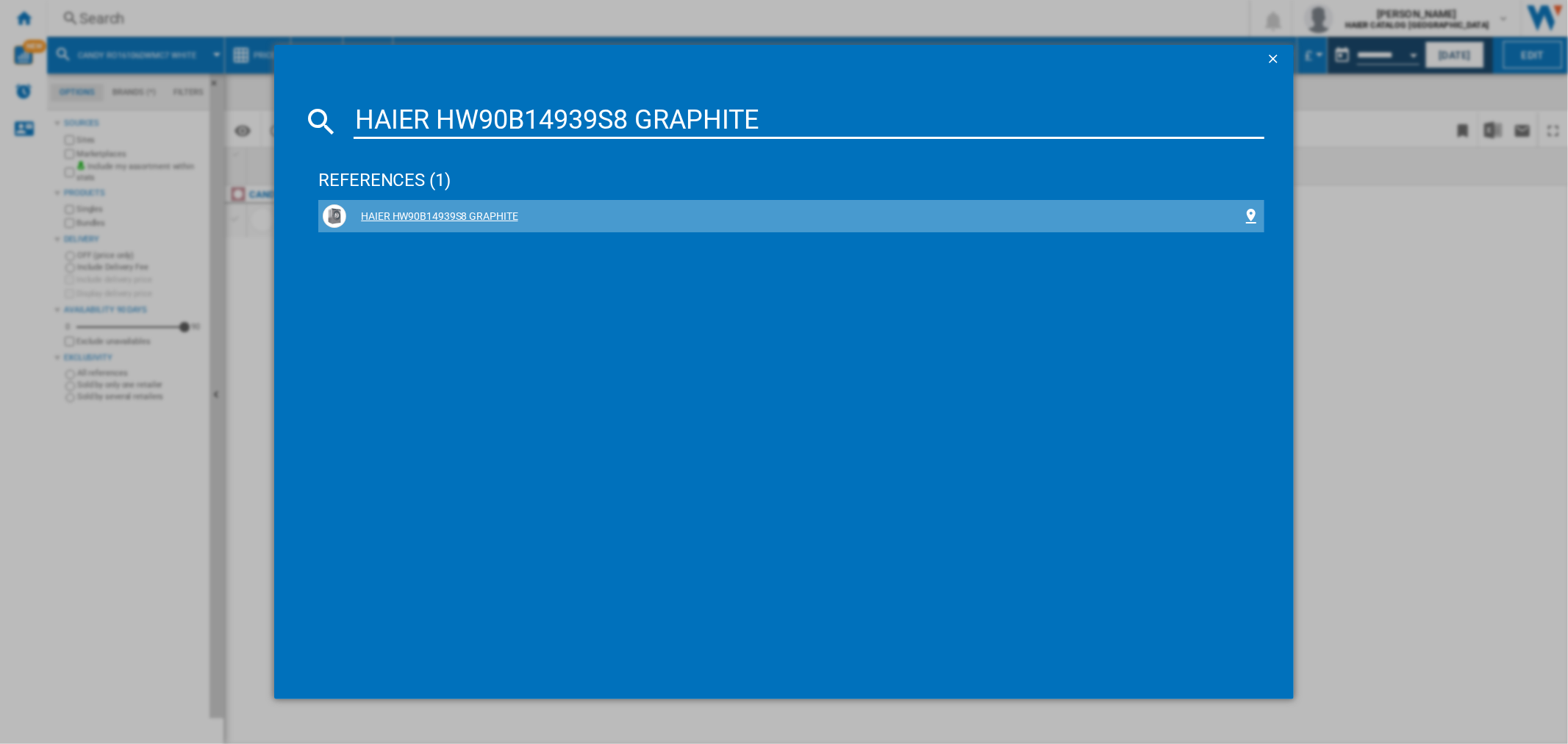
click at [491, 208] on div "HAIER HW90B14939S8 GRAPHITE" at bounding box center [791, 216] width 936 height 24
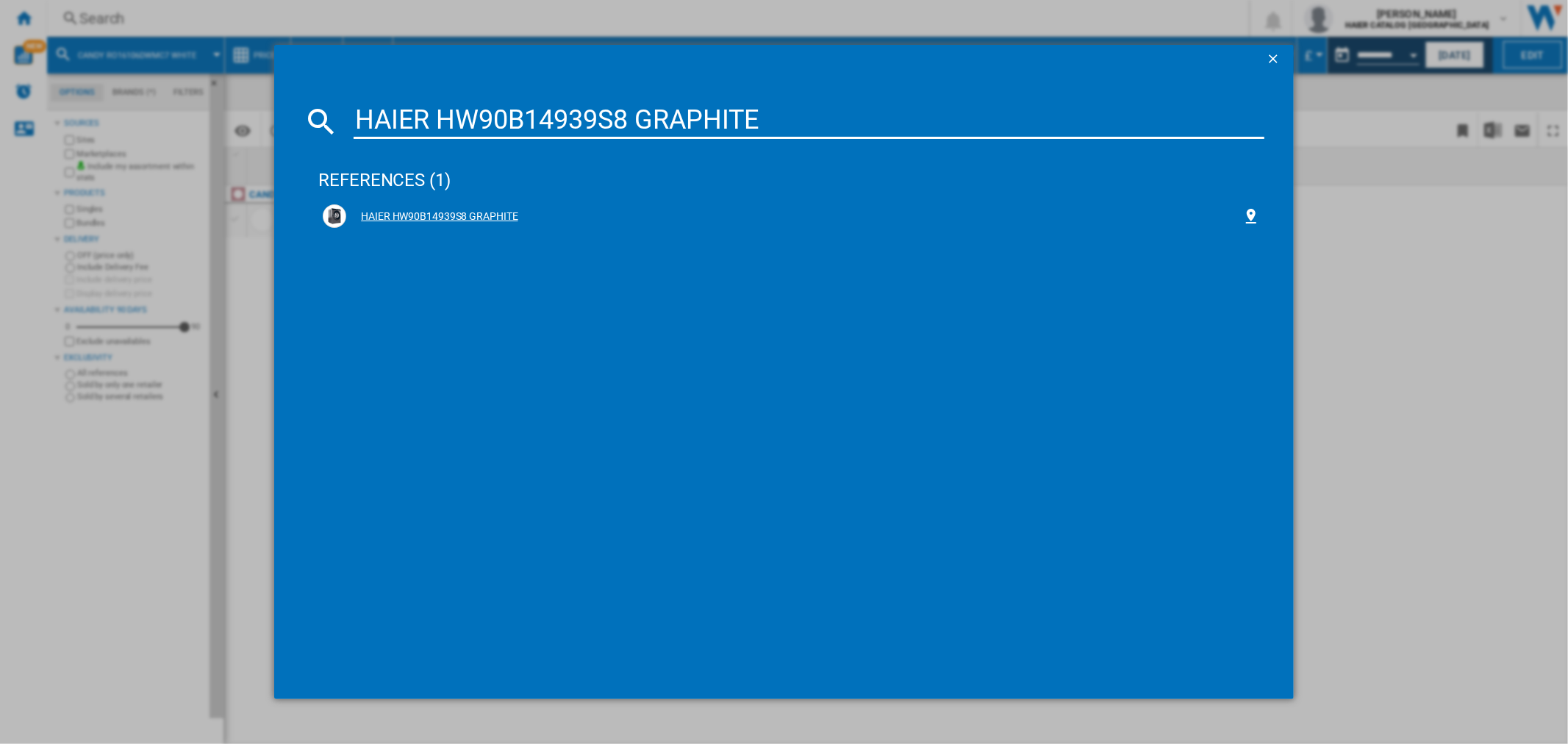
click at [454, 219] on div "HAIER HW90B14939S8 GRAPHITE" at bounding box center [794, 217] width 896 height 14
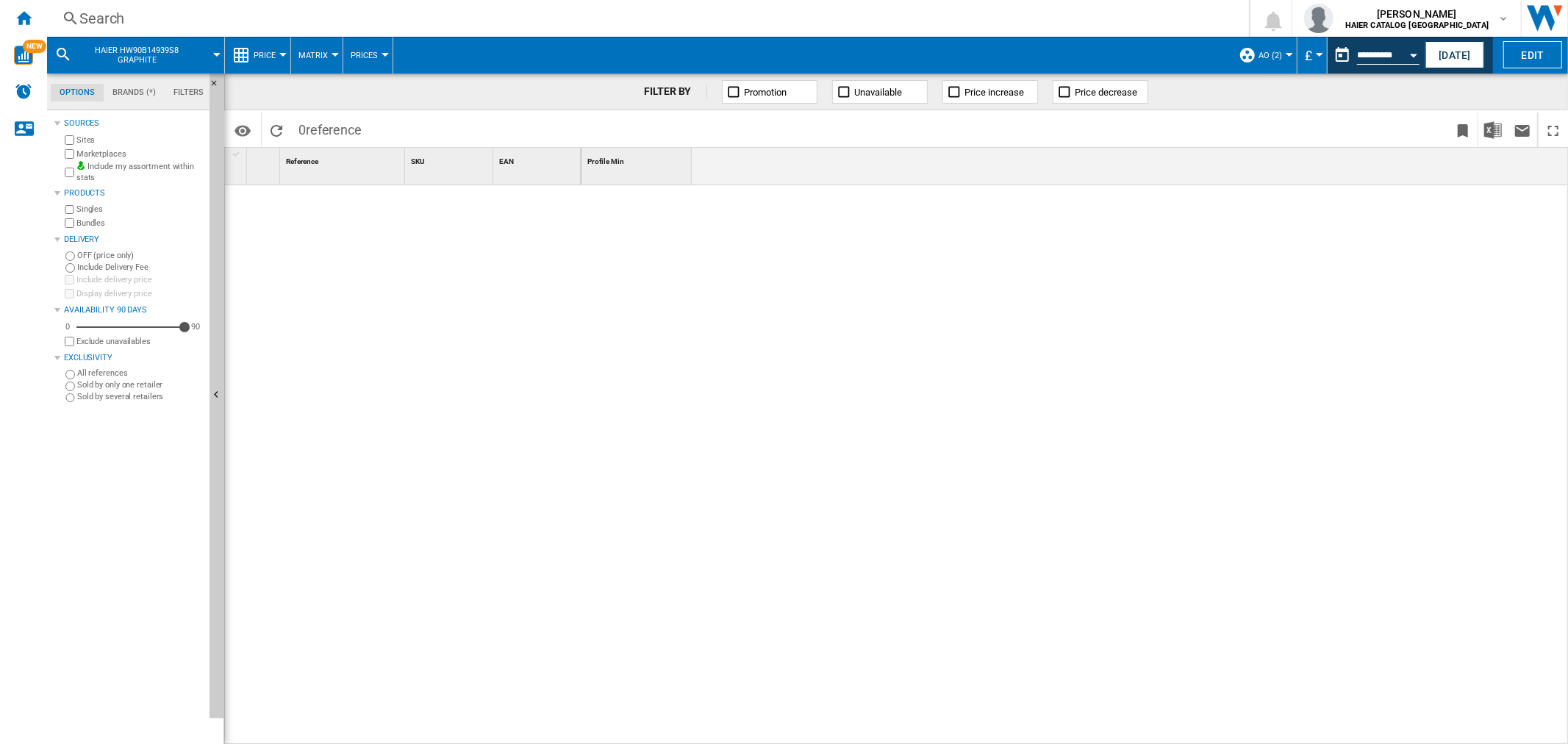
click at [160, 8] on div "Search" at bounding box center [645, 18] width 1131 height 21
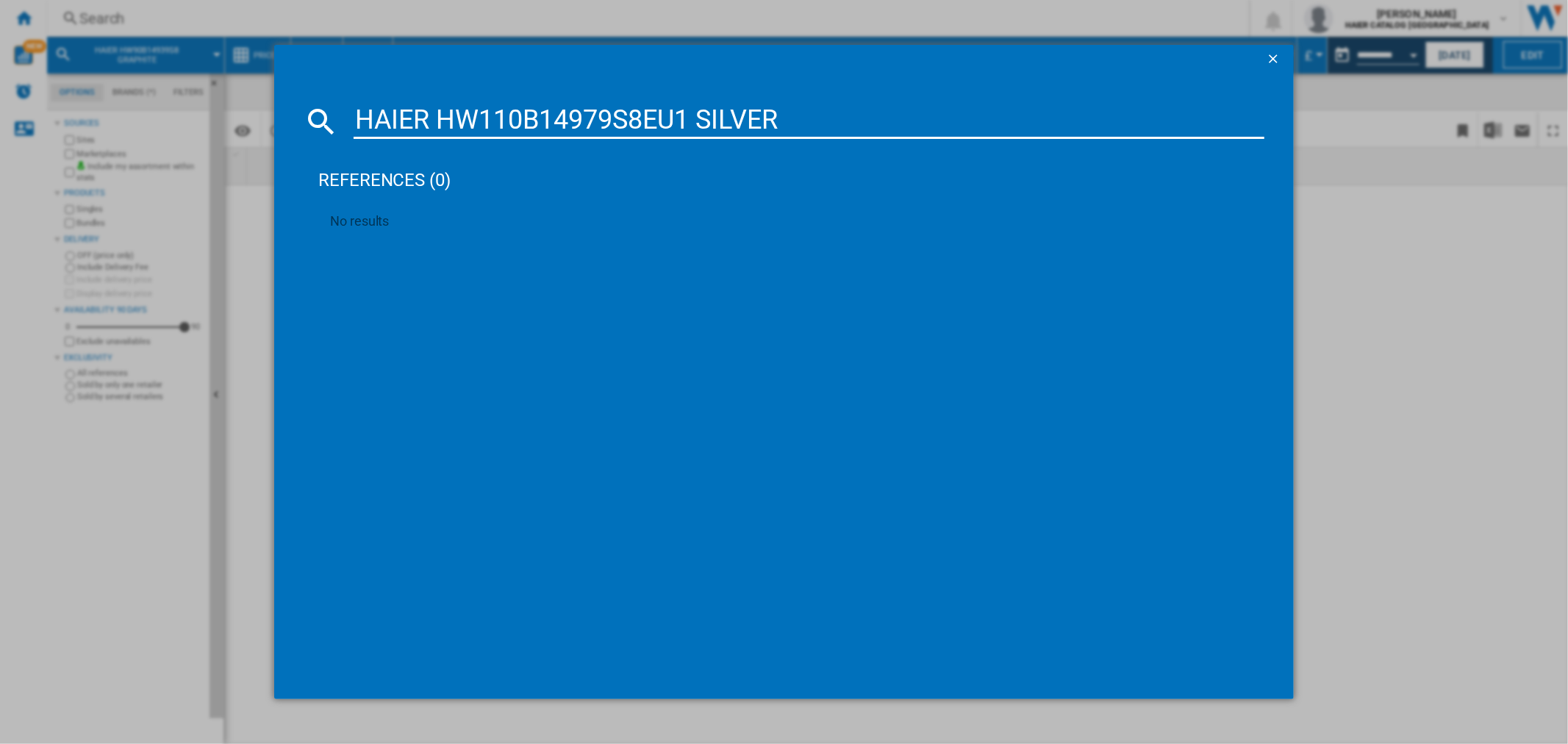
drag, startPoint x: 733, startPoint y: 119, endPoint x: 196, endPoint y: 103, distance: 537.2
click at [201, 104] on div "HAIER HW110B14979S8EU1 SILVER references (0) No results" at bounding box center [784, 372] width 1568 height 744
paste input "CS149TW4/1-80_WH"
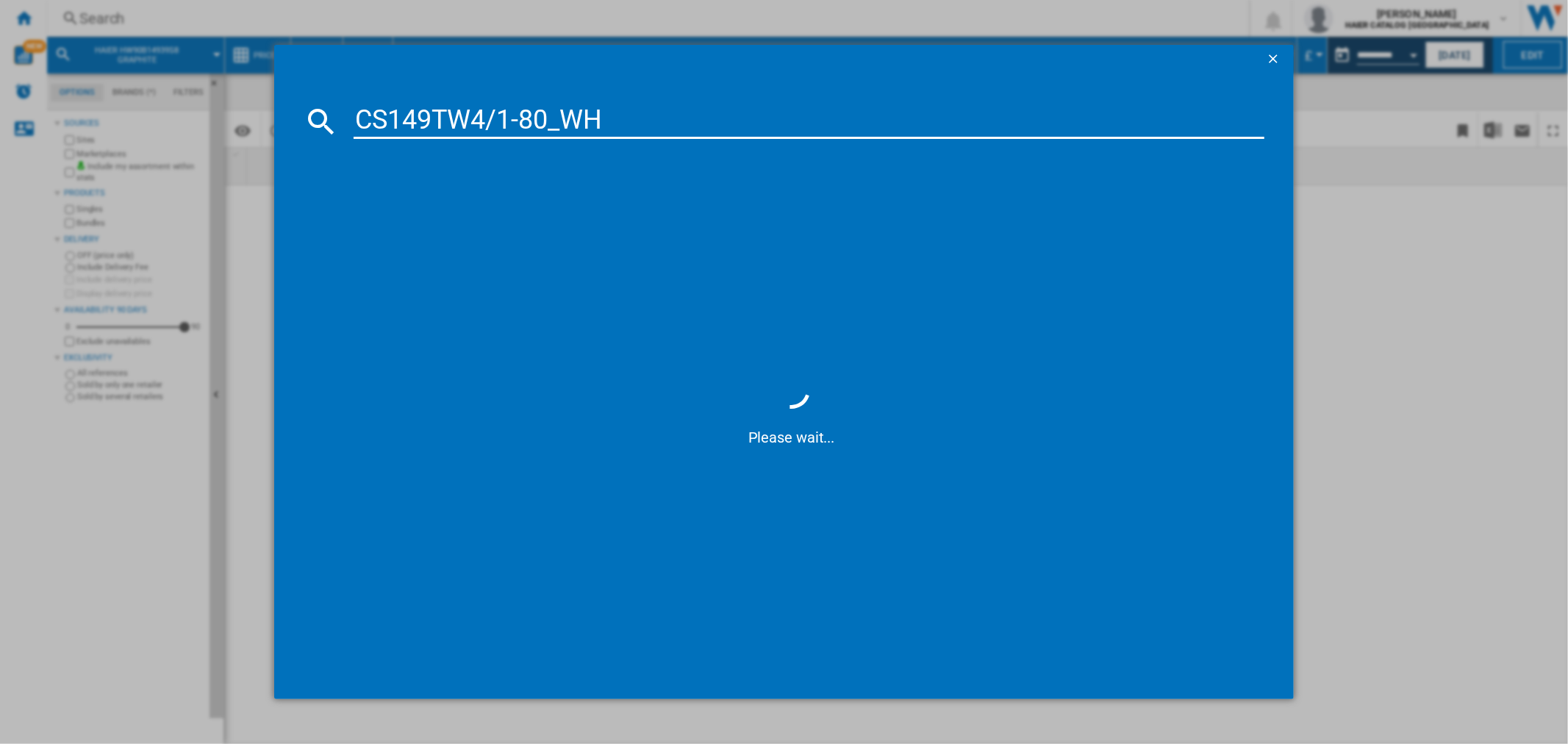
type input "CS149TW4/1-80_WH"
click at [781, 60] on ng-md-icon "getI18NText('BUTTONS.CLOSE_DIALOG')" at bounding box center [1275, 60] width 17 height 17
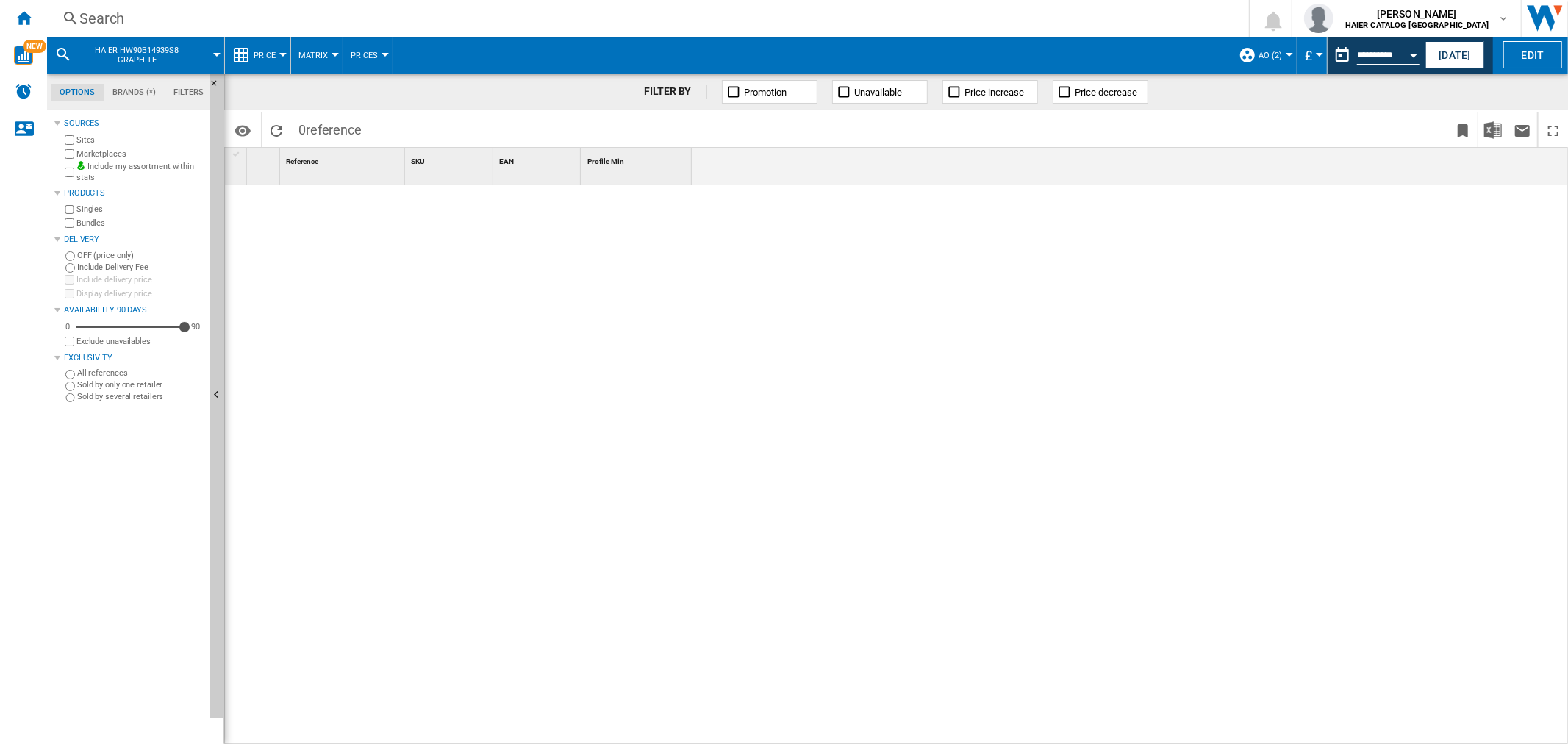
click at [213, 26] on div "Search" at bounding box center [645, 18] width 1131 height 21
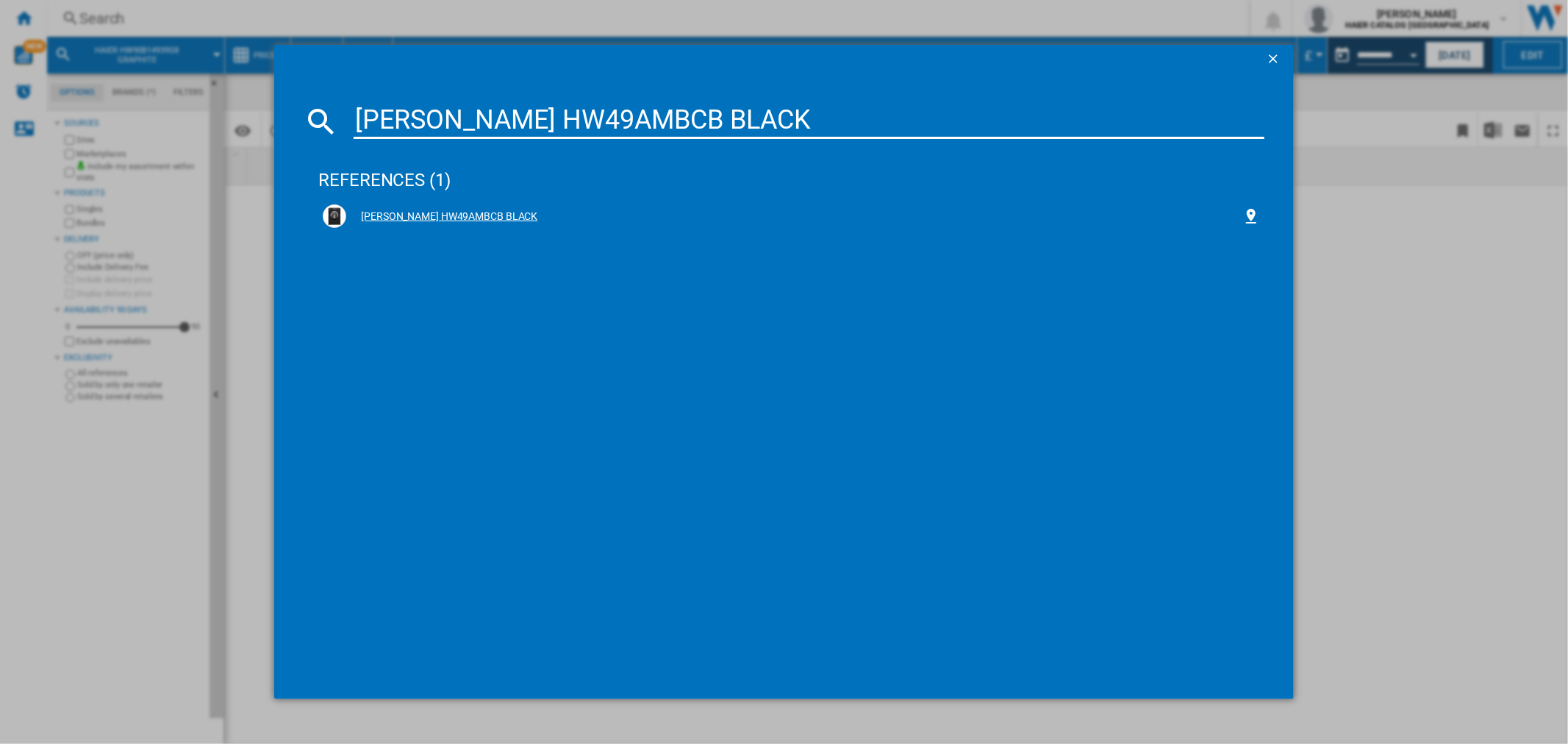
type input "[PERSON_NAME] HW49AMBCB BLACK"
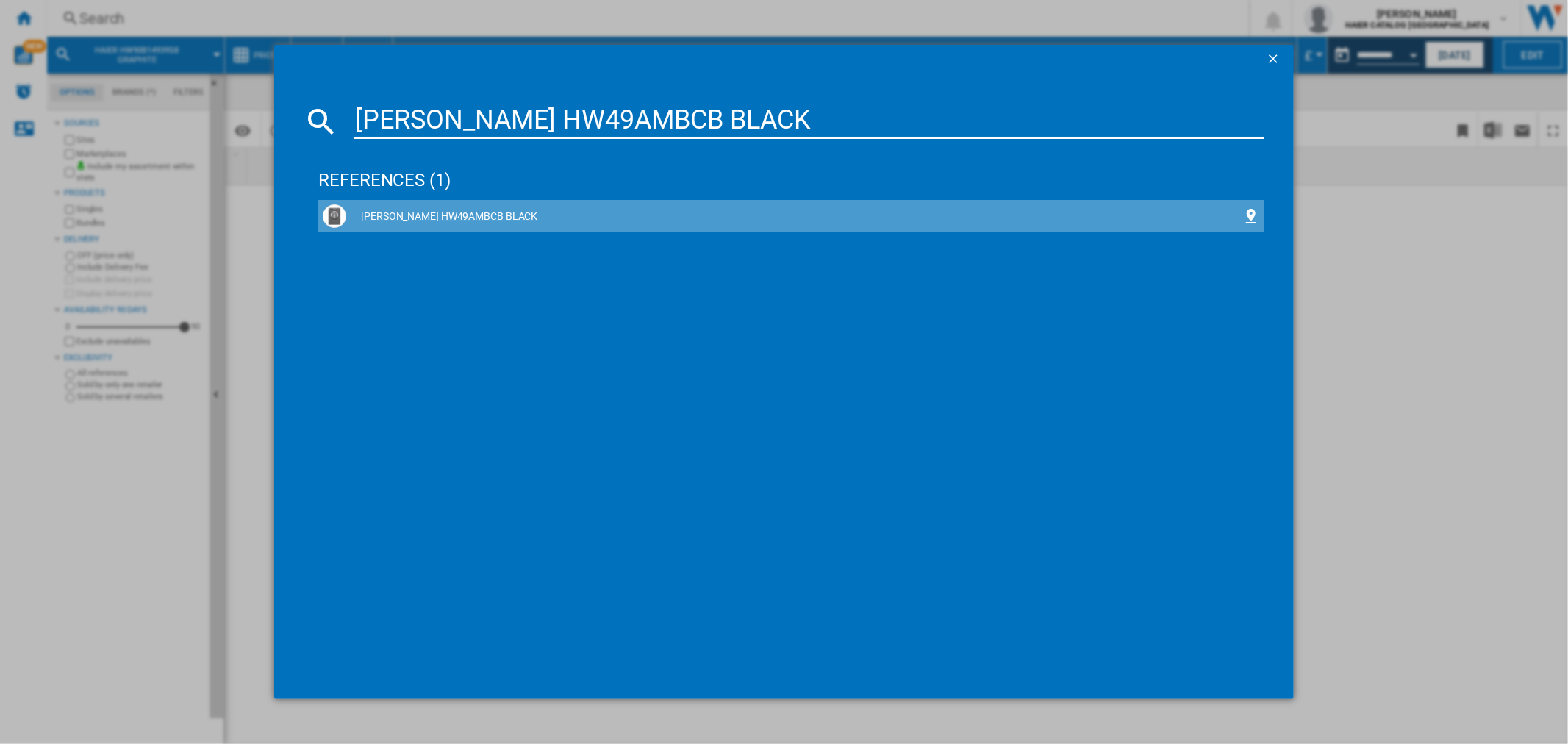
click at [474, 214] on div "[PERSON_NAME] HW49AMBCB BLACK" at bounding box center [794, 217] width 896 height 14
